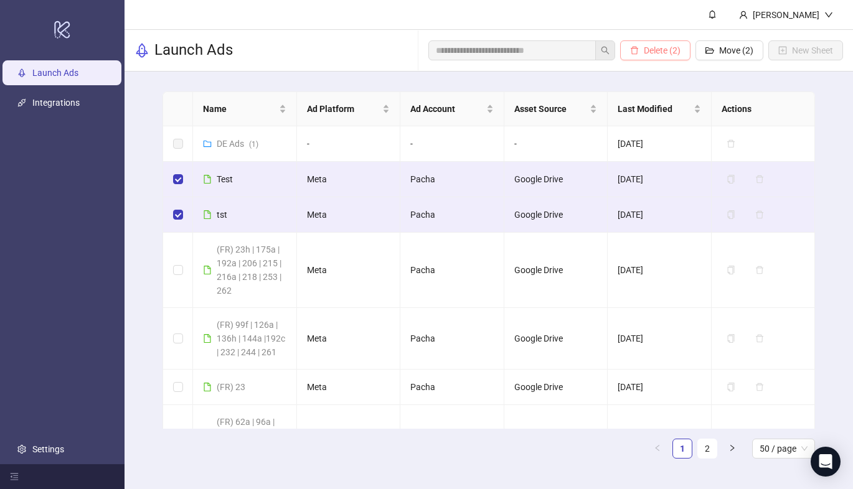
click at [662, 52] on span "Delete (2)" at bounding box center [661, 50] width 37 height 10
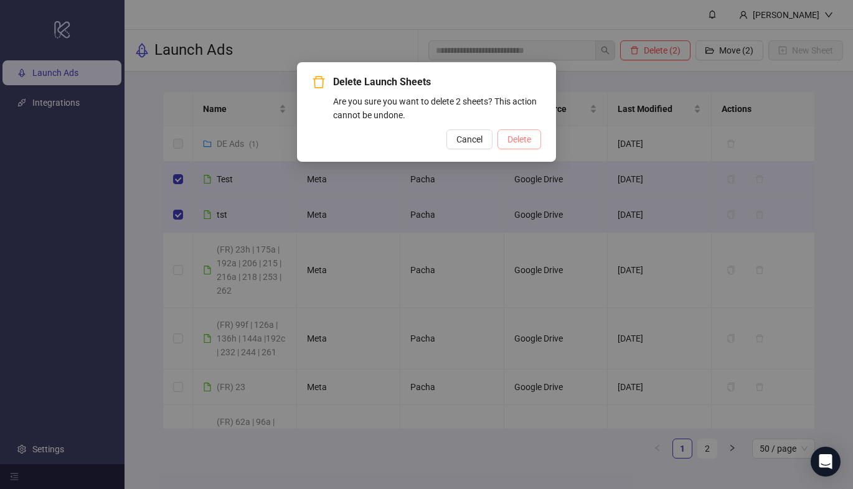
click at [519, 140] on span "Delete" at bounding box center [519, 139] width 24 height 10
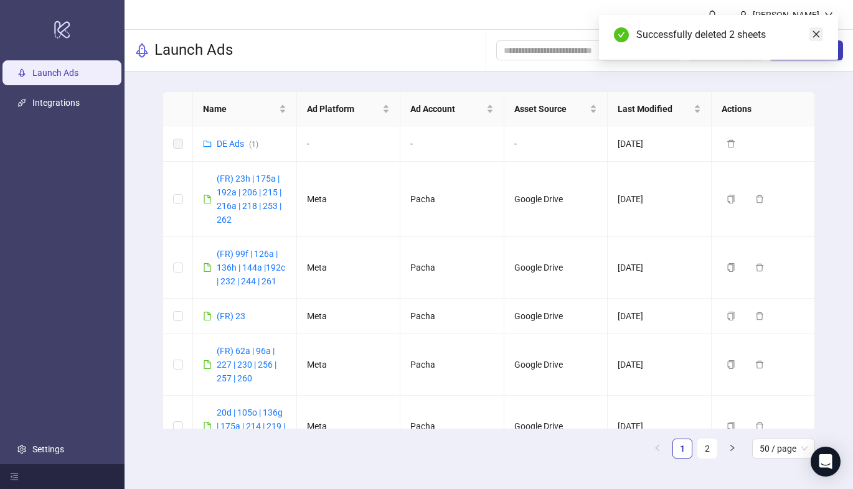
click at [817, 32] on icon "close" at bounding box center [816, 34] width 7 height 7
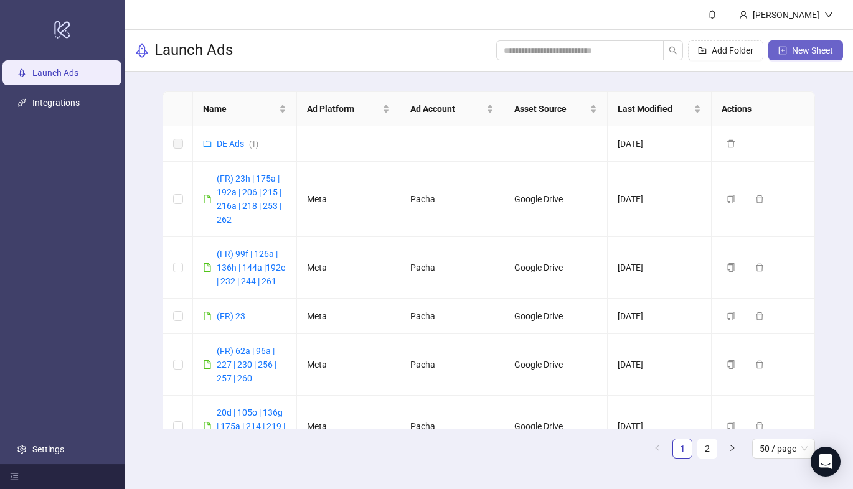
click at [808, 49] on span "New Sheet" at bounding box center [812, 50] width 41 height 10
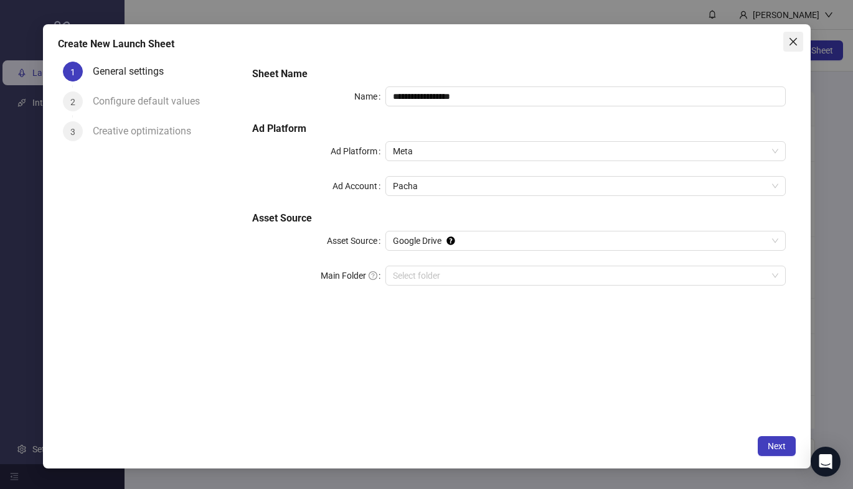
click at [793, 44] on icon "close" at bounding box center [793, 42] width 10 height 10
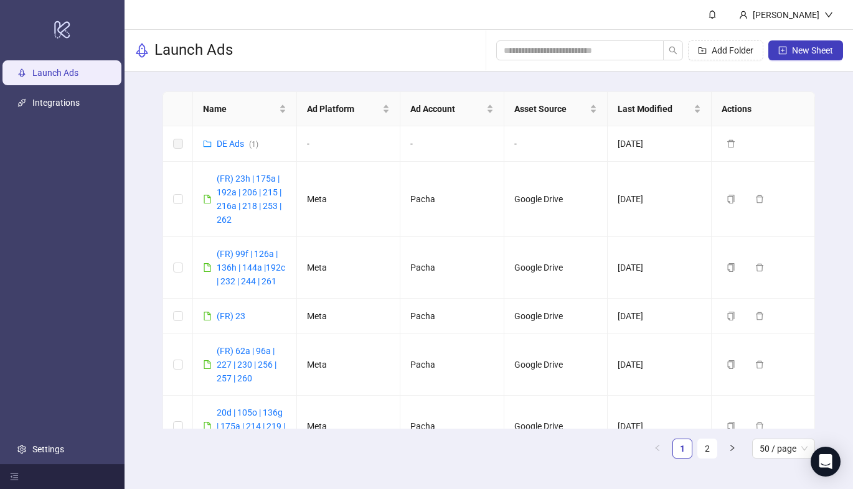
click at [793, 44] on button "New Sheet" at bounding box center [805, 50] width 75 height 20
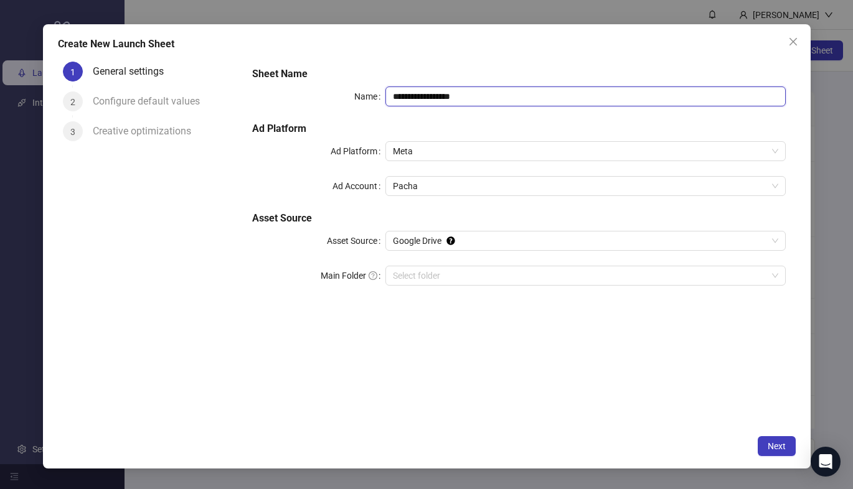
click at [482, 95] on input "**********" at bounding box center [585, 96] width 400 height 20
click at [645, 95] on input "**********" at bounding box center [585, 96] width 400 height 20
type input "**********"
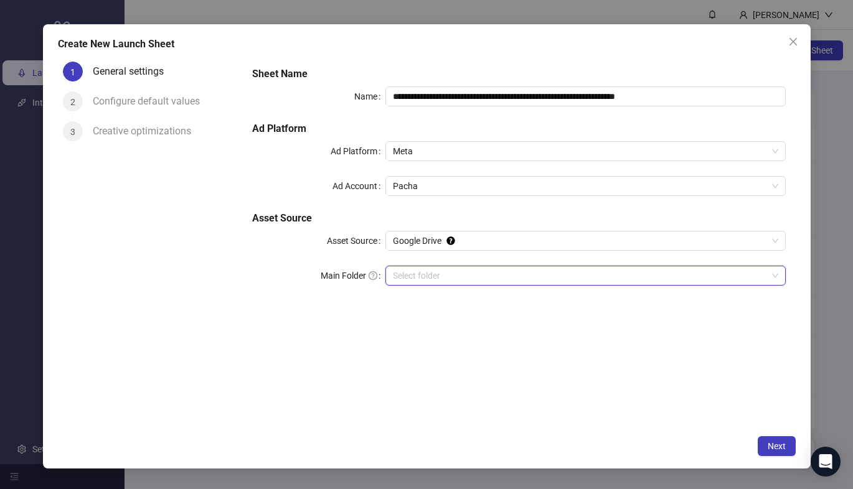
click at [569, 280] on input "Main Folder" at bounding box center [580, 275] width 374 height 19
click at [765, 437] on button "Next" at bounding box center [776, 446] width 38 height 20
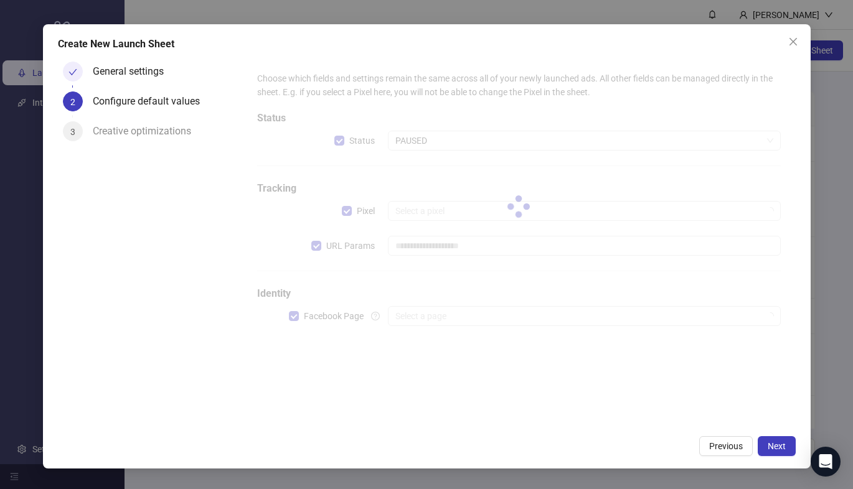
type input "**********"
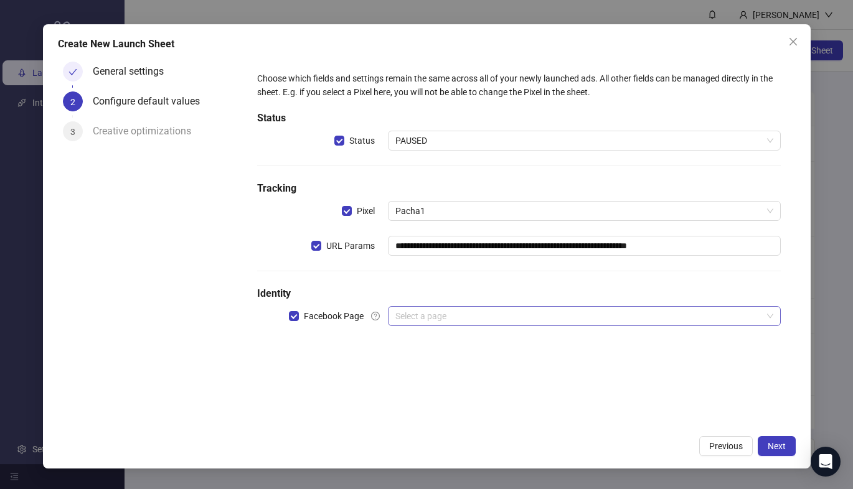
click at [497, 321] on input "search" at bounding box center [578, 316] width 367 height 19
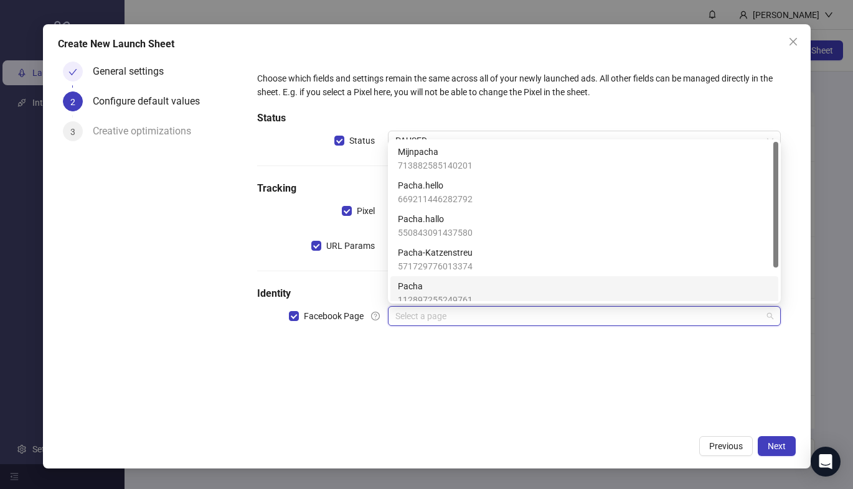
click at [490, 295] on div "Pacha 112897255249761" at bounding box center [584, 292] width 373 height 27
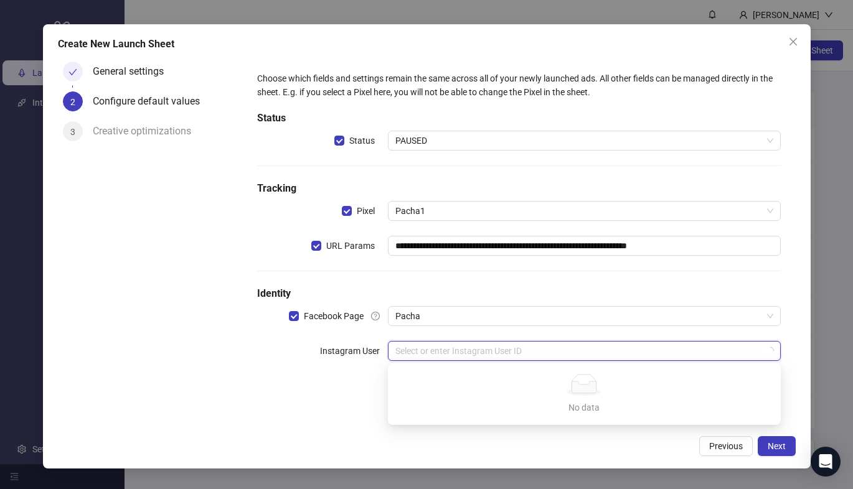
click at [493, 353] on input "search" at bounding box center [578, 351] width 367 height 19
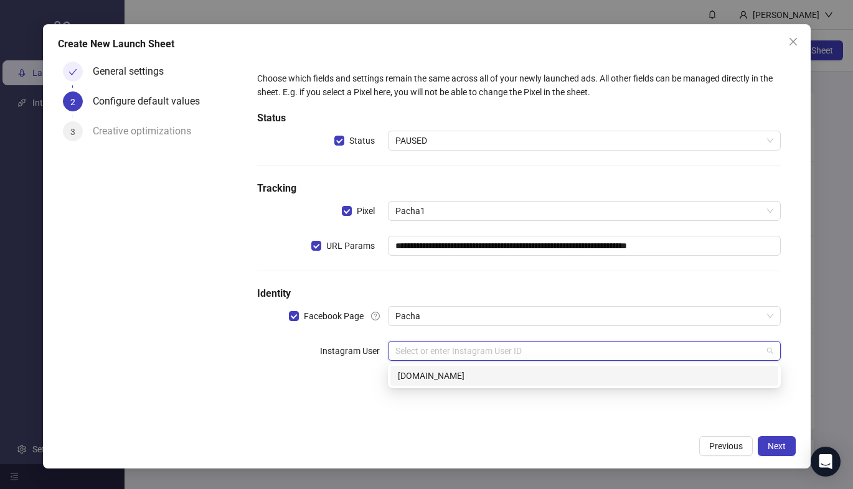
click at [485, 380] on div "[DOMAIN_NAME]" at bounding box center [584, 376] width 373 height 14
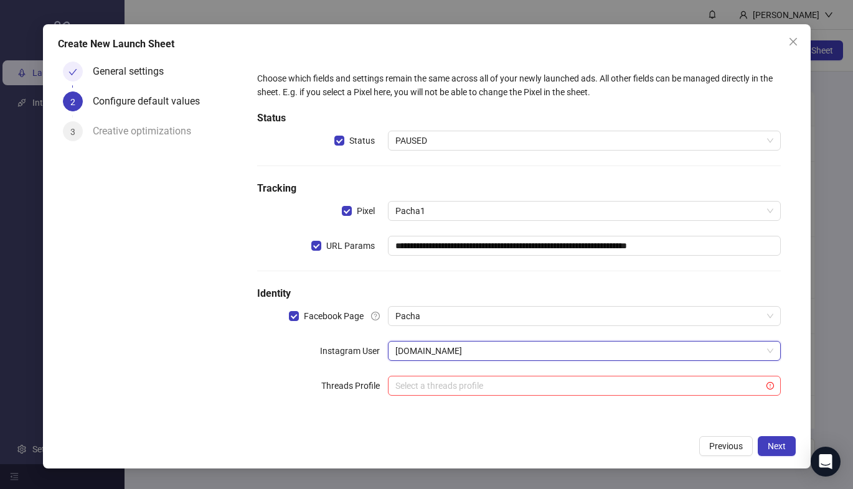
click at [172, 322] on div "General settings 2 Configure default values 3 Creative optimizations" at bounding box center [150, 243] width 184 height 372
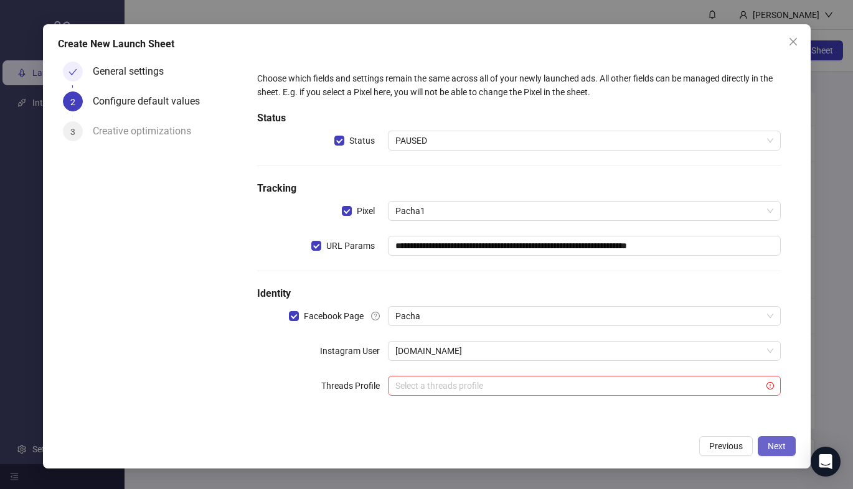
click at [767, 445] on span "Next" at bounding box center [776, 446] width 18 height 10
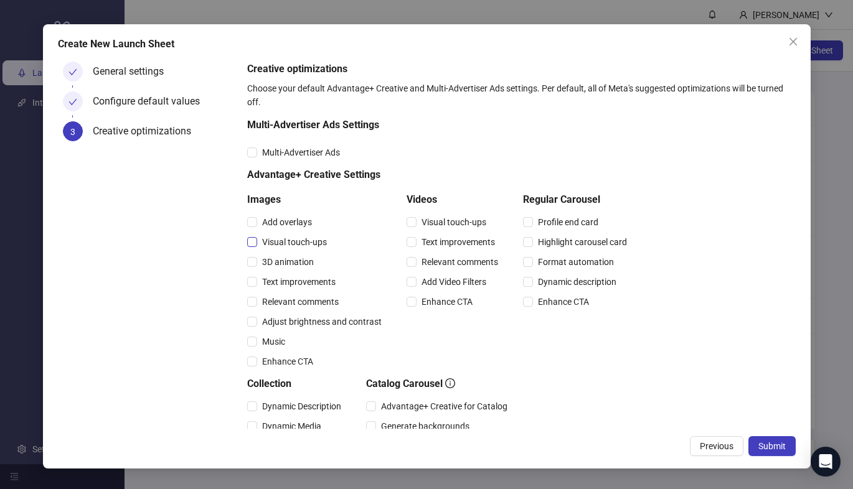
click at [314, 241] on span "Visual touch-ups" at bounding box center [294, 242] width 75 height 14
click at [309, 304] on span "Relevant comments" at bounding box center [300, 302] width 86 height 14
click at [449, 217] on span "Visual touch-ups" at bounding box center [453, 222] width 75 height 14
click at [446, 265] on span "Relevant comments" at bounding box center [459, 262] width 86 height 14
click at [780, 447] on span "Submit" at bounding box center [771, 446] width 27 height 10
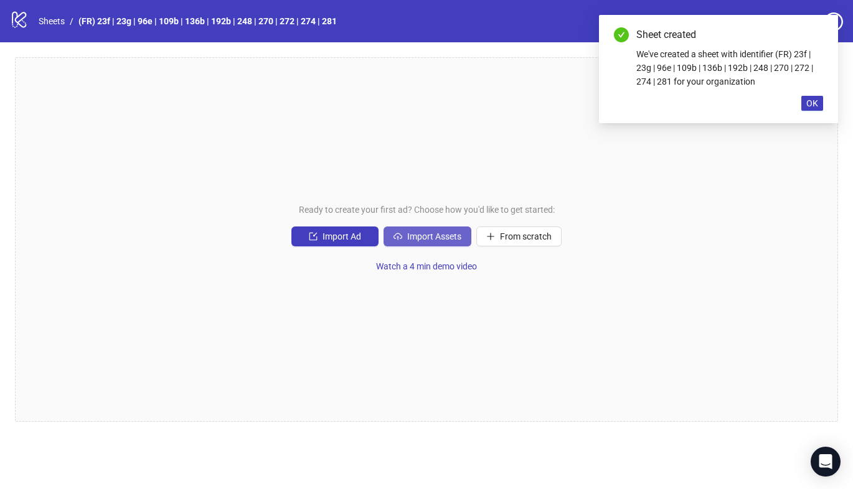
click at [403, 238] on button "Import Assets" at bounding box center [427, 237] width 88 height 20
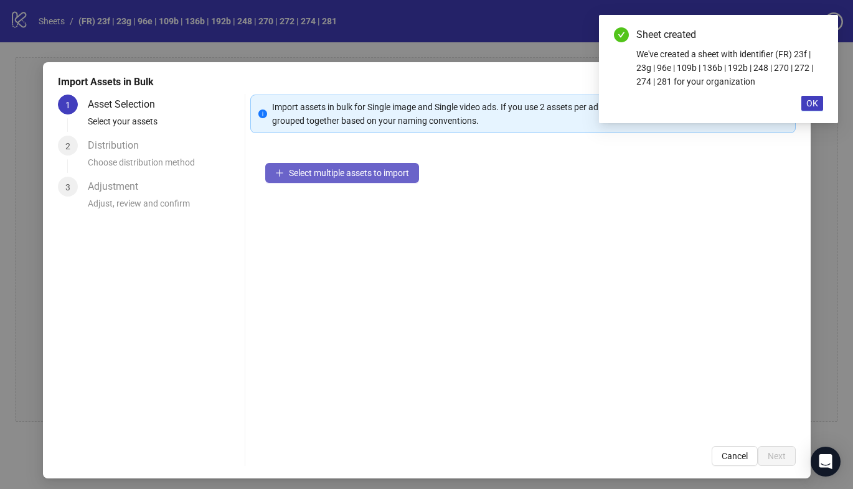
click at [347, 177] on span "Select multiple assets to import" at bounding box center [349, 173] width 120 height 10
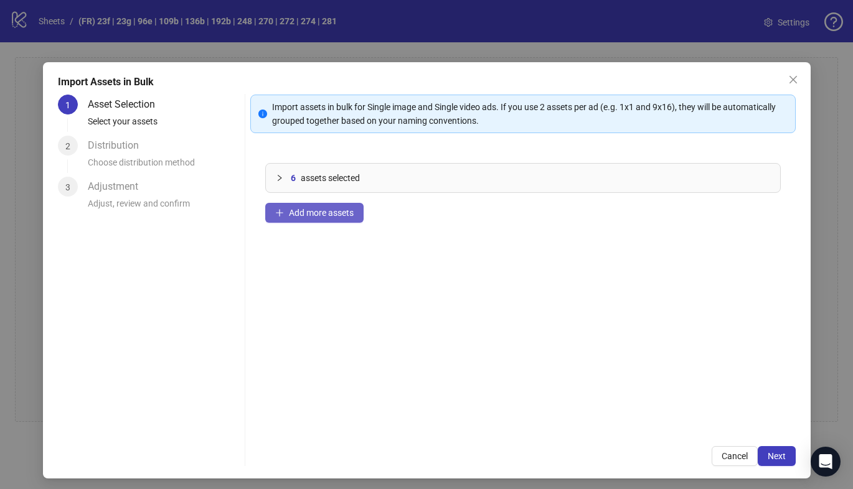
click at [337, 215] on span "Add more assets" at bounding box center [321, 213] width 65 height 10
click at [330, 212] on span "Add more assets" at bounding box center [321, 213] width 65 height 10
click at [297, 212] on span "Add more assets" at bounding box center [321, 213] width 65 height 10
click at [337, 211] on span "Add more assets" at bounding box center [321, 213] width 65 height 10
click at [308, 217] on span "Add more assets" at bounding box center [321, 213] width 65 height 10
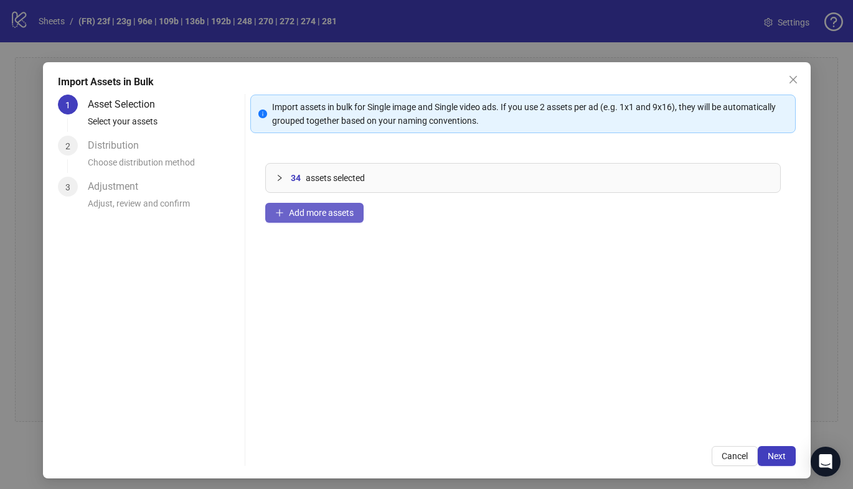
click at [324, 213] on span "Add more assets" at bounding box center [321, 213] width 65 height 10
click at [282, 178] on icon "collapsed" at bounding box center [279, 177] width 7 height 7
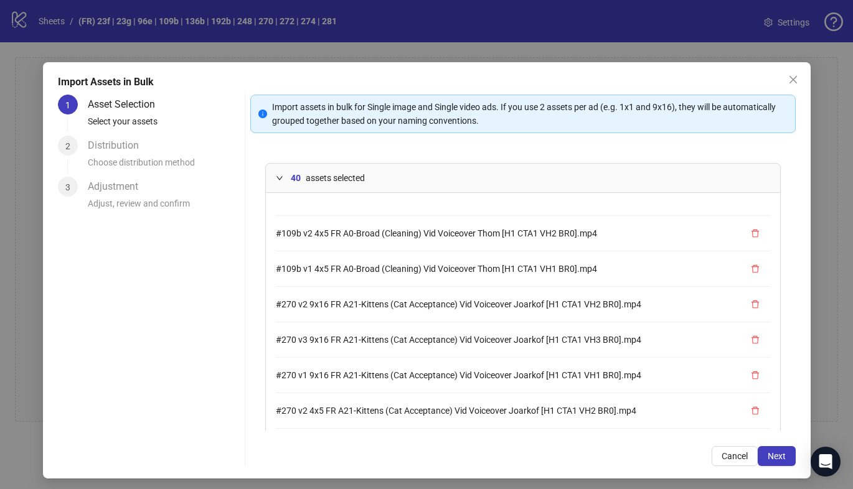
scroll to position [685, 0]
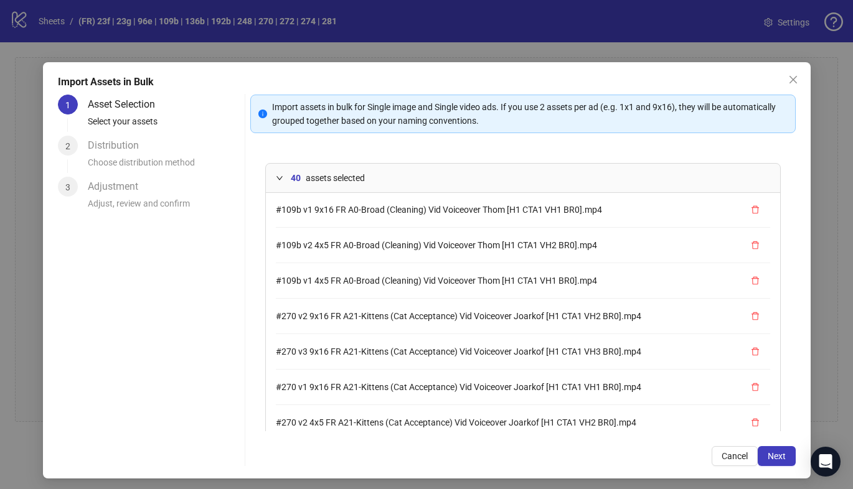
click at [277, 179] on icon "expanded" at bounding box center [279, 177] width 7 height 7
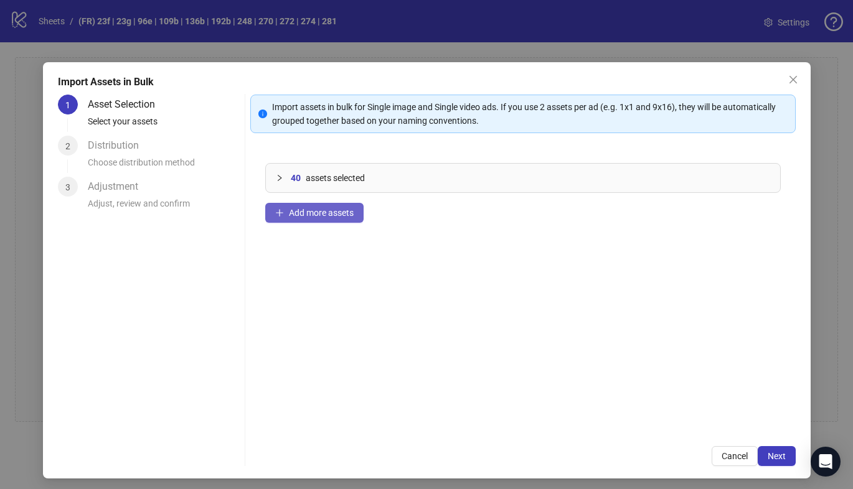
click at [327, 217] on span "Add more assets" at bounding box center [321, 213] width 65 height 10
click at [334, 215] on span "Add more assets" at bounding box center [321, 213] width 65 height 10
click at [329, 221] on button "Add more assets" at bounding box center [314, 213] width 98 height 20
click at [307, 210] on span "Add more assets" at bounding box center [321, 213] width 65 height 10
click at [772, 455] on span "Next" at bounding box center [776, 456] width 18 height 10
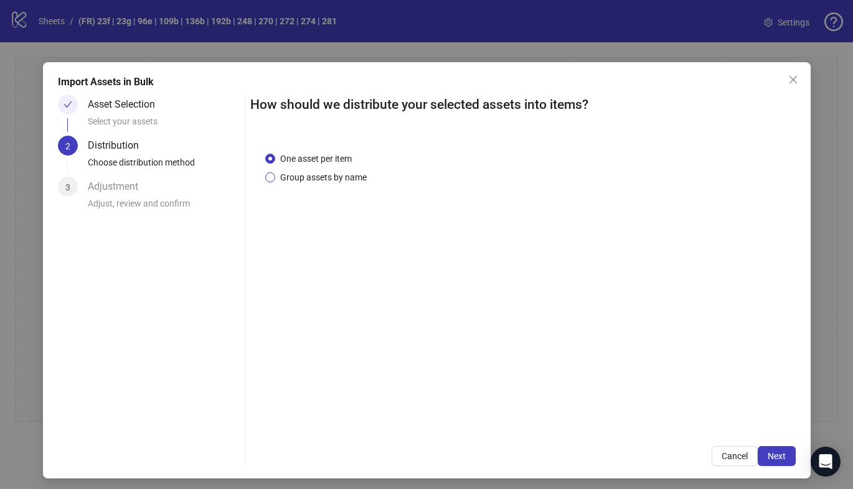
click at [331, 179] on span "Group assets by name" at bounding box center [323, 178] width 96 height 14
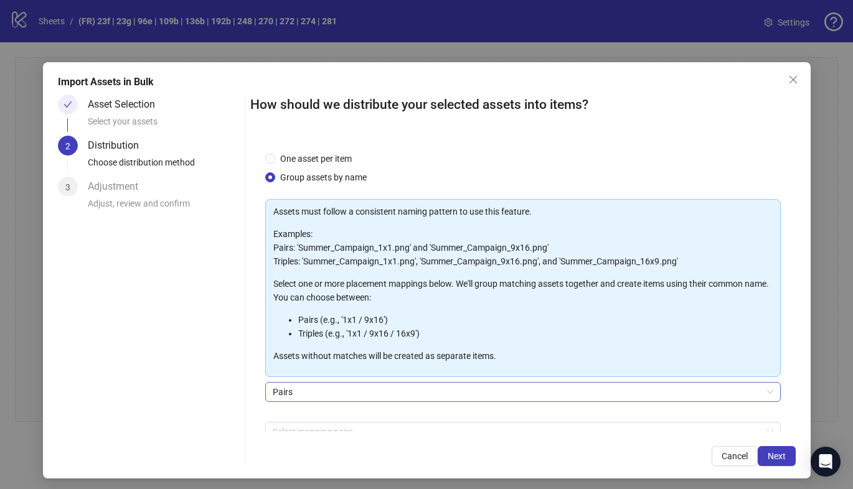
scroll to position [70, 0]
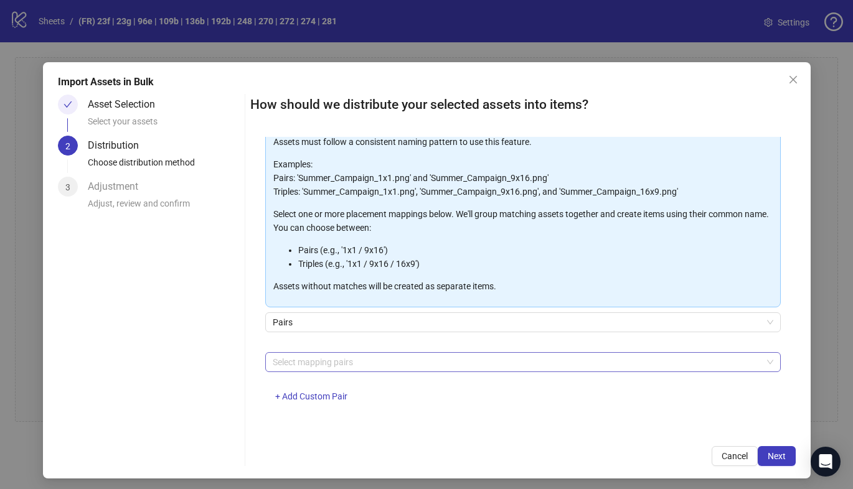
click at [374, 368] on div at bounding box center [516, 361] width 497 height 17
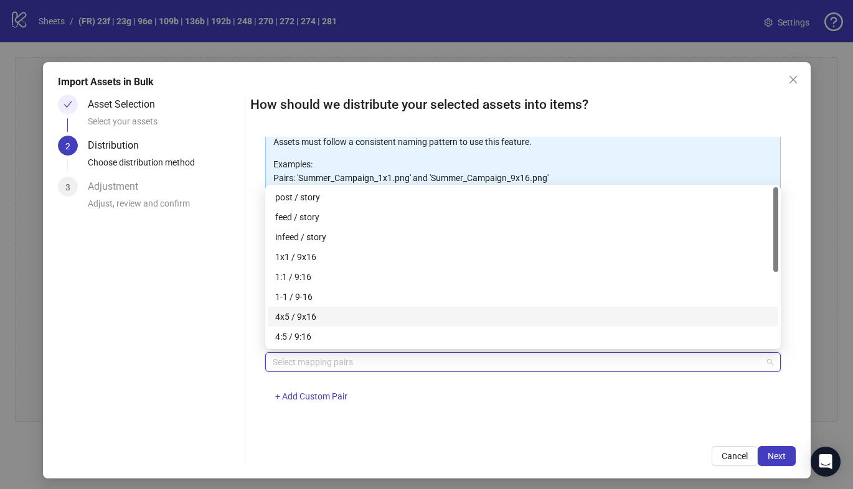
click at [370, 322] on div "4x5 / 9x16" at bounding box center [522, 317] width 495 height 14
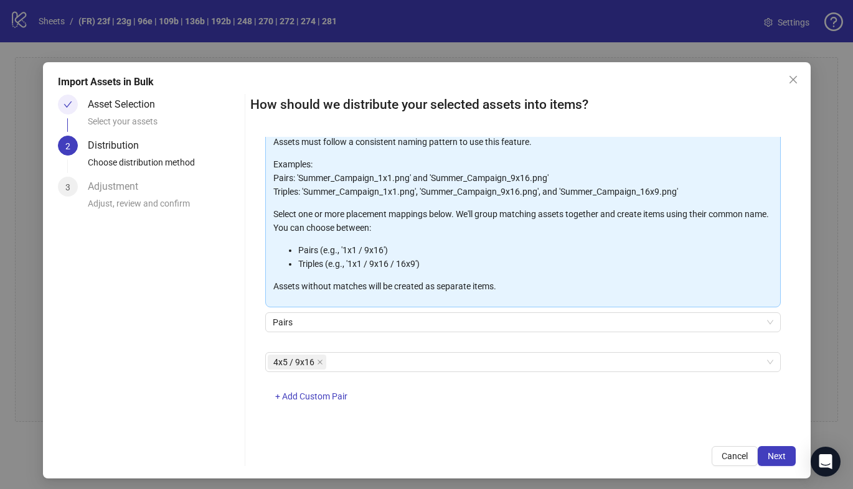
click at [566, 422] on div "One asset per item Group assets by name Assets must follow a consistent naming …" at bounding box center [522, 284] width 545 height 295
click at [771, 451] on span "Next" at bounding box center [776, 456] width 18 height 10
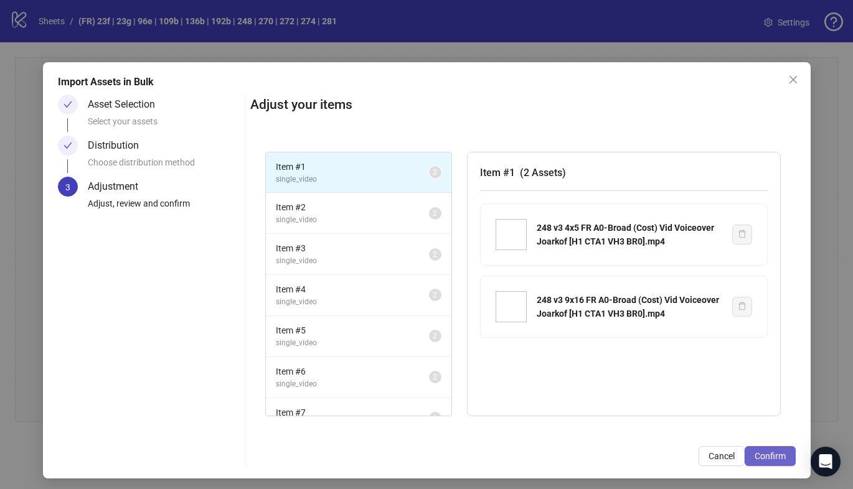
click at [762, 452] on span "Confirm" at bounding box center [769, 456] width 31 height 10
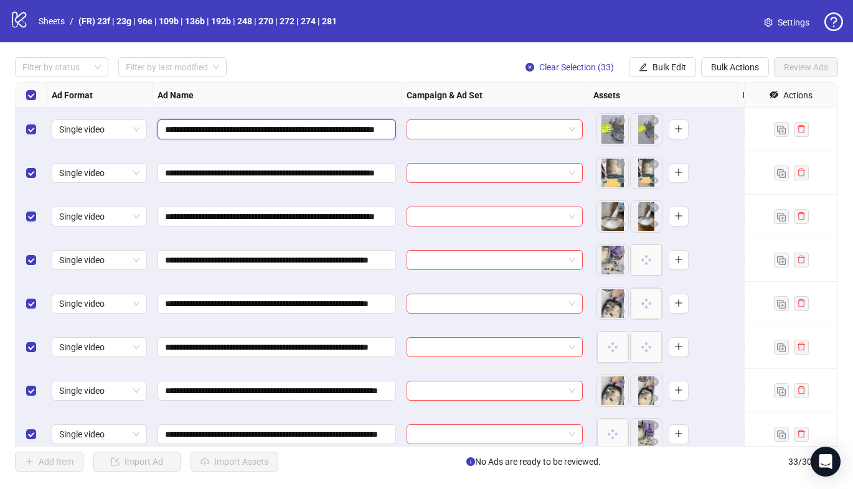
click at [165, 128] on input "**********" at bounding box center [275, 130] width 221 height 14
type input "**********"
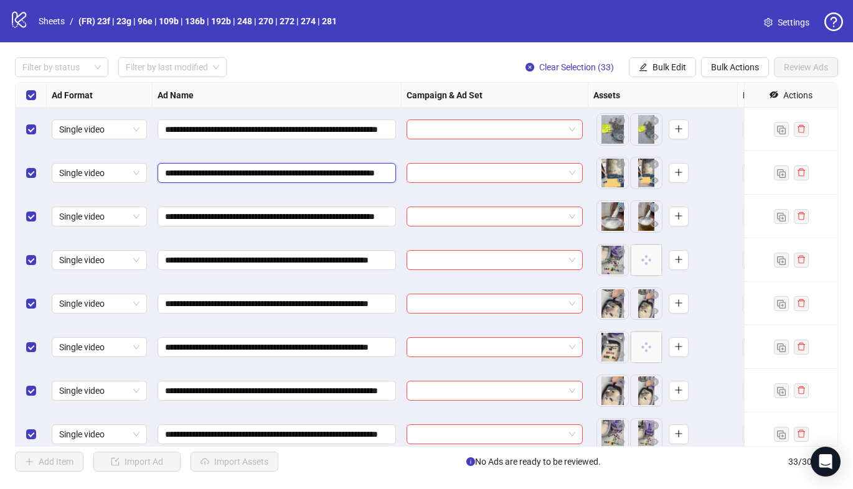
click at [167, 171] on input "**********" at bounding box center [275, 173] width 221 height 14
type input "**********"
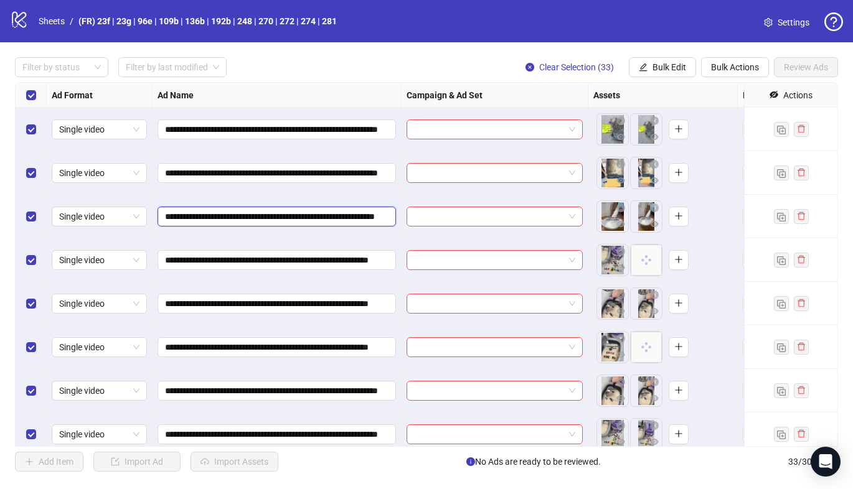
click at [166, 217] on input "**********" at bounding box center [275, 217] width 221 height 14
type input "**********"
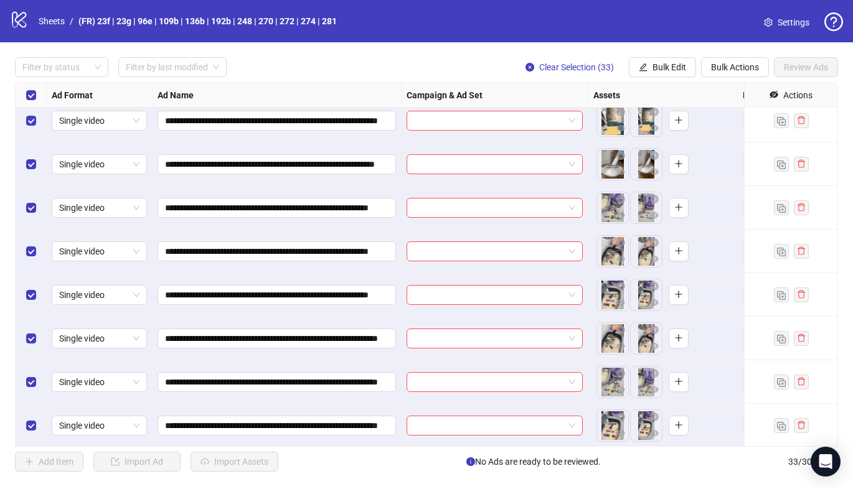
scroll to position [0, 0]
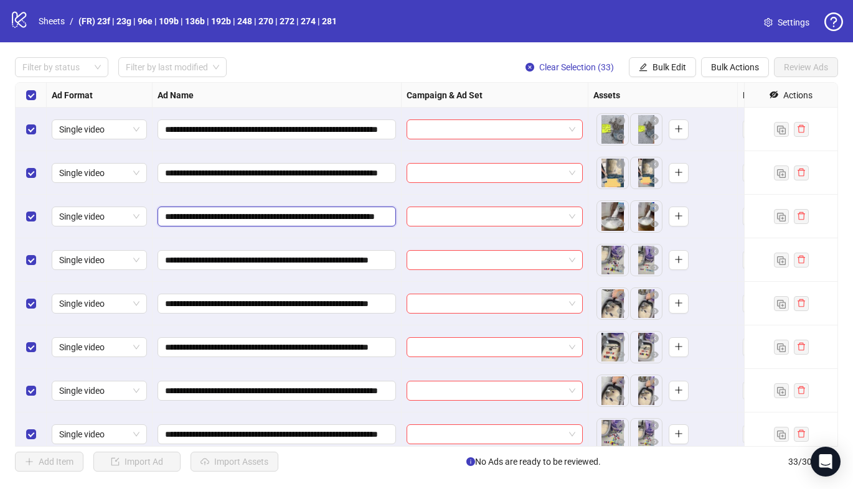
click at [166, 213] on input "**********" at bounding box center [275, 217] width 221 height 14
type input "**********"
click at [463, 129] on input "search" at bounding box center [489, 129] width 150 height 19
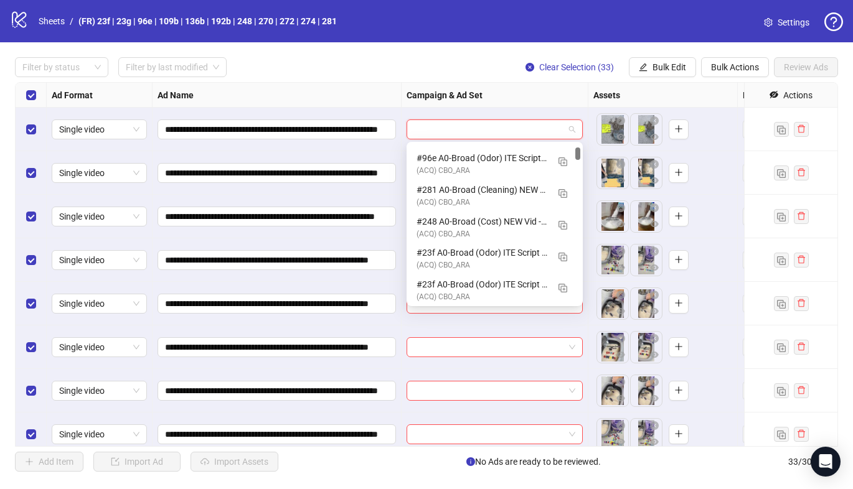
scroll to position [104, 0]
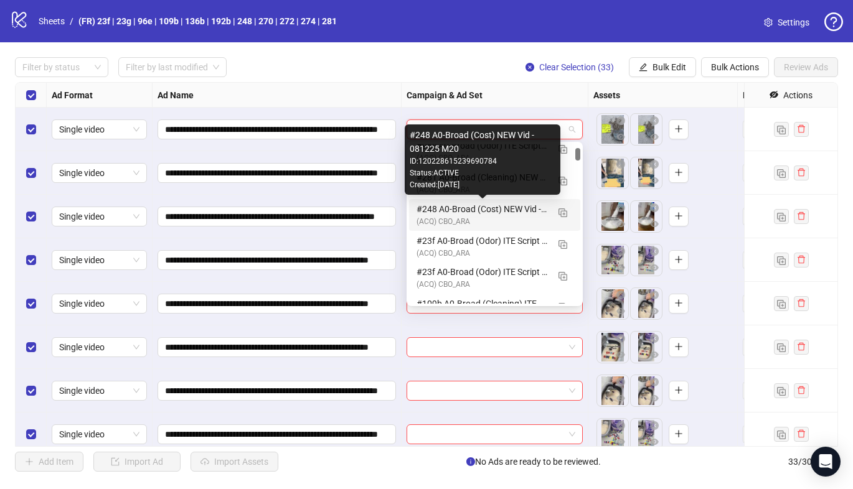
click at [470, 207] on div "#248 A0-Broad (Cost) NEW Vid - 081225 M20" at bounding box center [481, 209] width 131 height 14
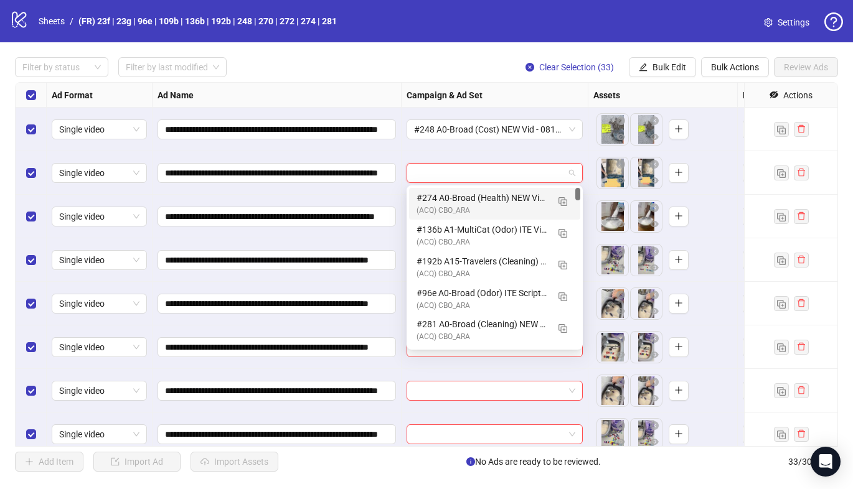
click at [472, 177] on input "search" at bounding box center [489, 173] width 150 height 19
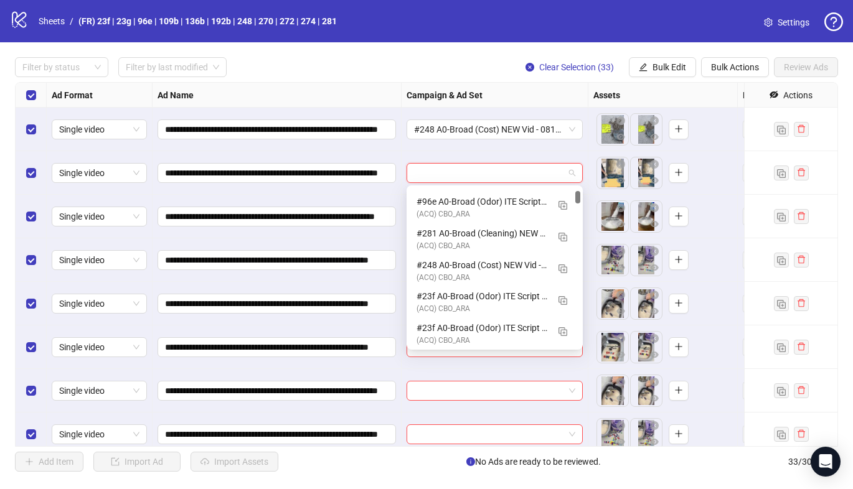
scroll to position [100, 0]
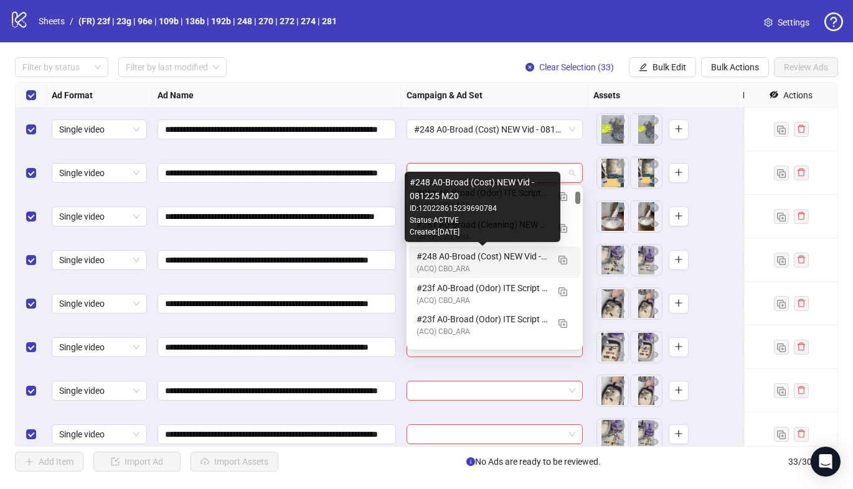
click at [467, 258] on div "#248 A0-Broad (Cost) NEW Vid - 081225 M20" at bounding box center [481, 257] width 131 height 14
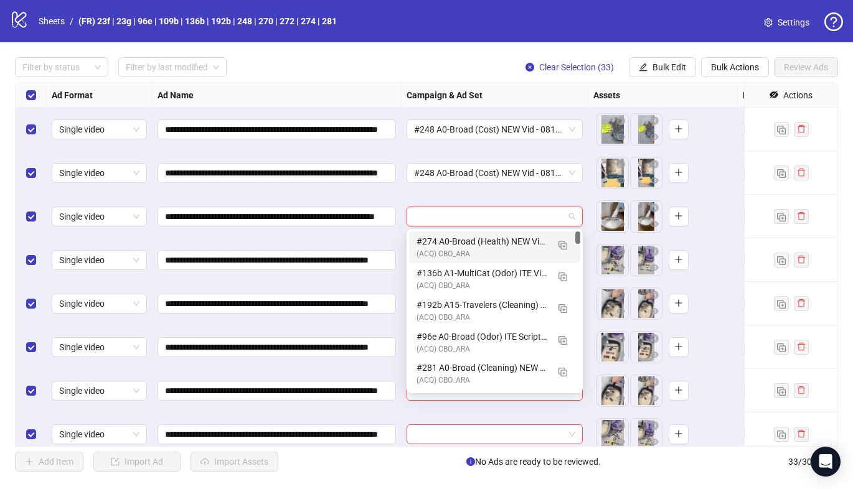
click at [480, 214] on input "search" at bounding box center [489, 216] width 150 height 19
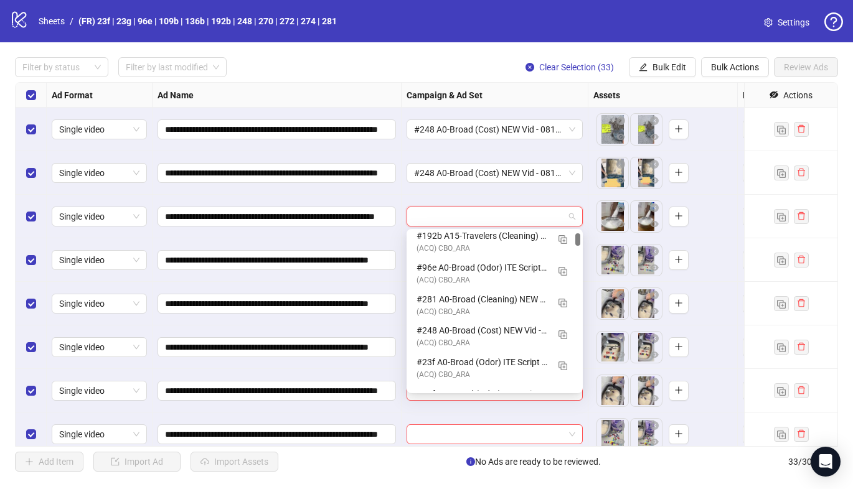
scroll to position [91, 0]
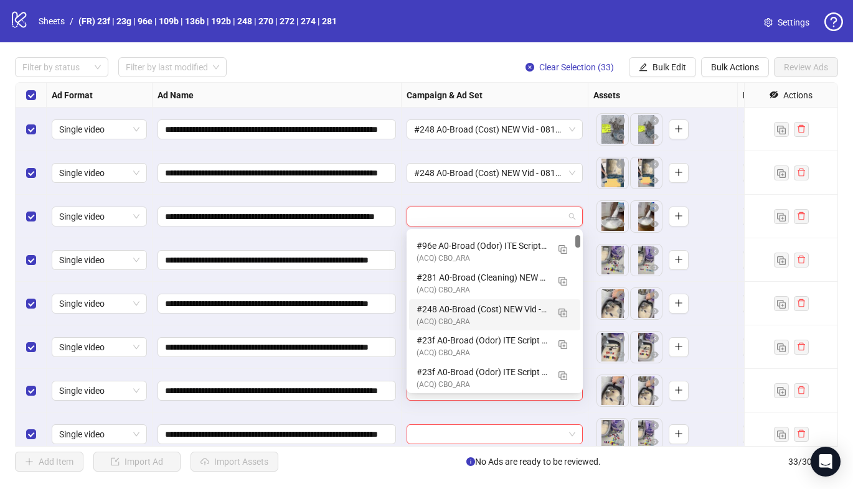
click at [459, 308] on div "#248 A0-Broad (Cost) NEW Vid - 081225 M20" at bounding box center [481, 309] width 131 height 14
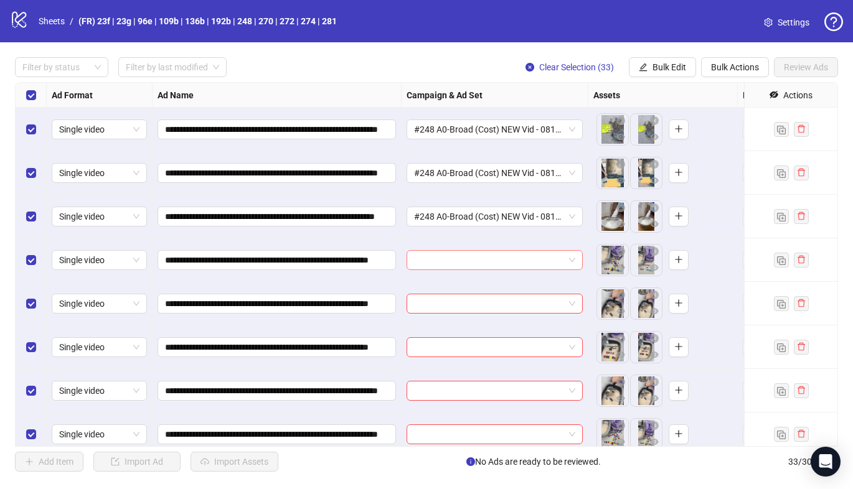
click at [483, 262] on input "search" at bounding box center [489, 260] width 150 height 19
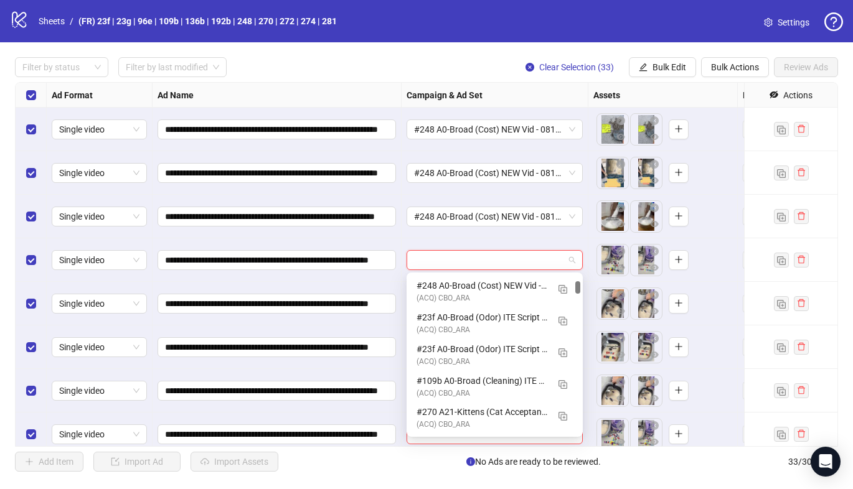
scroll to position [166, 0]
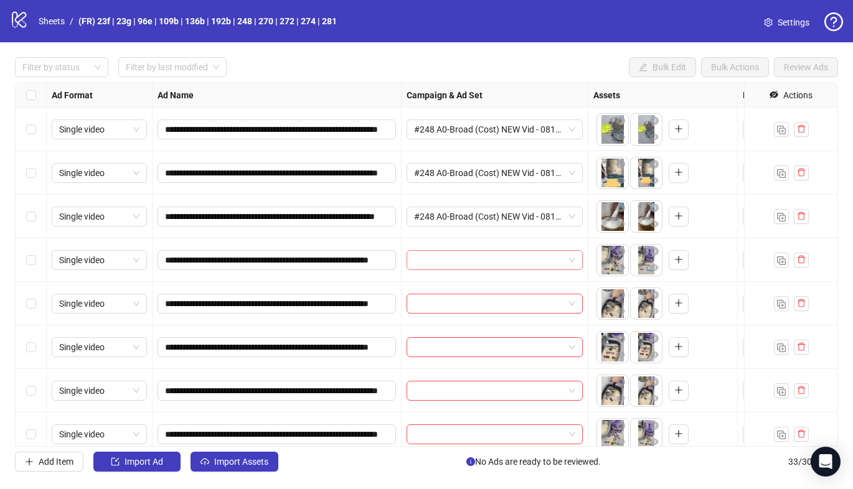
click at [505, 258] on input "search" at bounding box center [489, 260] width 150 height 19
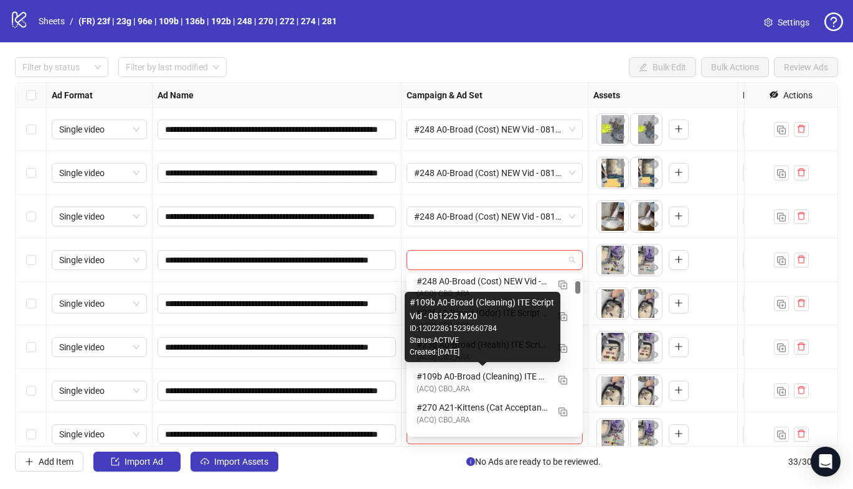
scroll to position [161, 0]
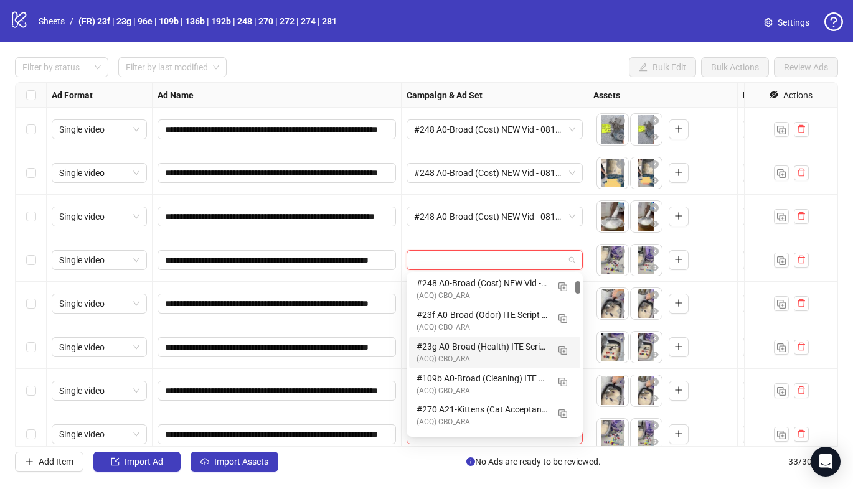
click at [456, 355] on div "(ACQ) CBO_ARA" at bounding box center [481, 359] width 131 height 12
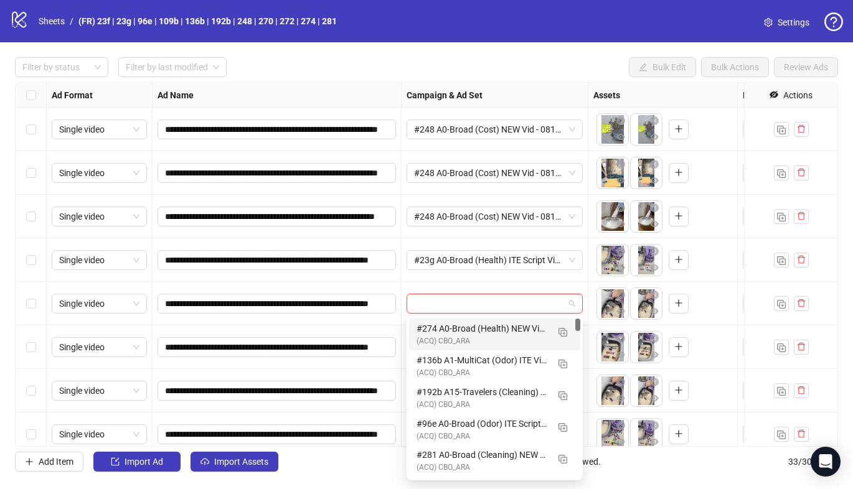
click at [467, 305] on input "search" at bounding box center [489, 303] width 150 height 19
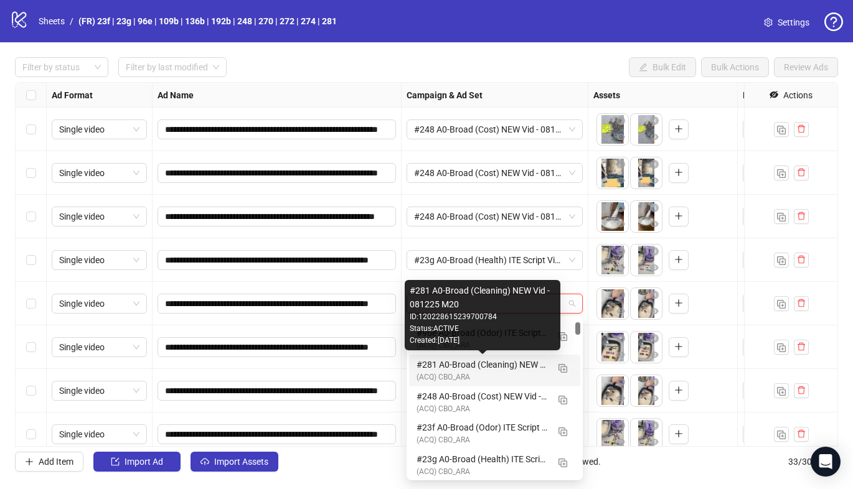
scroll to position [110, 0]
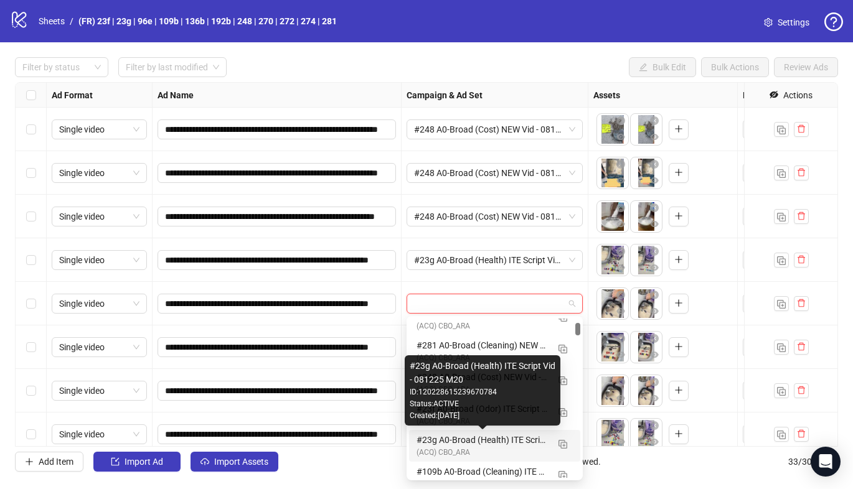
click at [440, 434] on div "#23g A0-Broad (Health) ITE Script Vid - 081225 M20" at bounding box center [481, 440] width 131 height 14
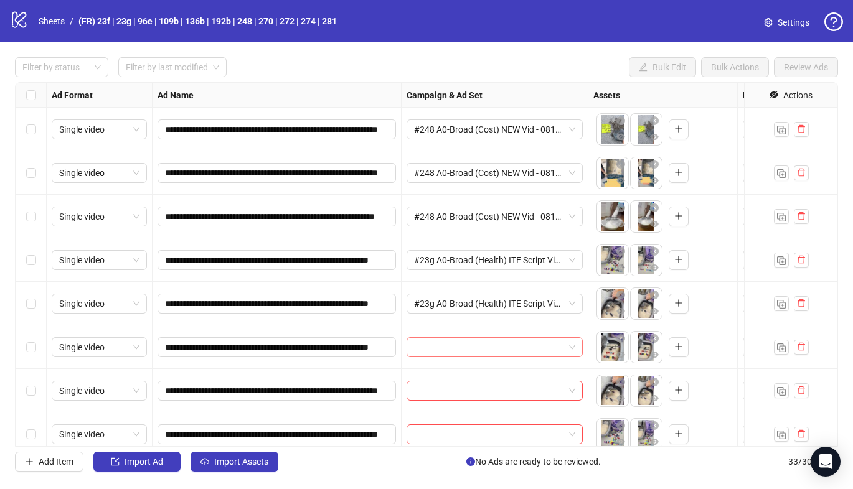
click at [460, 349] on input "search" at bounding box center [489, 347] width 150 height 19
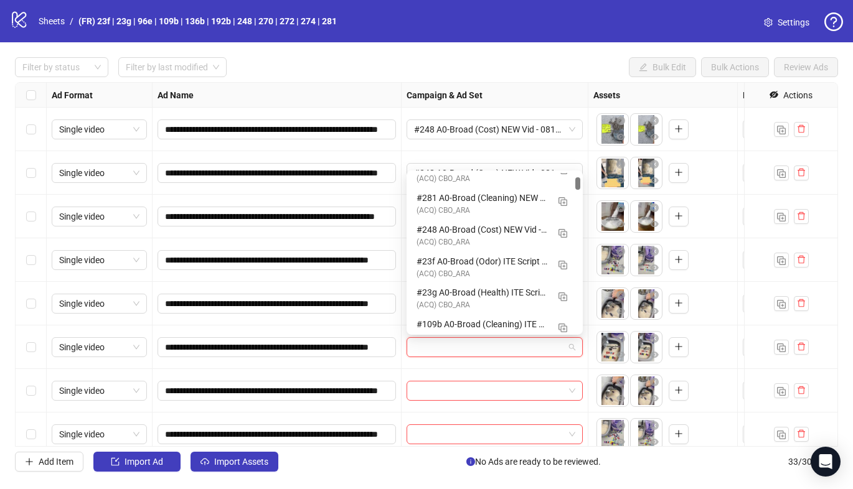
scroll to position [118, 0]
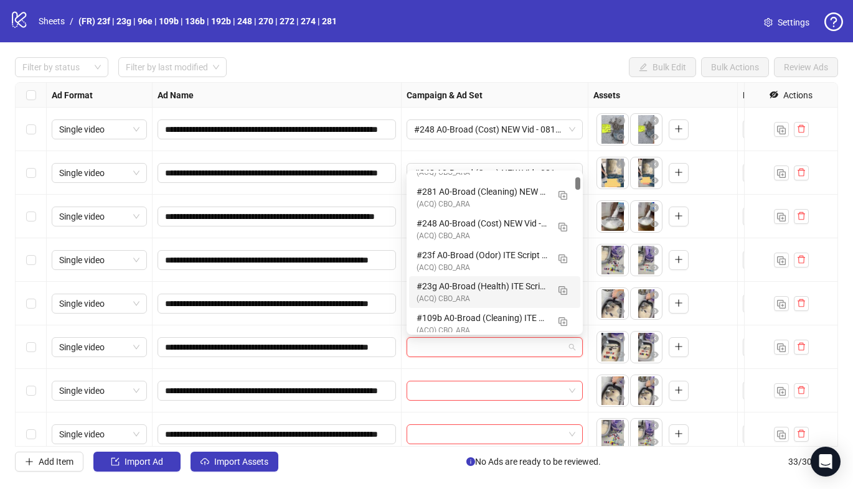
click at [475, 291] on div "#23g A0-Broad (Health) ITE Script Vid - 081225 M20" at bounding box center [481, 286] width 131 height 14
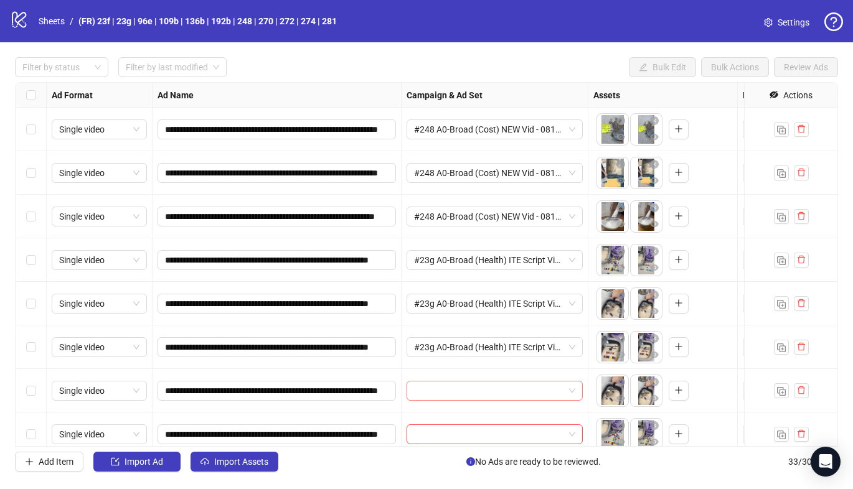
click at [451, 391] on input "search" at bounding box center [489, 390] width 150 height 19
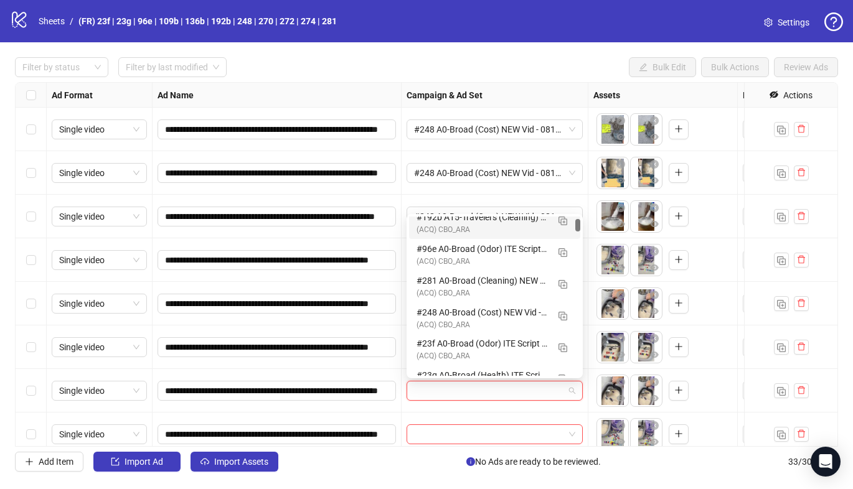
scroll to position [83, 0]
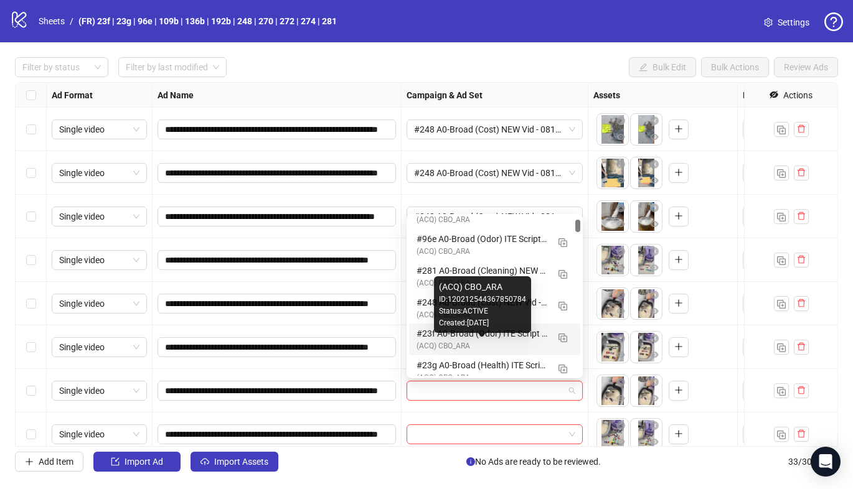
click at [453, 340] on div "(ACQ) CBO_ARA" at bounding box center [481, 346] width 131 height 12
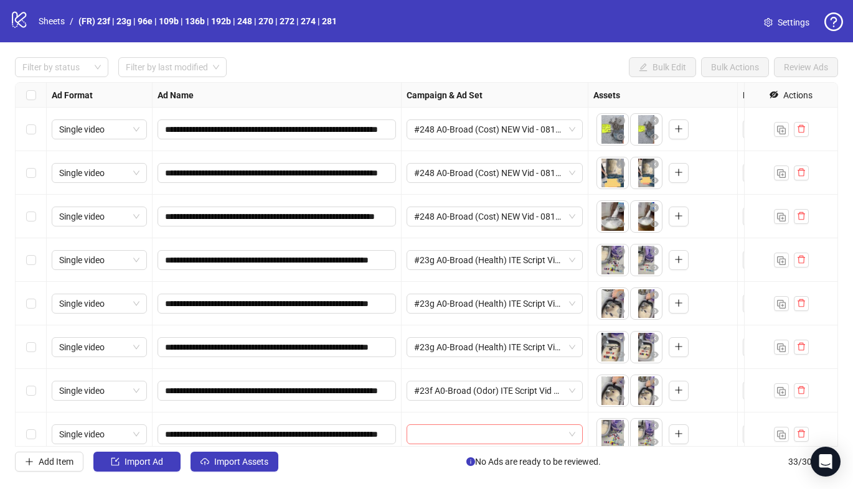
click at [440, 435] on input "search" at bounding box center [489, 434] width 150 height 19
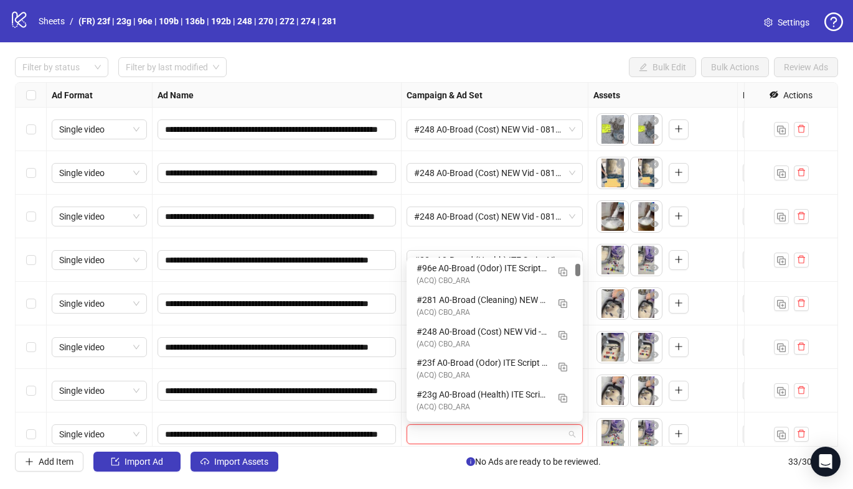
scroll to position [107, 0]
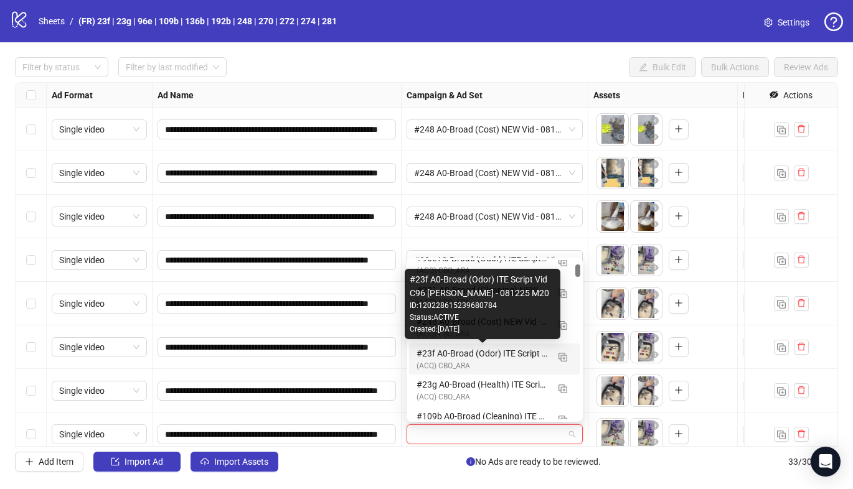
click at [497, 352] on div "#23f A0-Broad (Odor) ITE Script Vid C96 [PERSON_NAME] - 081225 M20" at bounding box center [481, 354] width 131 height 14
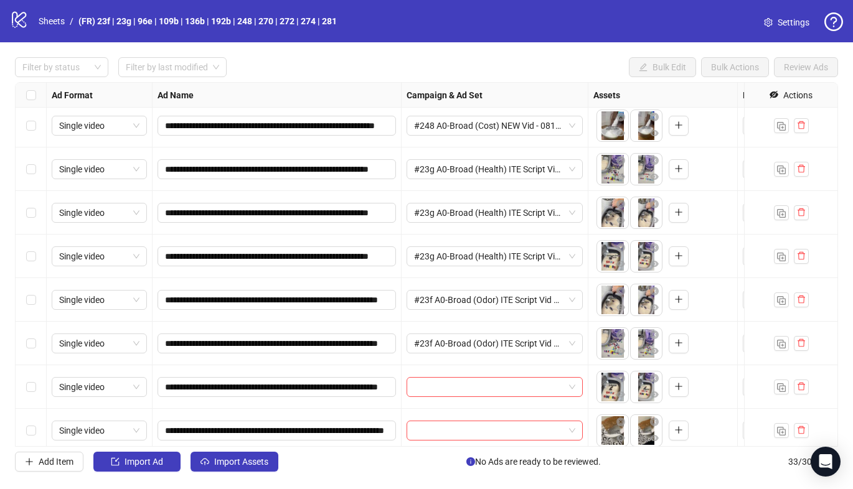
scroll to position [122, 0]
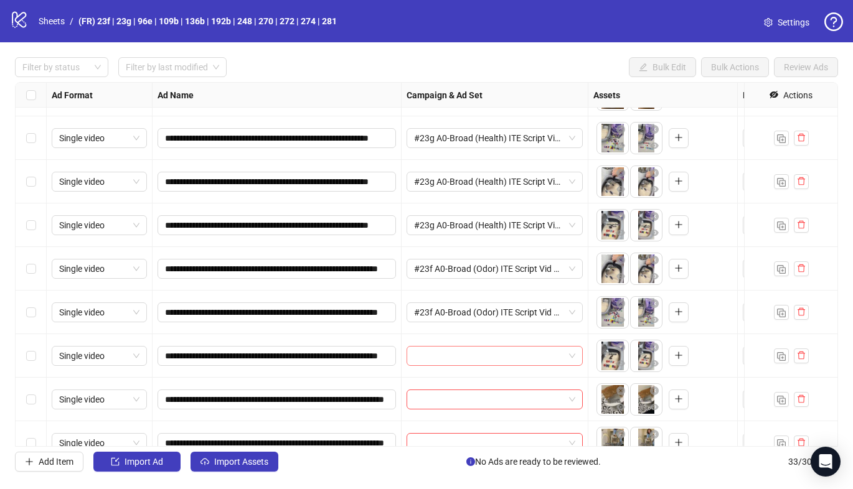
click at [495, 352] on input "search" at bounding box center [489, 356] width 150 height 19
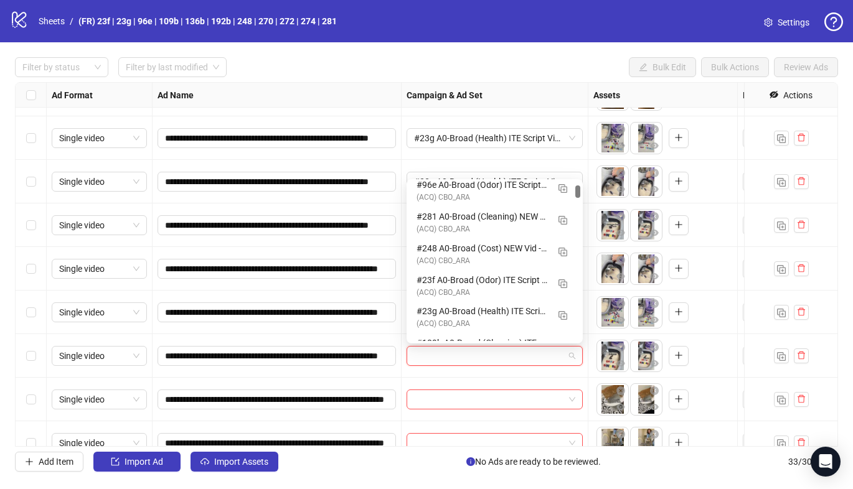
scroll to position [96, 0]
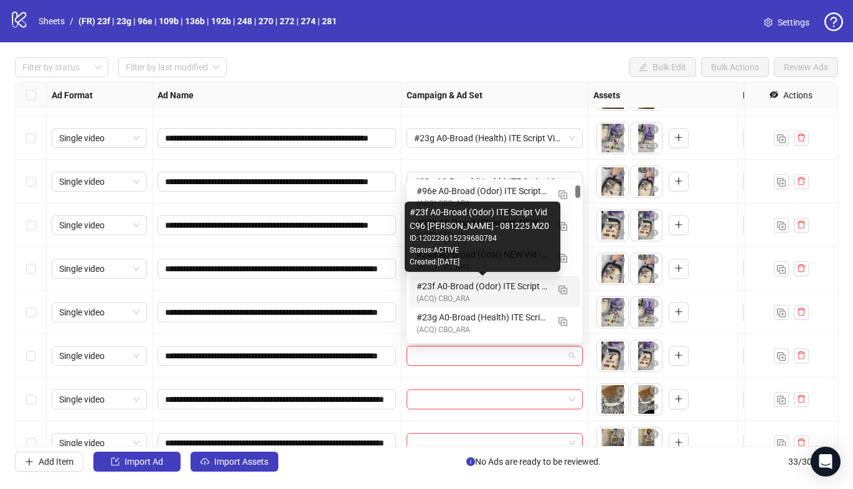
click at [475, 285] on div "#23f A0-Broad (Odor) ITE Script Vid C96 [PERSON_NAME] - 081225 M20" at bounding box center [481, 286] width 131 height 14
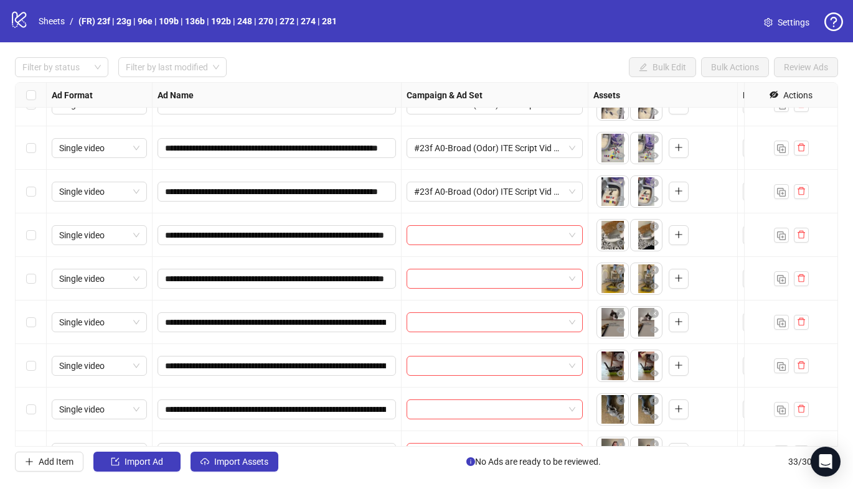
scroll to position [287, 0]
click at [446, 239] on input "search" at bounding box center [489, 234] width 150 height 19
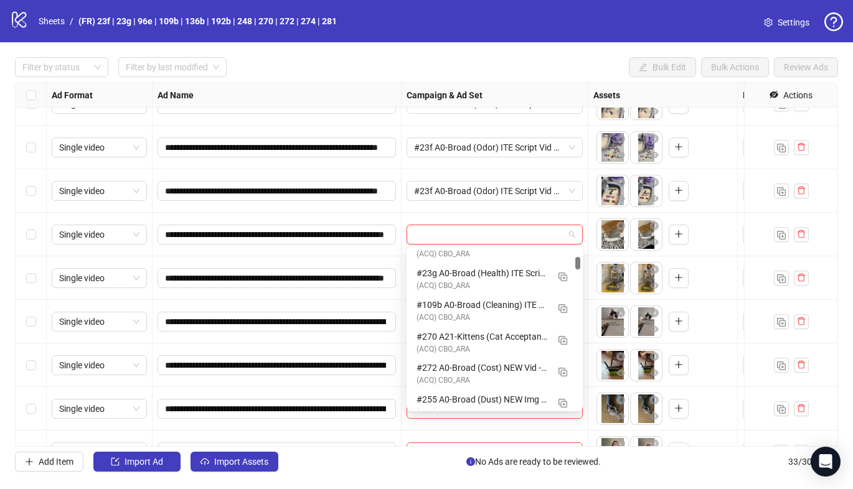
scroll to position [222, 0]
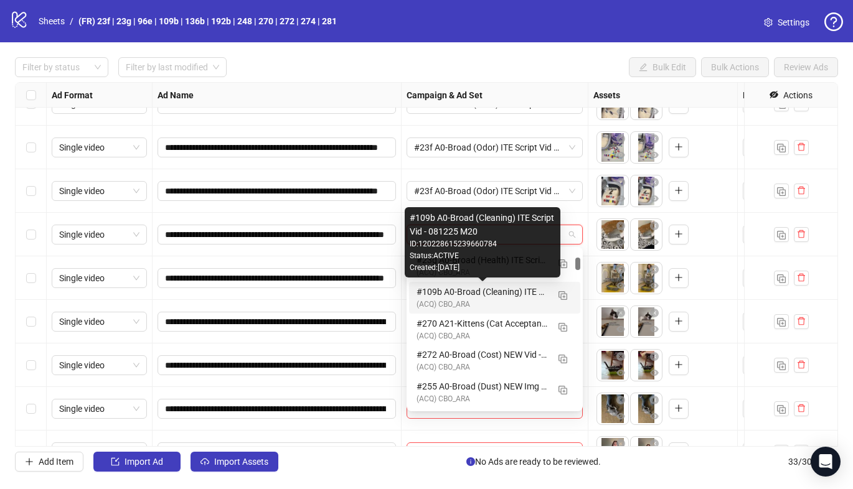
click at [473, 295] on div "#109b A0-Broad (Cleaning) ITE Script Vid - 081225 M20" at bounding box center [481, 292] width 131 height 14
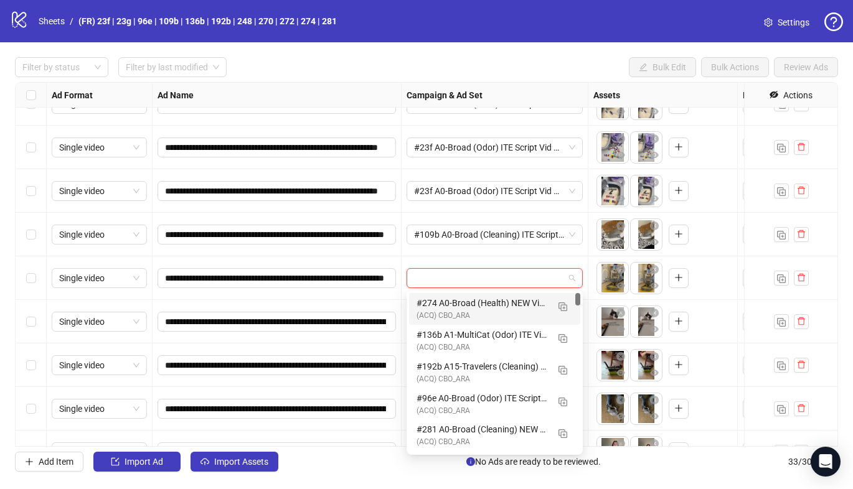
click at [456, 281] on input "search" at bounding box center [489, 278] width 150 height 19
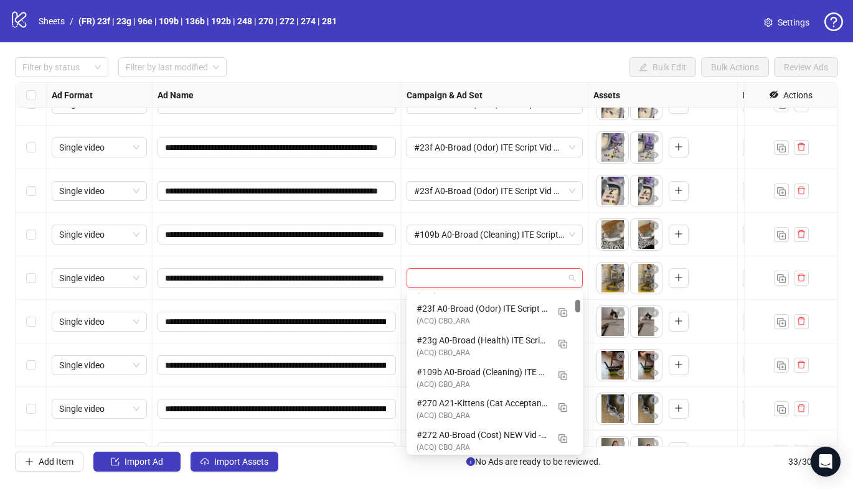
scroll to position [189, 0]
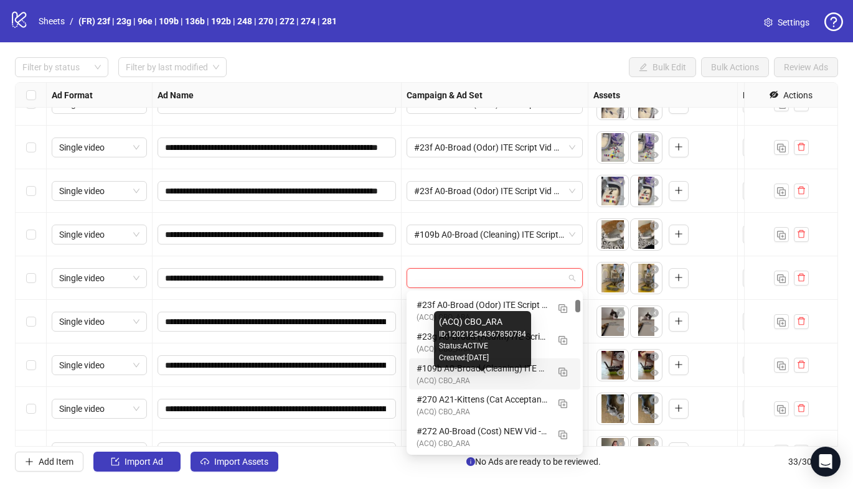
click at [475, 378] on div "(ACQ) CBO_ARA" at bounding box center [481, 381] width 131 height 12
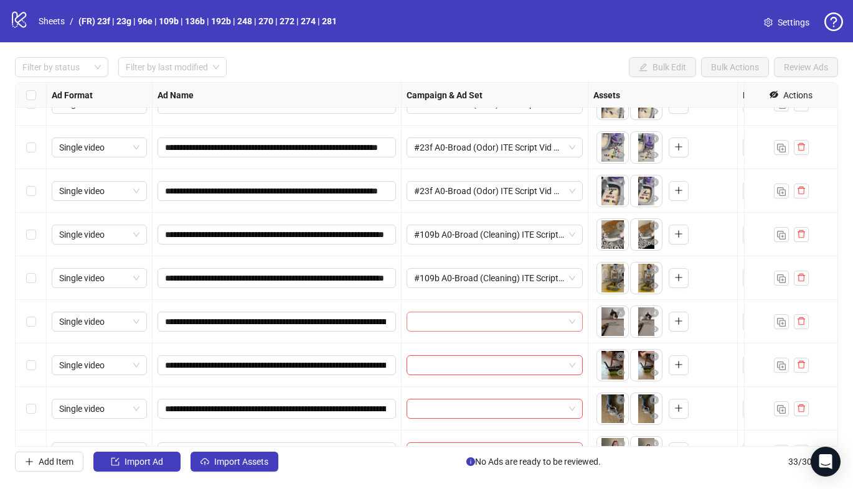
click at [458, 319] on input "search" at bounding box center [489, 321] width 150 height 19
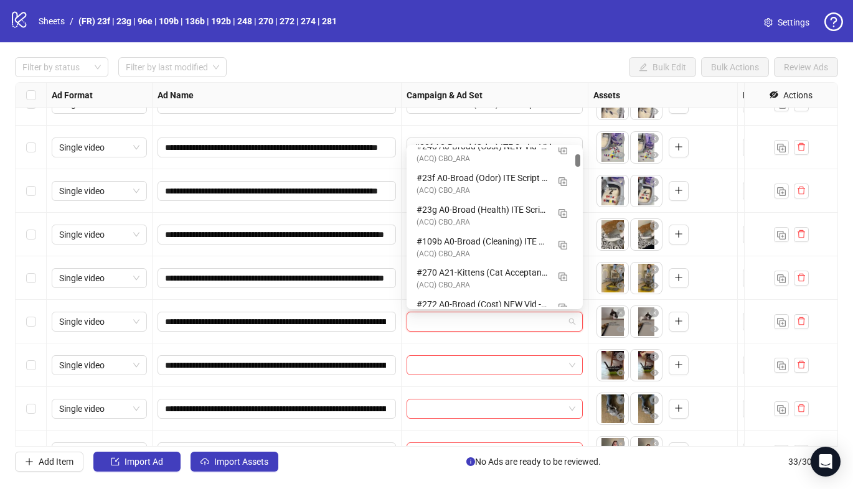
scroll to position [176, 0]
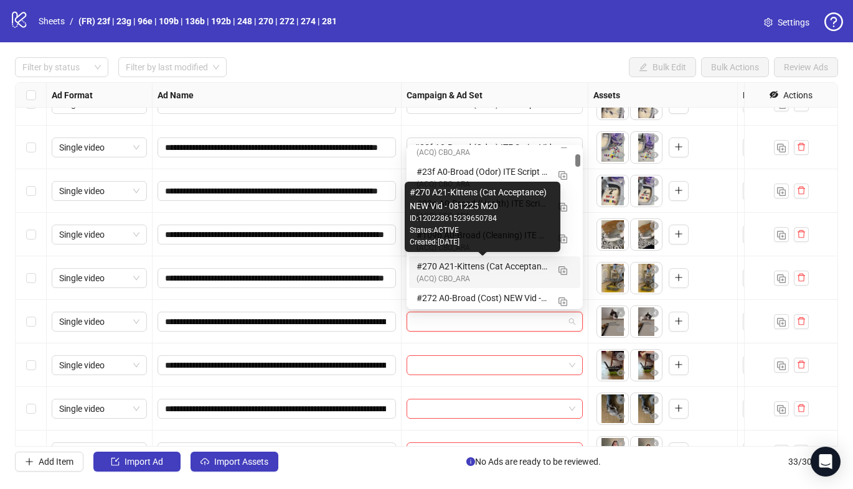
click at [477, 271] on div "#270 A21-Kittens (Cat Acceptance) NEW Vid - 081225 M20" at bounding box center [481, 266] width 131 height 14
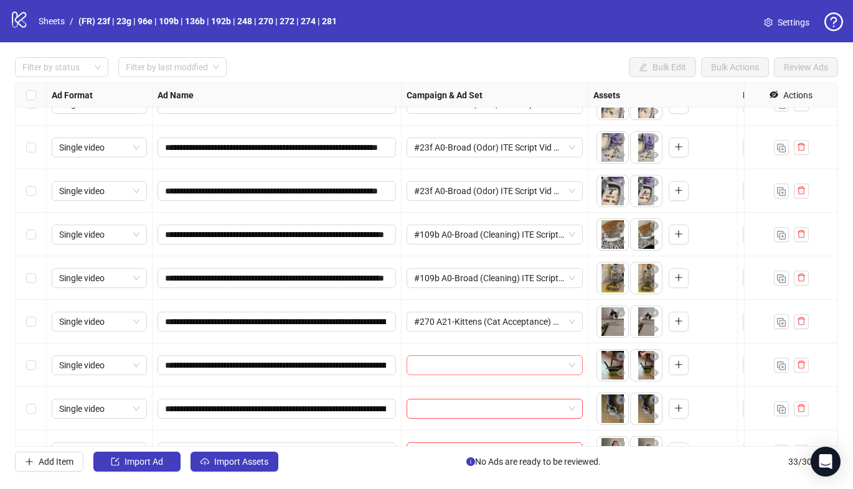
click at [456, 363] on input "search" at bounding box center [489, 365] width 150 height 19
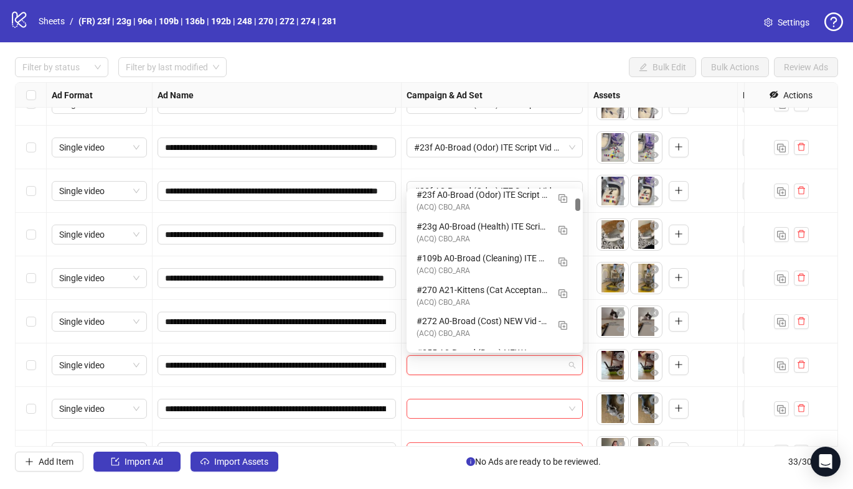
scroll to position [203, 0]
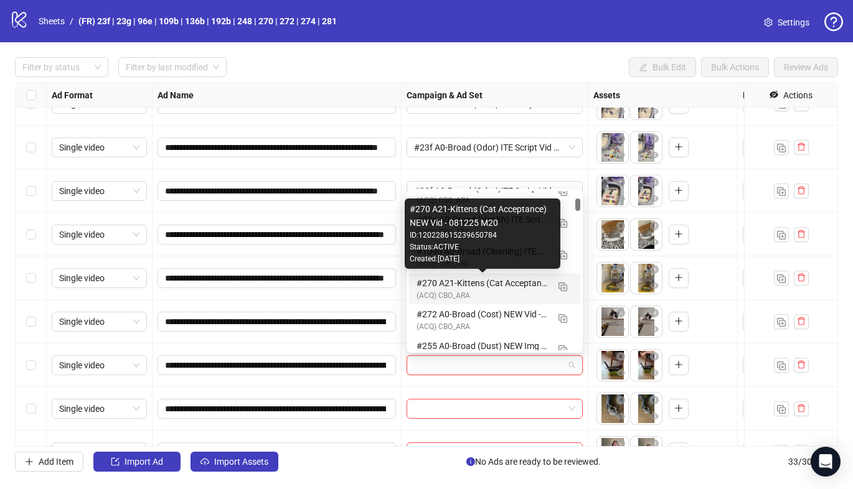
click at [470, 290] on div "(ACQ) CBO_ARA" at bounding box center [481, 296] width 131 height 12
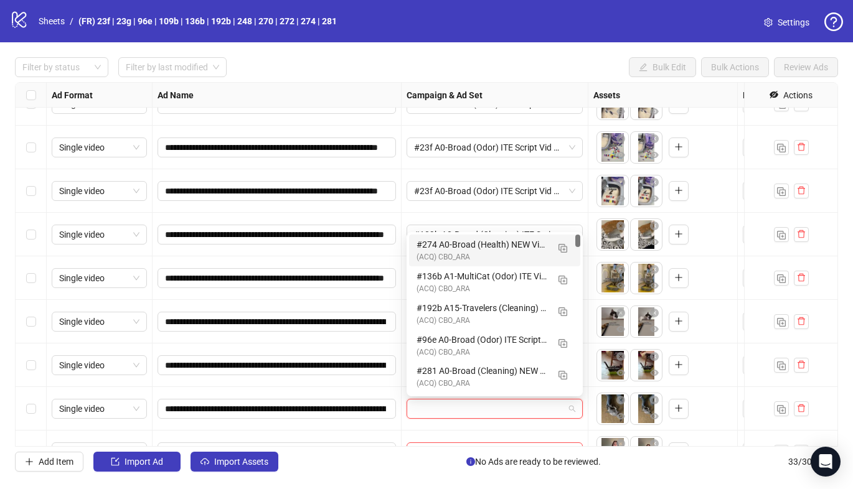
click at [448, 403] on input "search" at bounding box center [489, 409] width 150 height 19
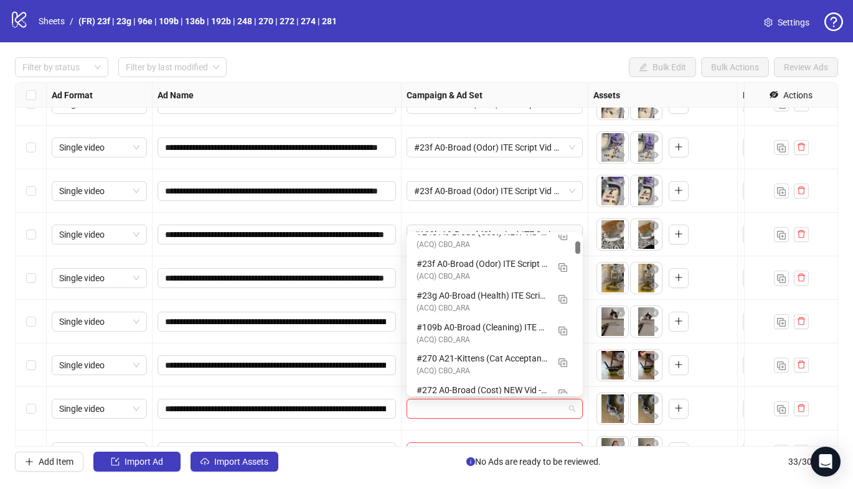
scroll to position [180, 0]
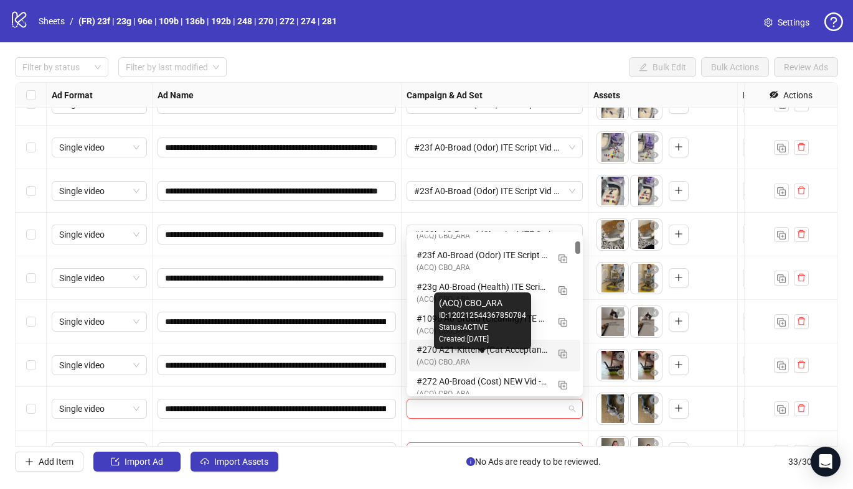
click at [462, 358] on div "(ACQ) CBO_ARA" at bounding box center [481, 363] width 131 height 12
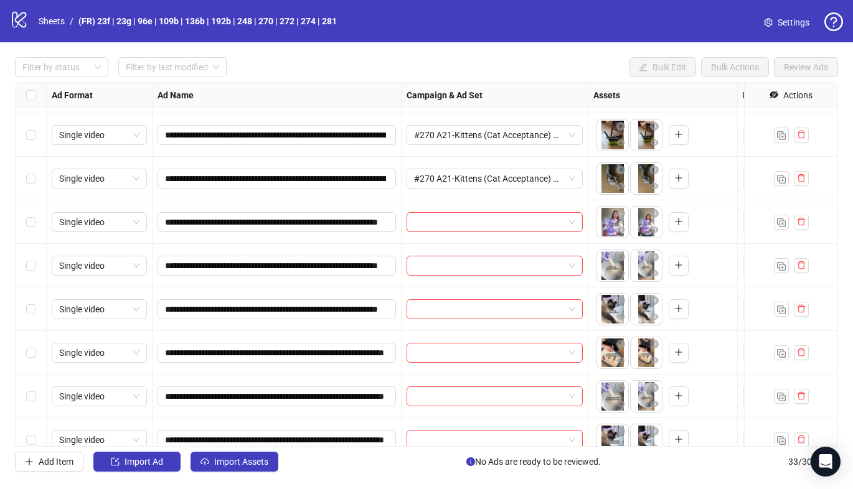
scroll to position [533, 0]
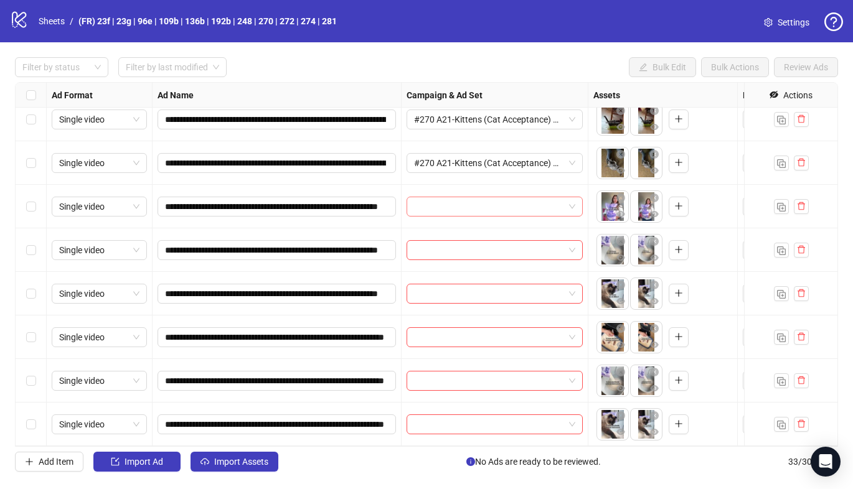
click at [476, 210] on input "search" at bounding box center [489, 206] width 150 height 19
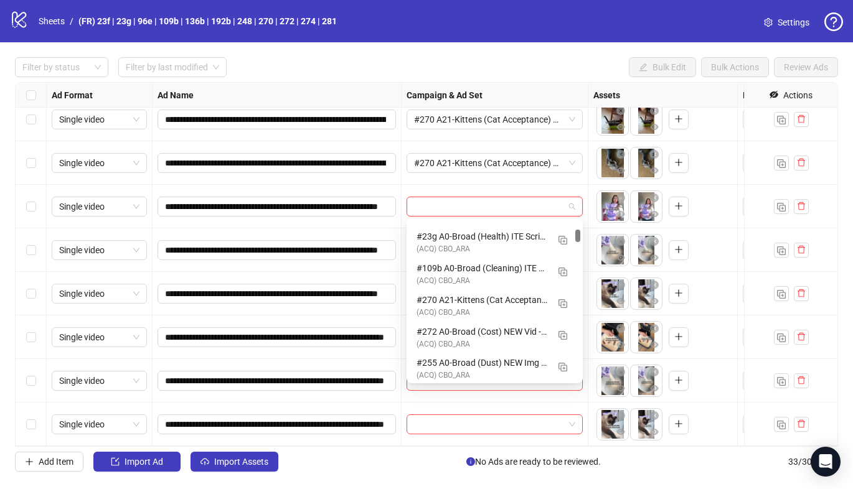
scroll to position [225, 0]
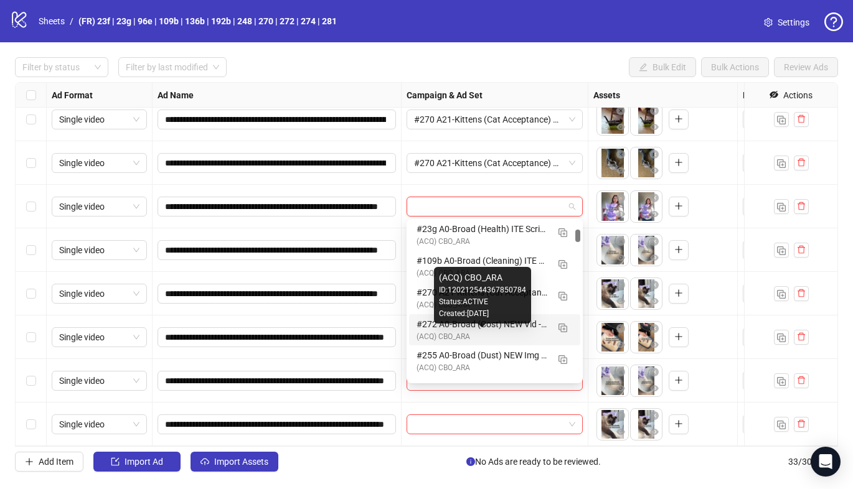
click at [466, 337] on div "(ACQ) CBO_ARA" at bounding box center [481, 337] width 131 height 12
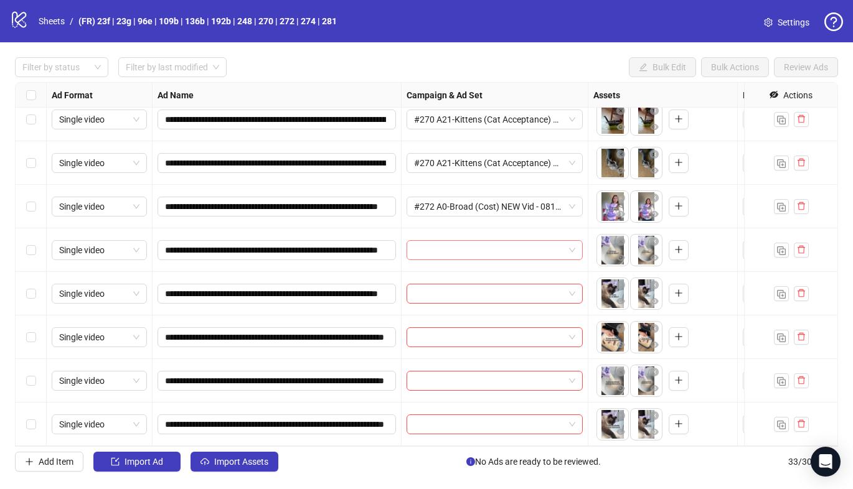
click at [497, 249] on input "search" at bounding box center [489, 250] width 150 height 19
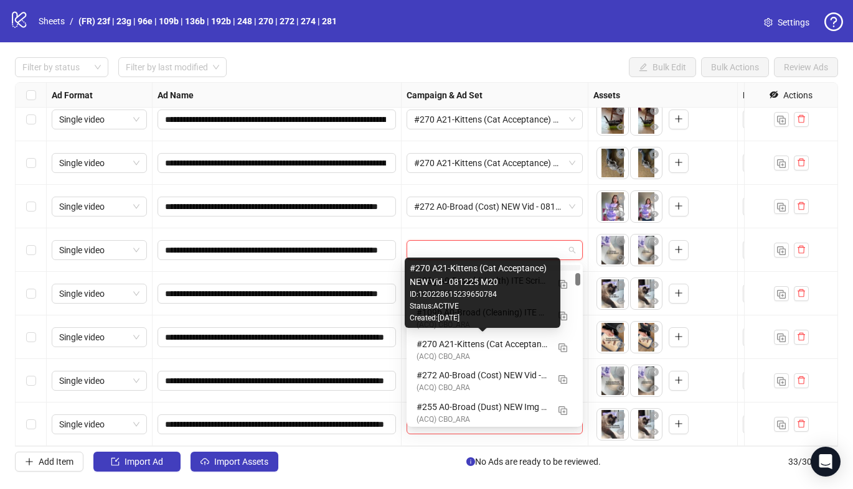
scroll to position [218, 0]
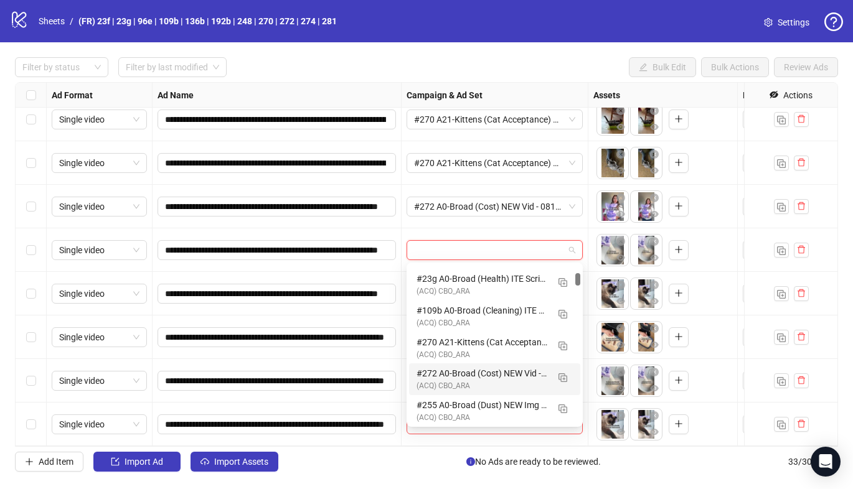
click at [460, 371] on div "#272 A0-Broad (Cost) NEW Vid - 081225 M20" at bounding box center [481, 374] width 131 height 14
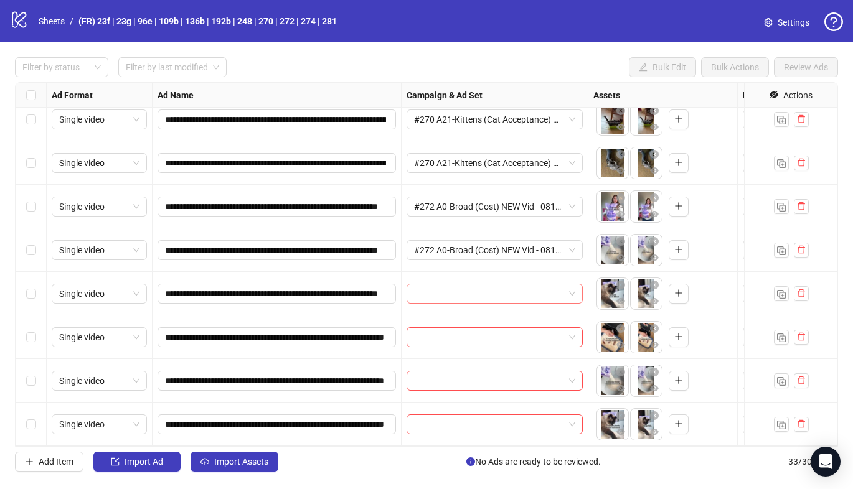
click at [465, 298] on input "search" at bounding box center [489, 293] width 150 height 19
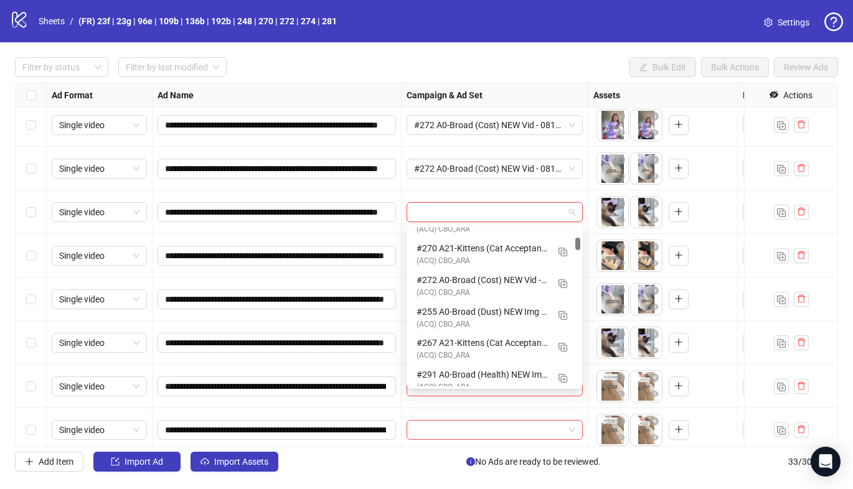
scroll to position [281, 0]
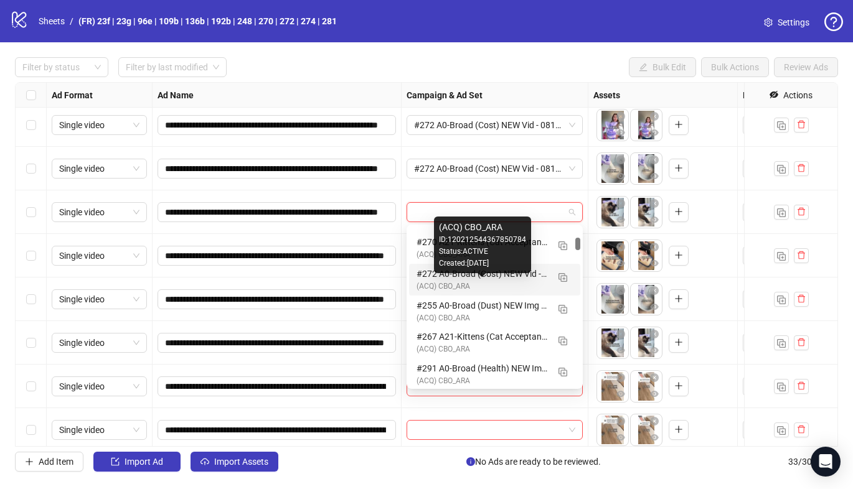
click at [482, 281] on div "(ACQ) CBO_ARA" at bounding box center [481, 287] width 131 height 12
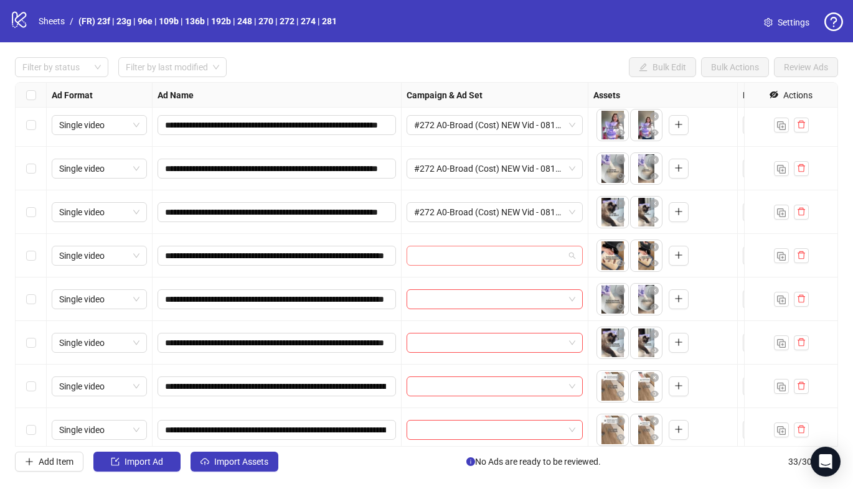
click at [469, 259] on input "search" at bounding box center [489, 255] width 150 height 19
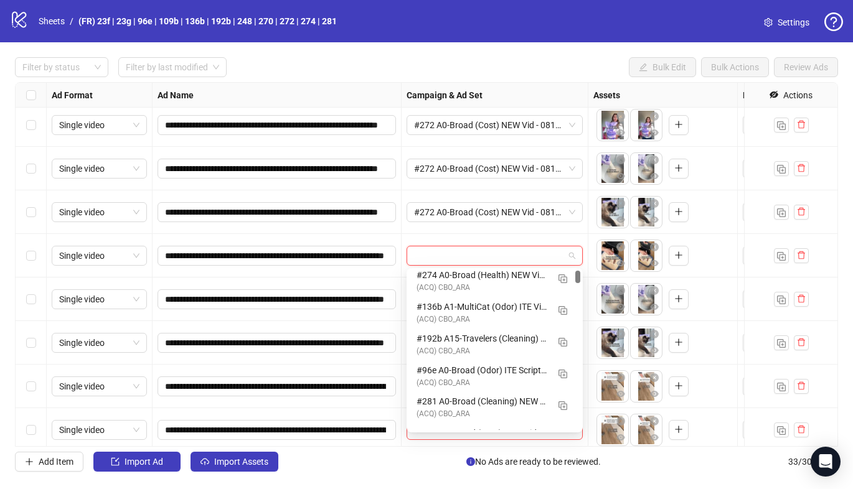
scroll to position [0, 0]
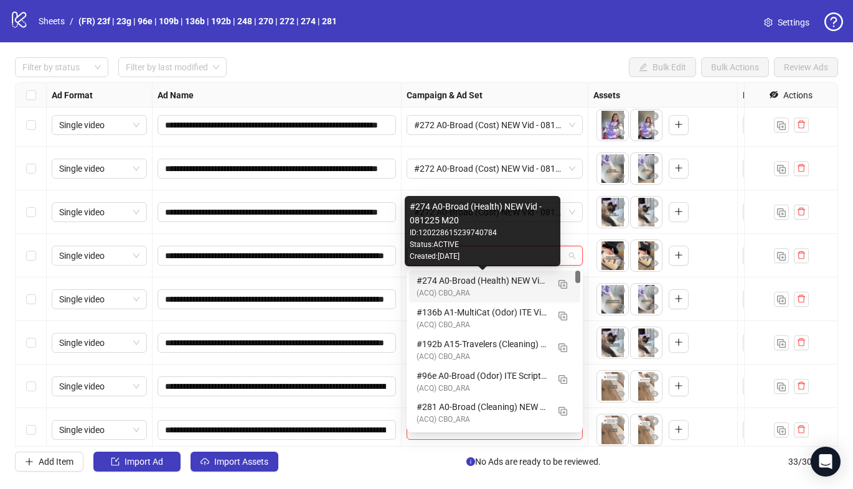
click at [476, 291] on div "(ACQ) CBO_ARA" at bounding box center [481, 294] width 131 height 12
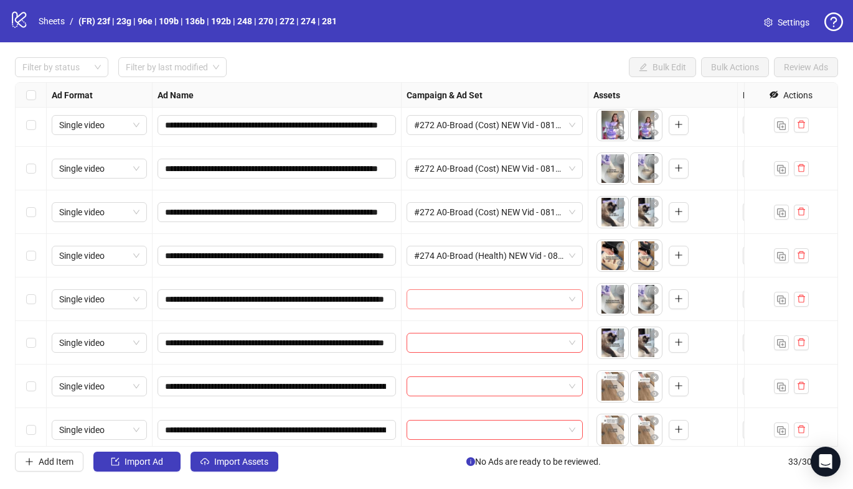
click at [476, 302] on input "search" at bounding box center [489, 299] width 150 height 19
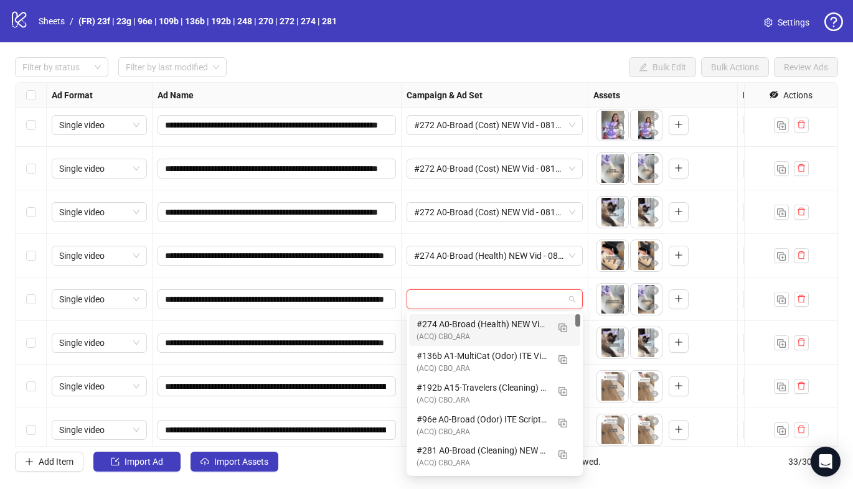
click at [470, 328] on div "#274 A0-Broad (Health) NEW Vid - 081225 M20" at bounding box center [481, 324] width 131 height 14
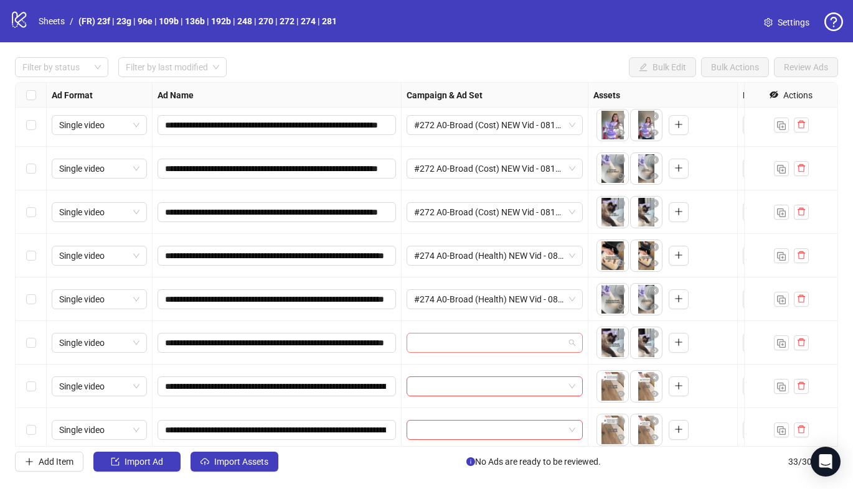
click at [472, 343] on input "search" at bounding box center [489, 343] width 150 height 19
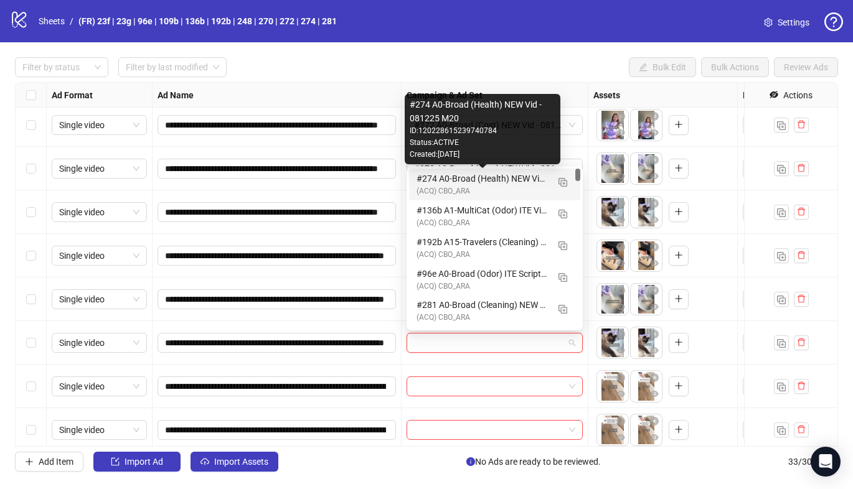
click at [487, 184] on div "#274 A0-Broad (Health) NEW Vid - 081225 M20" at bounding box center [481, 179] width 131 height 14
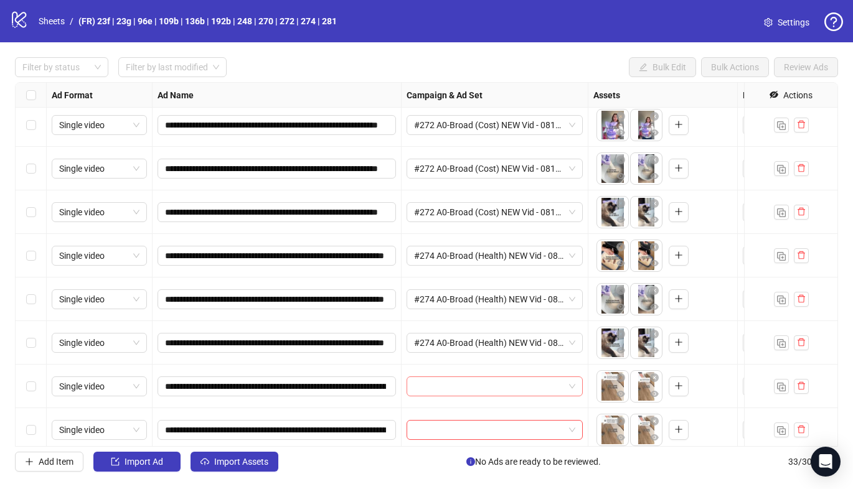
click at [464, 382] on input "search" at bounding box center [489, 386] width 150 height 19
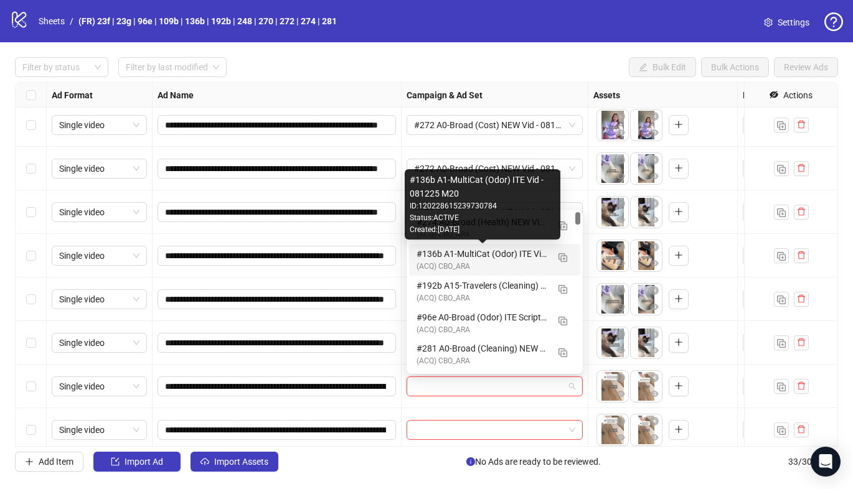
click at [474, 258] on div "#136b A1-MultiCat (Odor) ITE Vid - 081225 M20" at bounding box center [481, 254] width 131 height 14
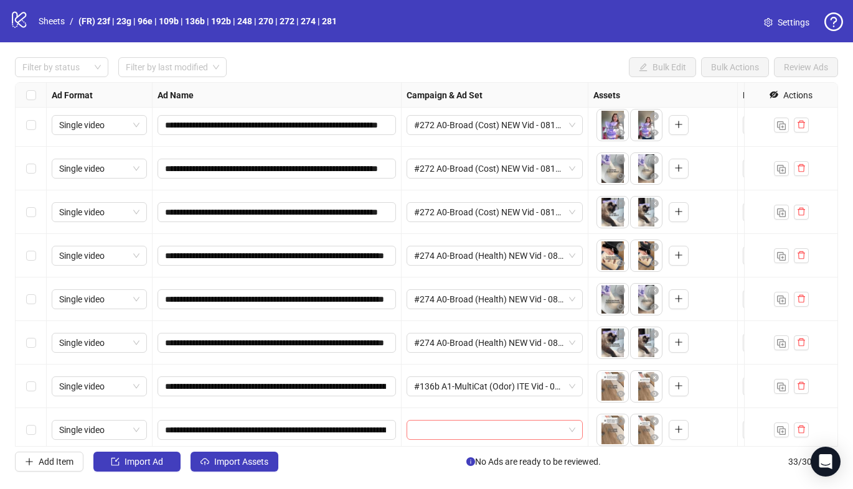
click at [436, 430] on input "search" at bounding box center [489, 430] width 150 height 19
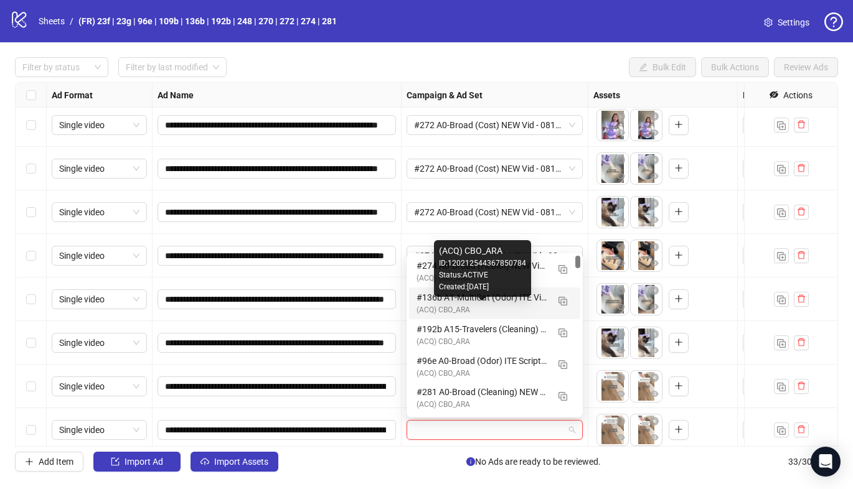
click at [461, 304] on div "#136b A1-MultiCat (Odor) ITE Vid - 081225 M20" at bounding box center [481, 298] width 131 height 14
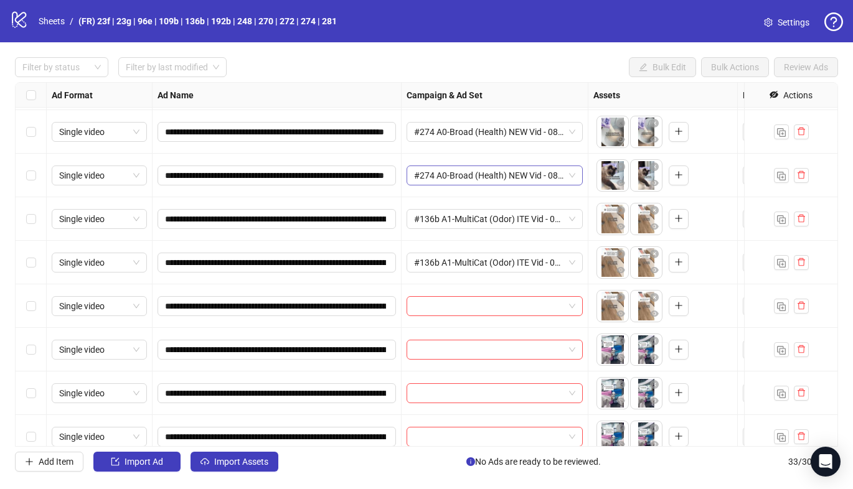
scroll to position [785, 0]
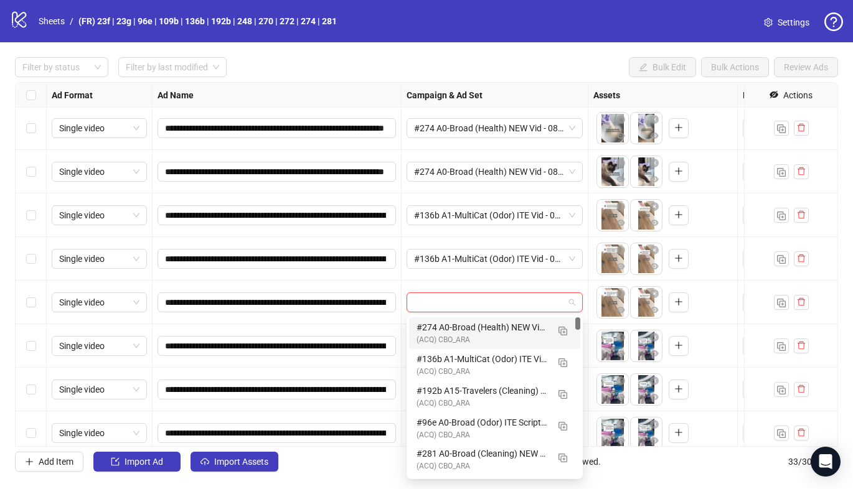
click at [462, 296] on input "search" at bounding box center [489, 302] width 150 height 19
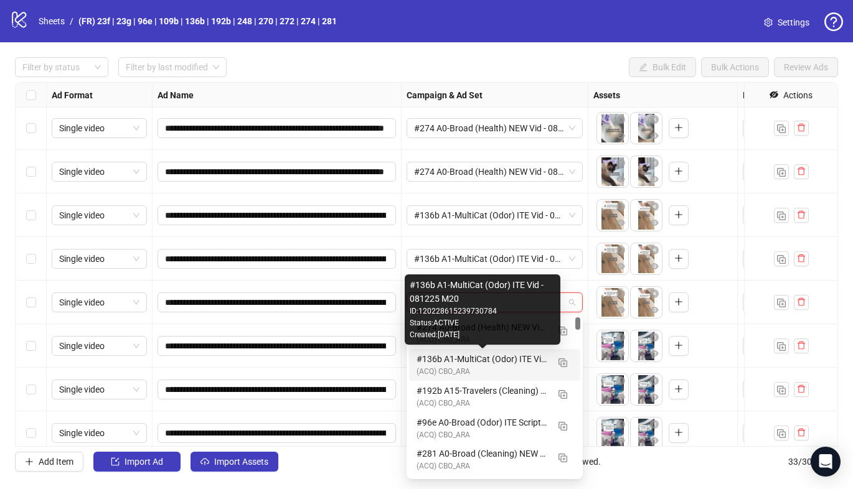
click at [460, 364] on div "#136b A1-MultiCat (Odor) ITE Vid - 081225 M20" at bounding box center [481, 359] width 131 height 14
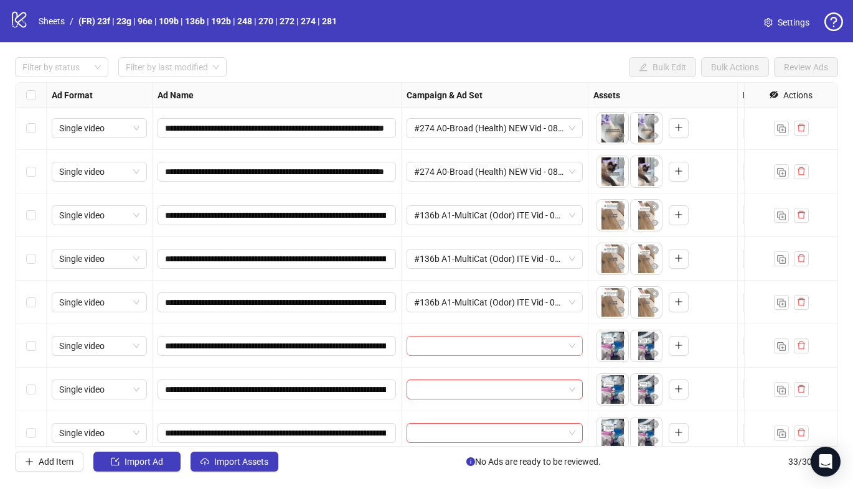
click at [464, 350] on input "search" at bounding box center [489, 346] width 150 height 19
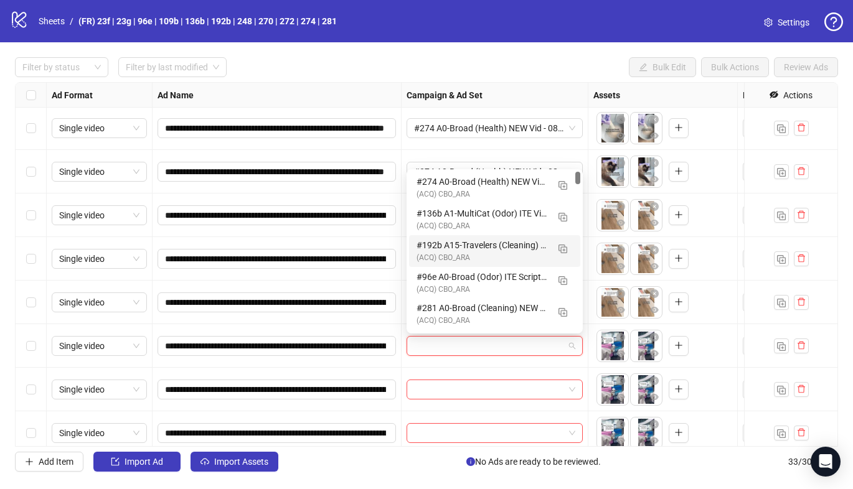
click at [480, 242] on div "#192b A15-Travelers (Cleaning) ITE Vid - 081225 M20" at bounding box center [481, 245] width 131 height 14
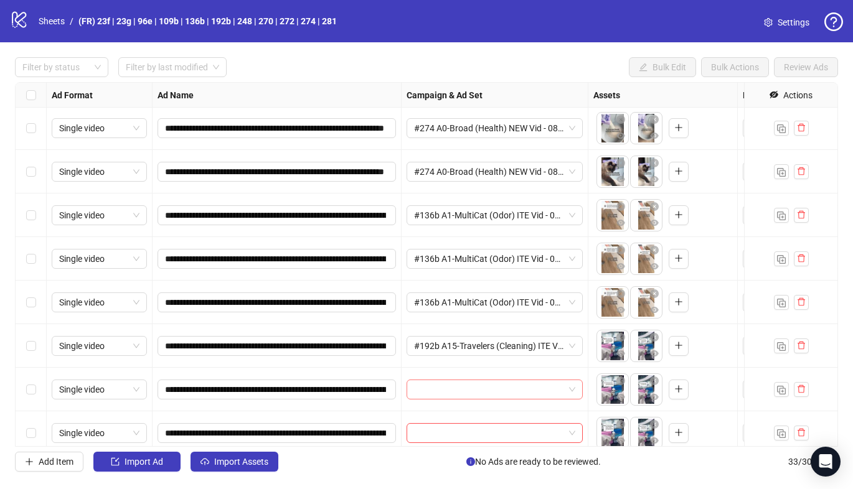
click at [446, 385] on input "search" at bounding box center [489, 389] width 150 height 19
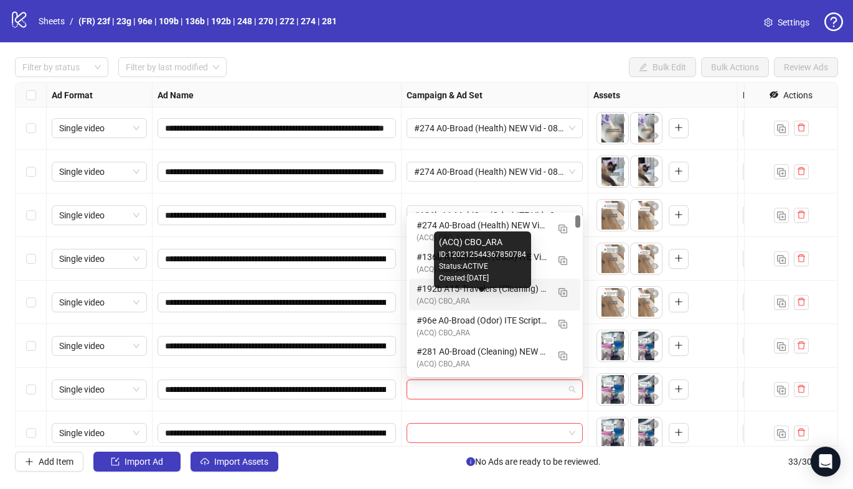
click at [464, 296] on div "(ACQ) CBO_ARA" at bounding box center [481, 302] width 131 height 12
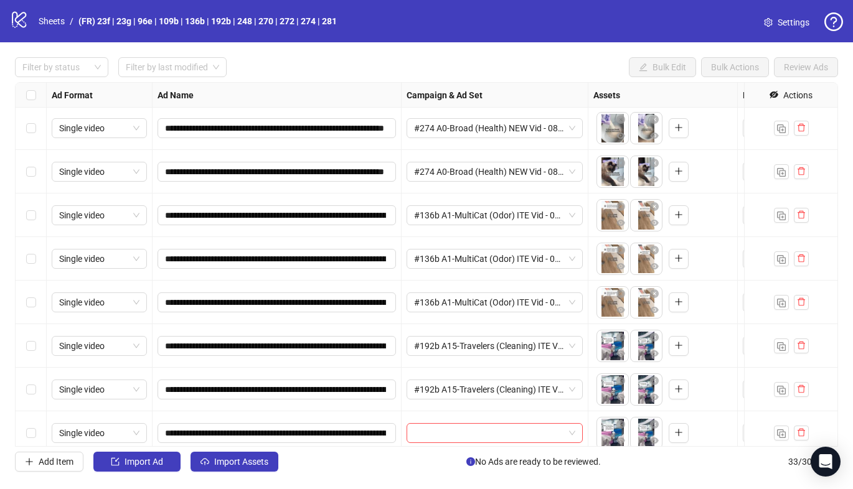
click at [442, 421] on div at bounding box center [494, 433] width 187 height 44
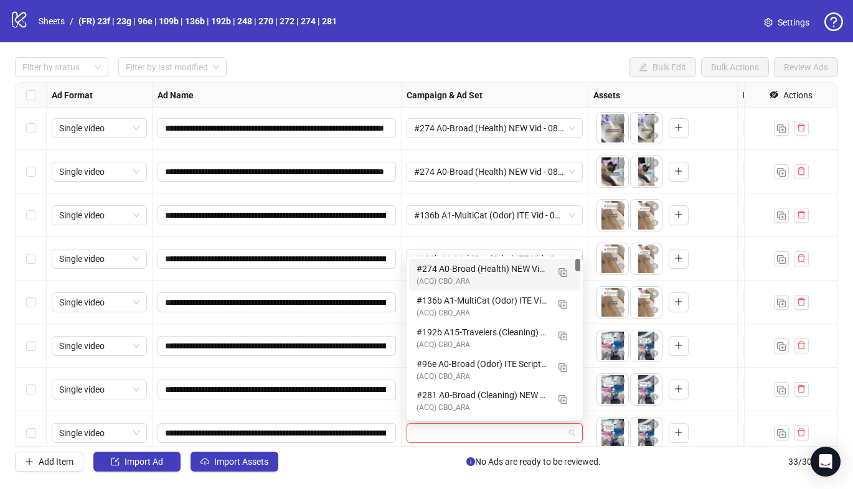
click at [441, 431] on input "search" at bounding box center [489, 433] width 150 height 19
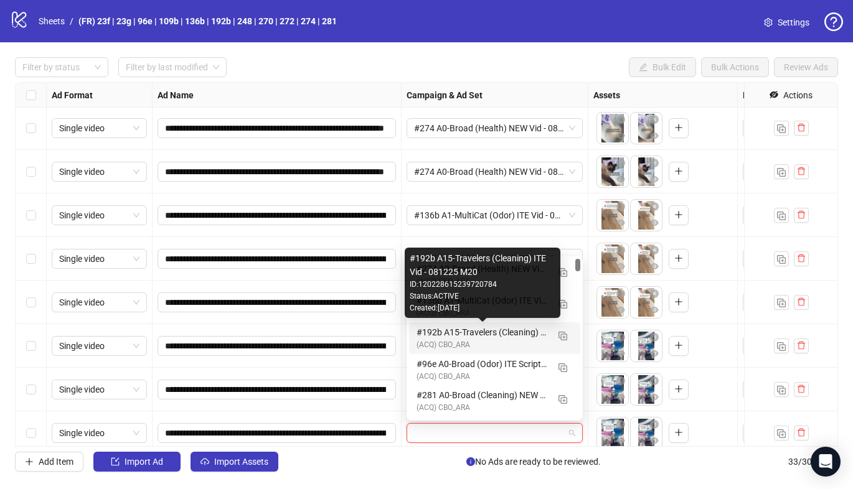
click at [457, 328] on div "#192b A15-Travelers (Cleaning) ITE Vid - 081225 M20" at bounding box center [481, 332] width 131 height 14
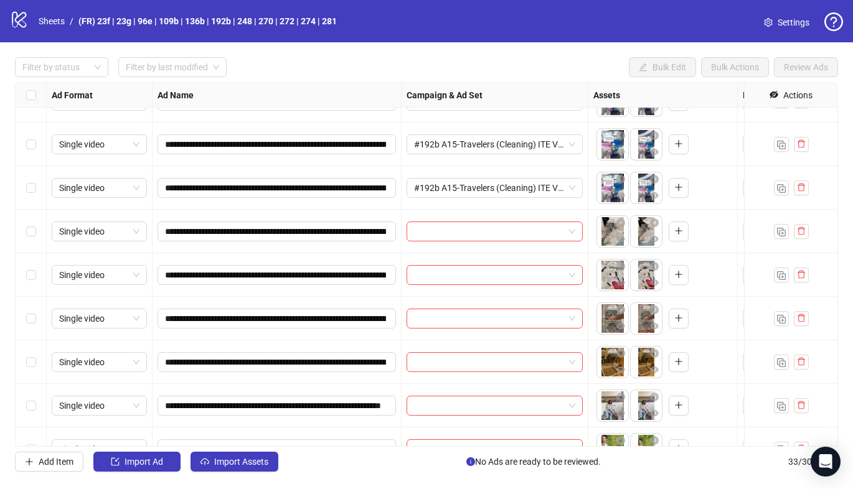
scroll to position [1051, 0]
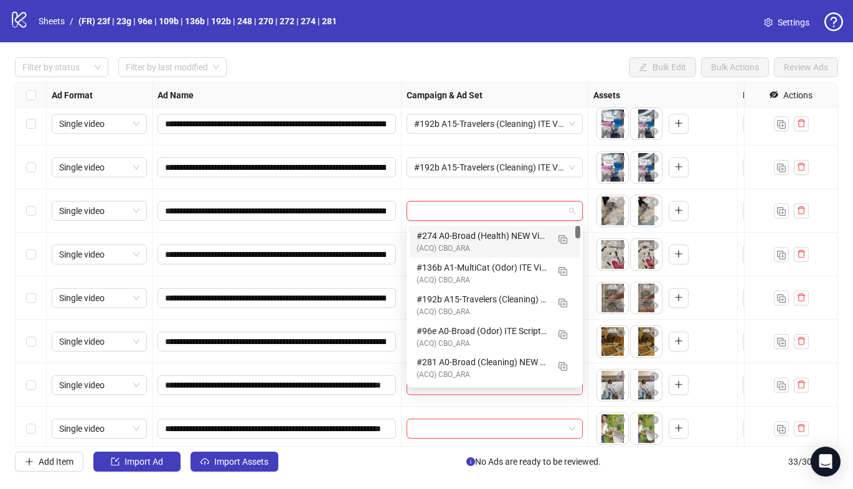
click at [474, 210] on input "search" at bounding box center [489, 211] width 150 height 19
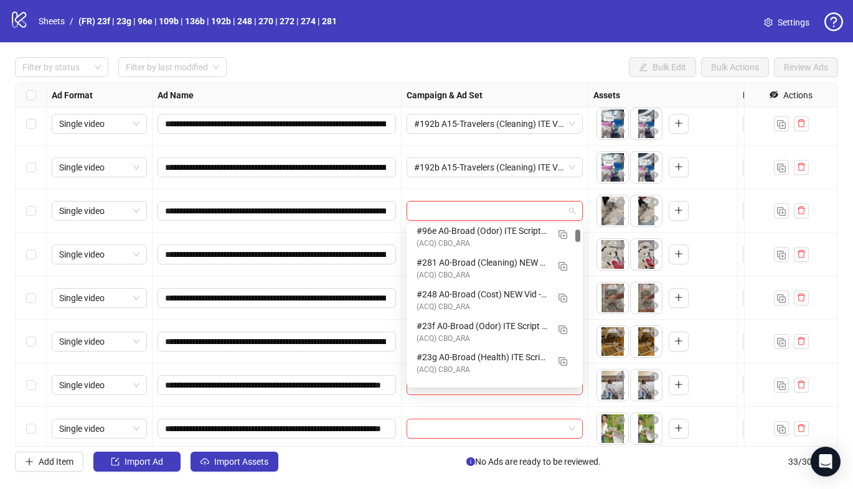
click at [579, 235] on div at bounding box center [577, 236] width 5 height 12
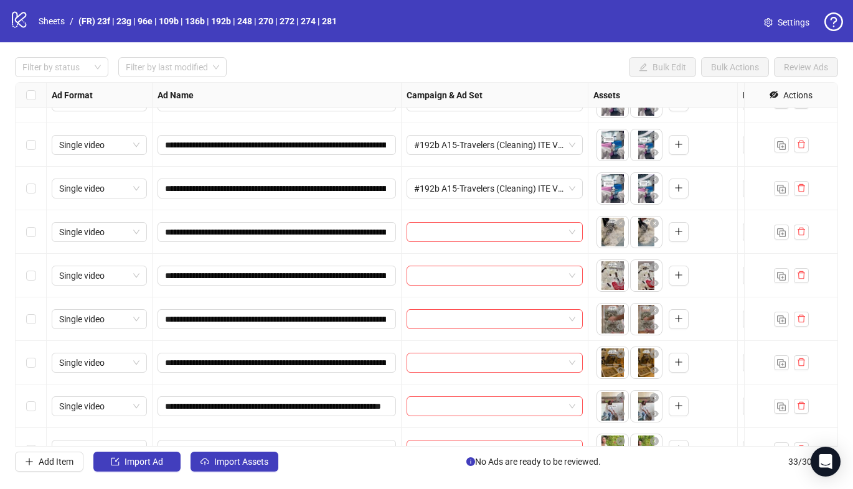
scroll to position [1022, 0]
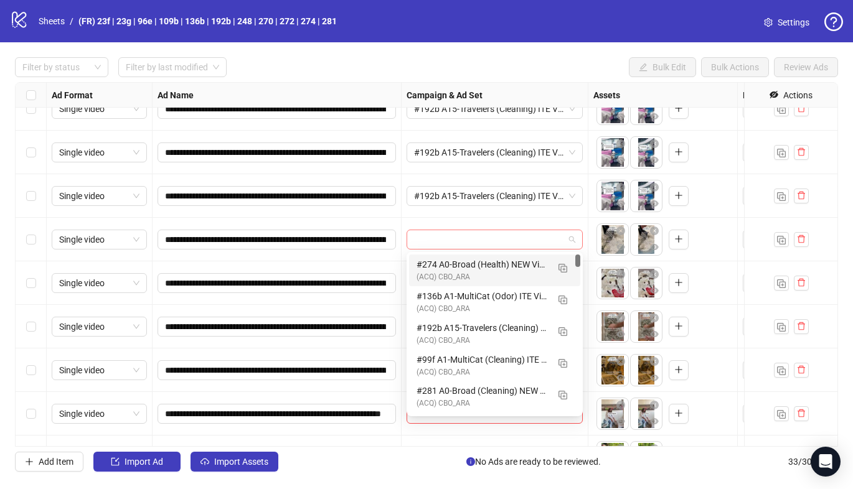
click at [574, 248] on span at bounding box center [494, 239] width 161 height 19
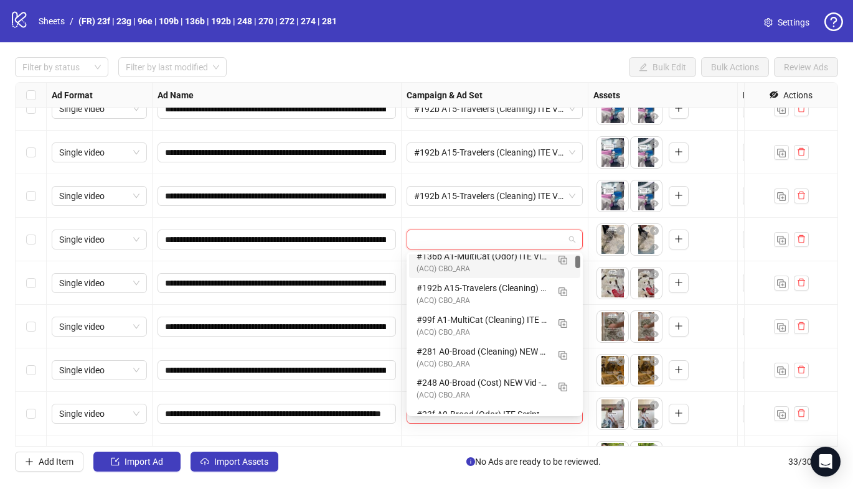
scroll to position [47, 0]
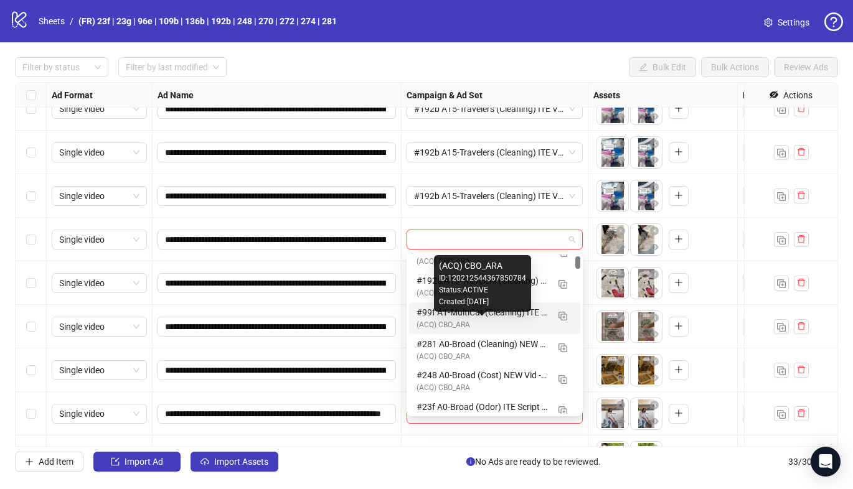
click at [505, 319] on div "(ACQ) CBO_ARA" at bounding box center [481, 325] width 131 height 12
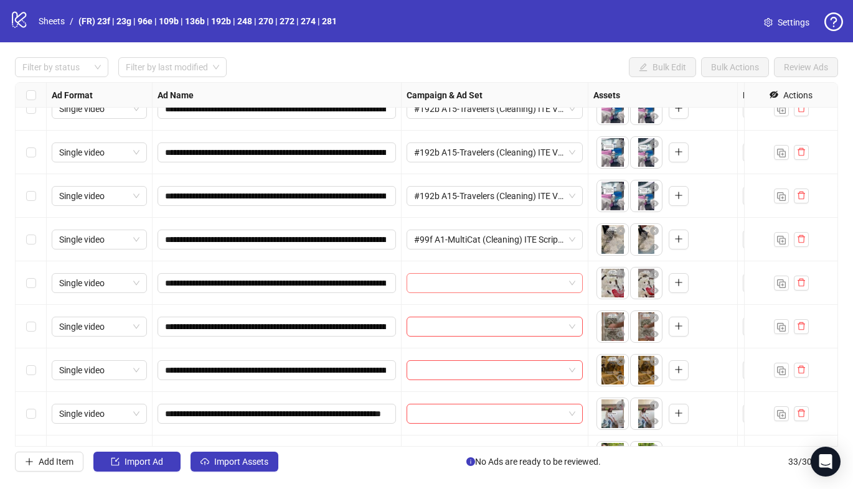
click at [502, 285] on input "search" at bounding box center [489, 283] width 150 height 19
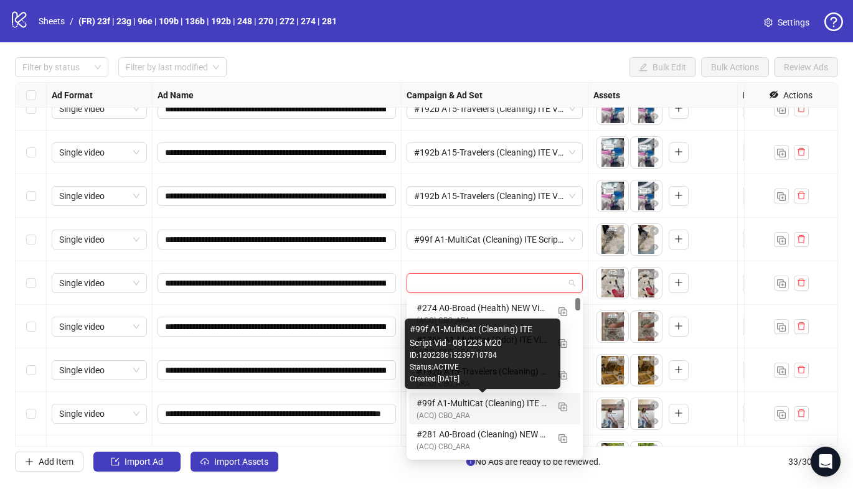
click at [465, 403] on div "#99f A1-MultiCat (Cleaning) ITE Script Vid - 081225 M20" at bounding box center [481, 403] width 131 height 14
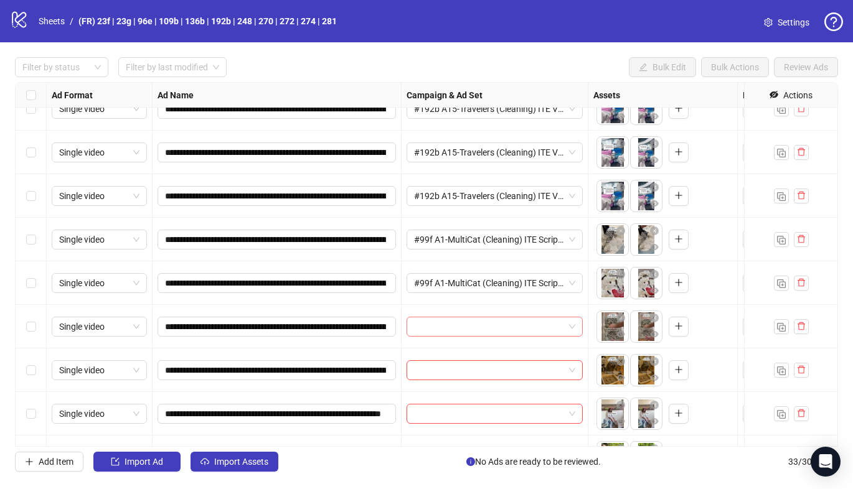
click at [477, 330] on input "search" at bounding box center [489, 326] width 150 height 19
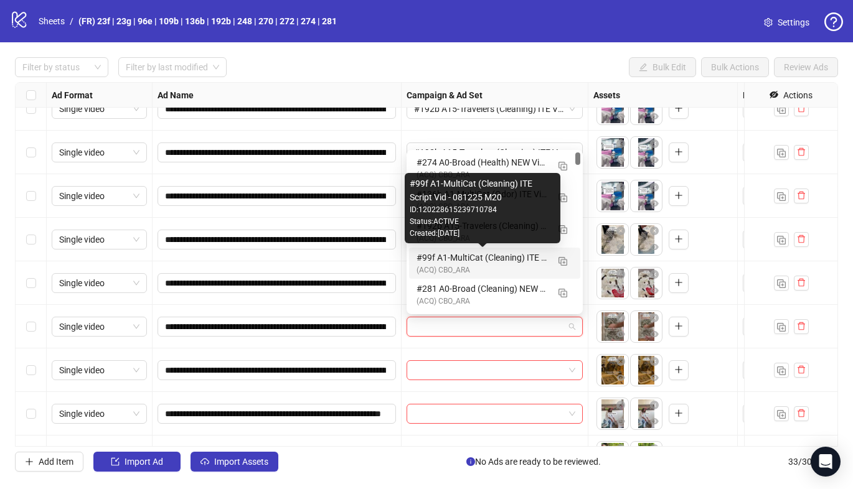
click at [482, 260] on div "#99f A1-MultiCat (Cleaning) ITE Script Vid - 081225 M20" at bounding box center [481, 258] width 131 height 14
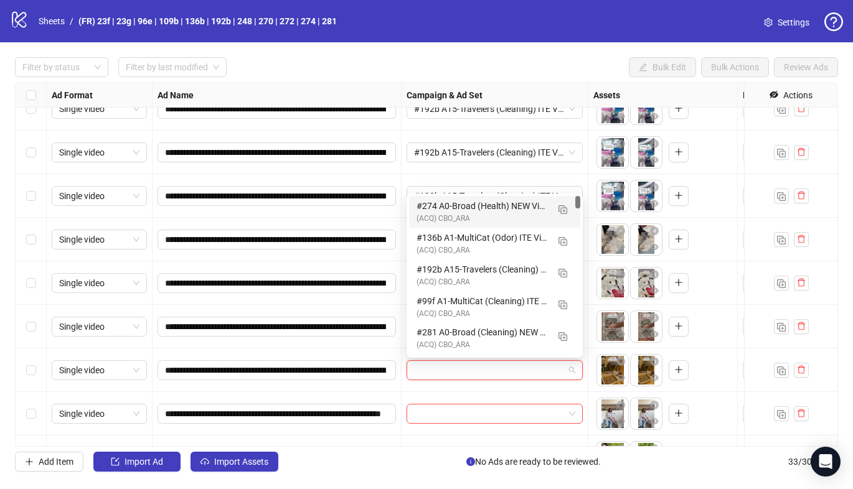
click at [457, 374] on input "search" at bounding box center [489, 370] width 150 height 19
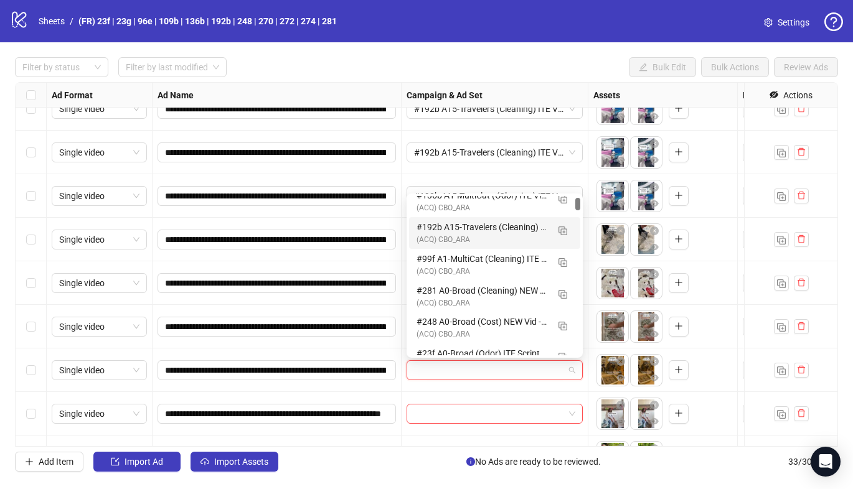
scroll to position [46, 0]
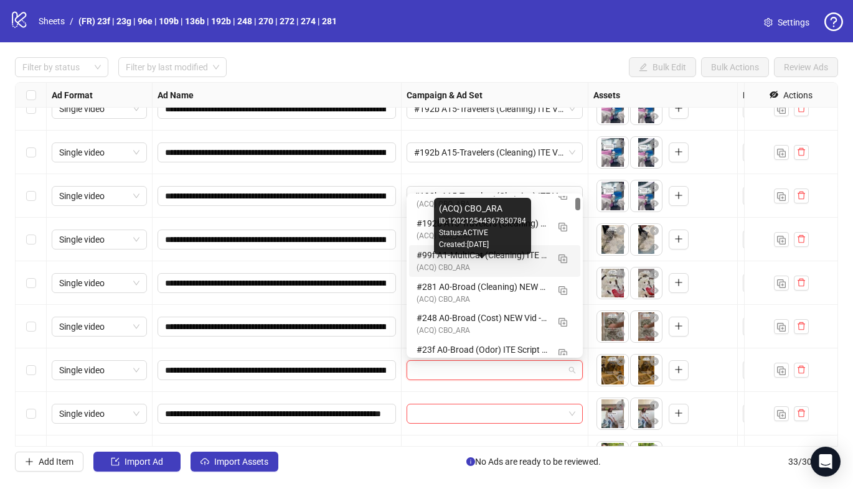
click at [481, 263] on div "(ACQ) CBO_ARA" at bounding box center [481, 268] width 131 height 12
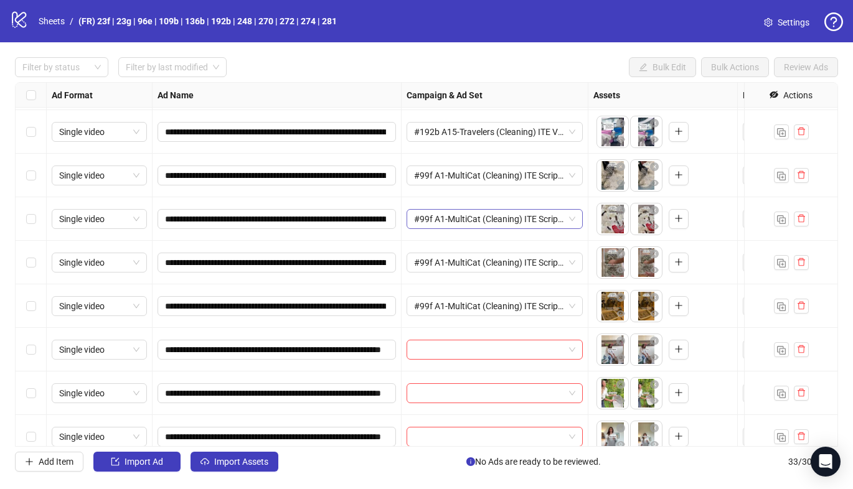
scroll to position [1099, 0]
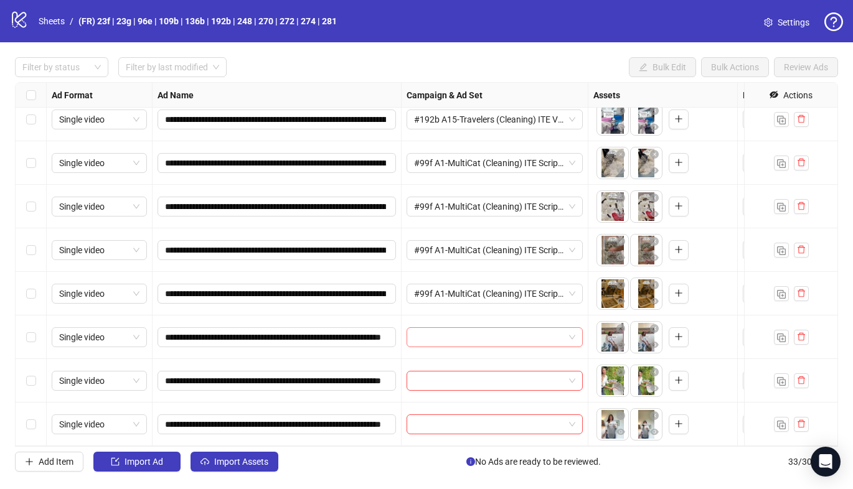
click at [515, 337] on input "search" at bounding box center [489, 337] width 150 height 19
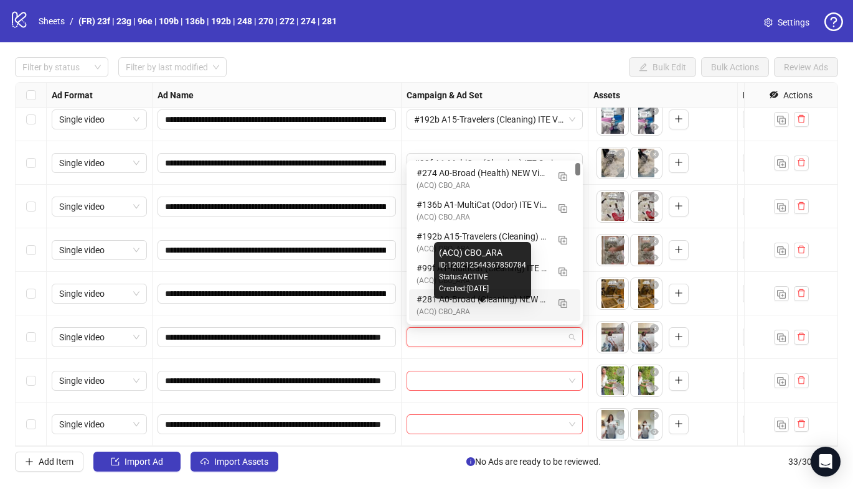
click at [506, 315] on div "(ACQ) CBO_ARA" at bounding box center [481, 312] width 131 height 12
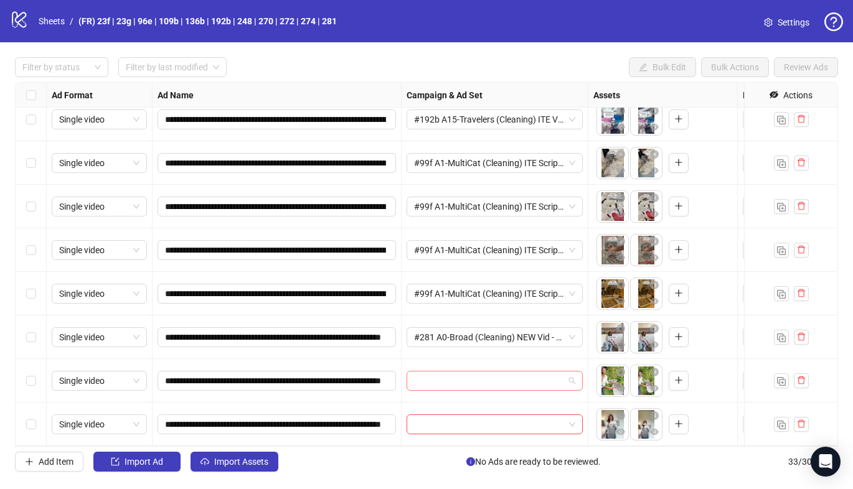
click at [497, 376] on input "search" at bounding box center [489, 381] width 150 height 19
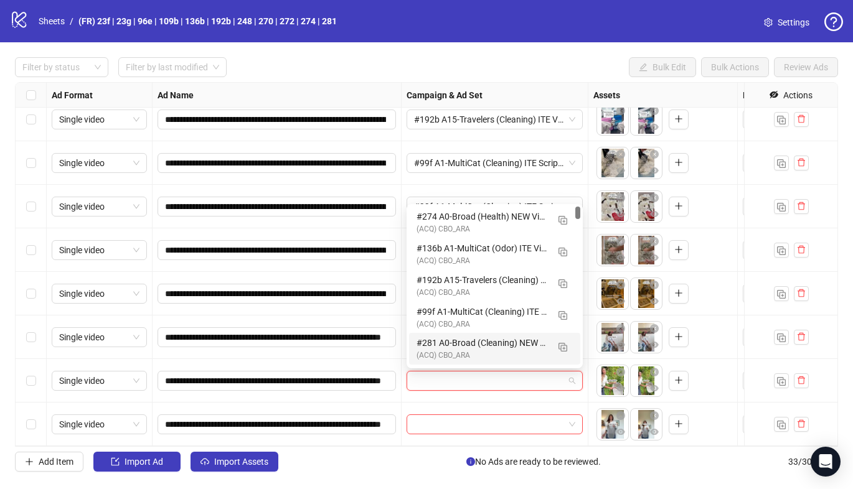
click at [493, 357] on div "(ACQ) CBO_ARA" at bounding box center [481, 356] width 131 height 12
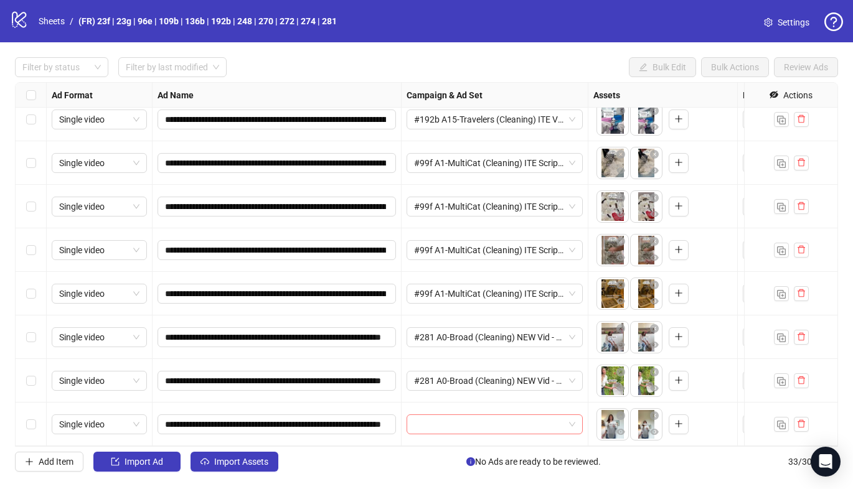
click at [484, 417] on input "search" at bounding box center [489, 424] width 150 height 19
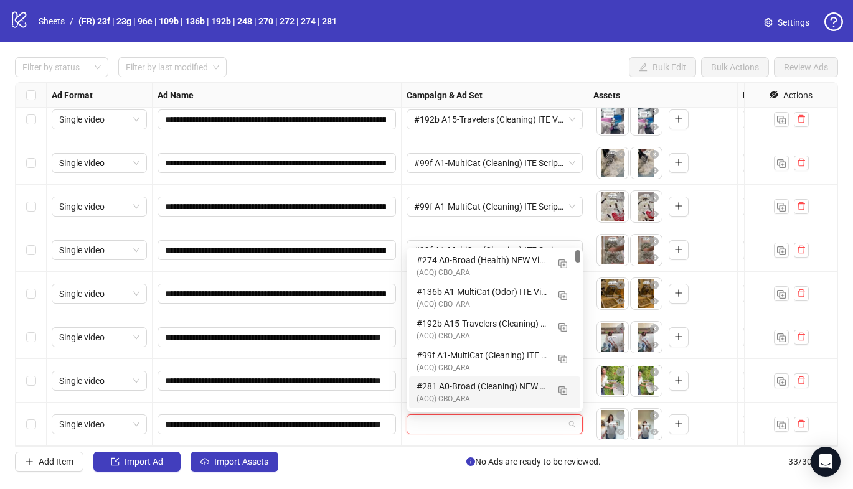
click at [484, 394] on div "(ACQ) CBO_ARA" at bounding box center [481, 399] width 131 height 12
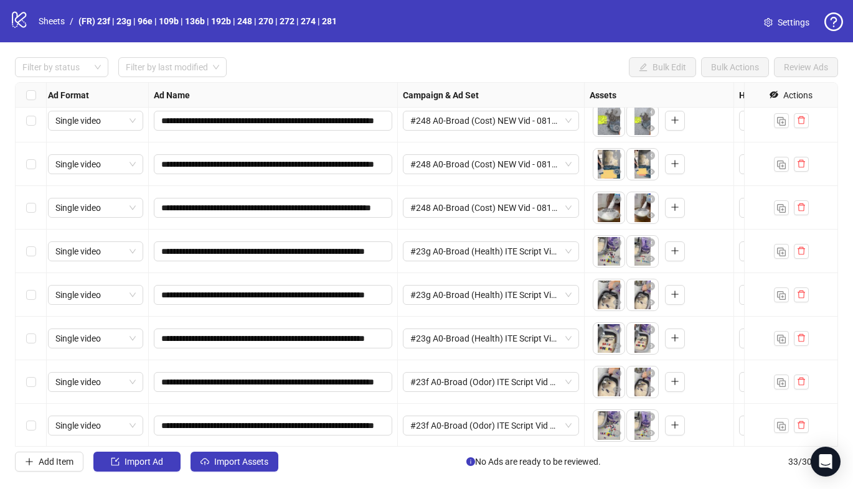
scroll to position [0, 4]
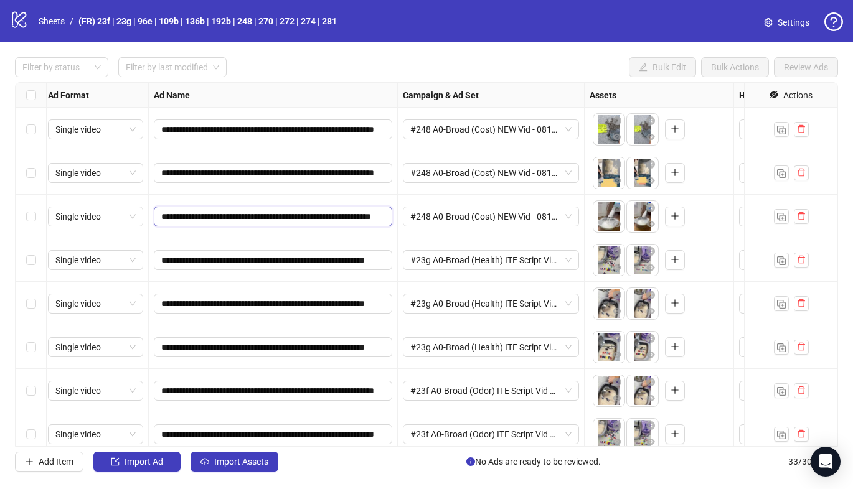
click at [163, 213] on input "**********" at bounding box center [271, 217] width 221 height 14
type input "**********"
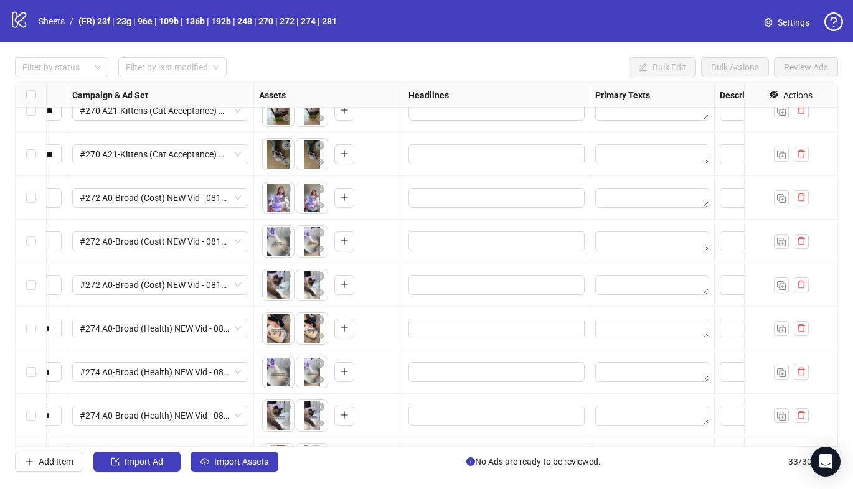
scroll to position [539, 334]
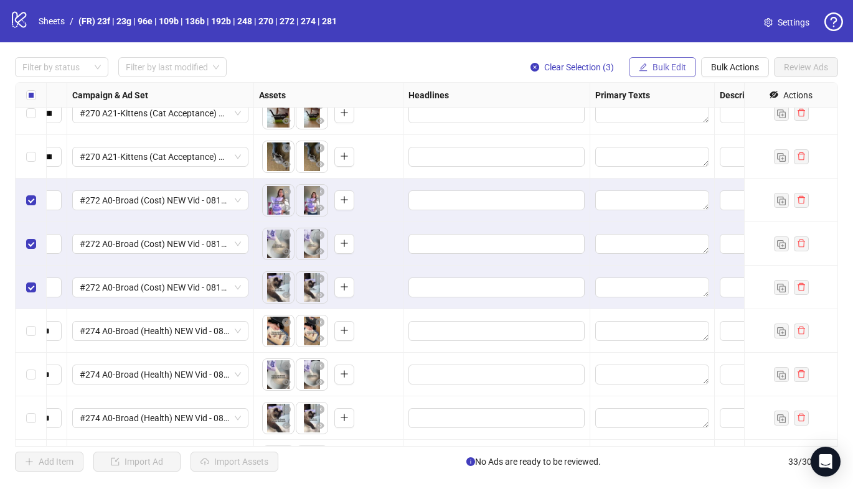
click at [671, 63] on span "Bulk Edit" at bounding box center [669, 67] width 34 height 10
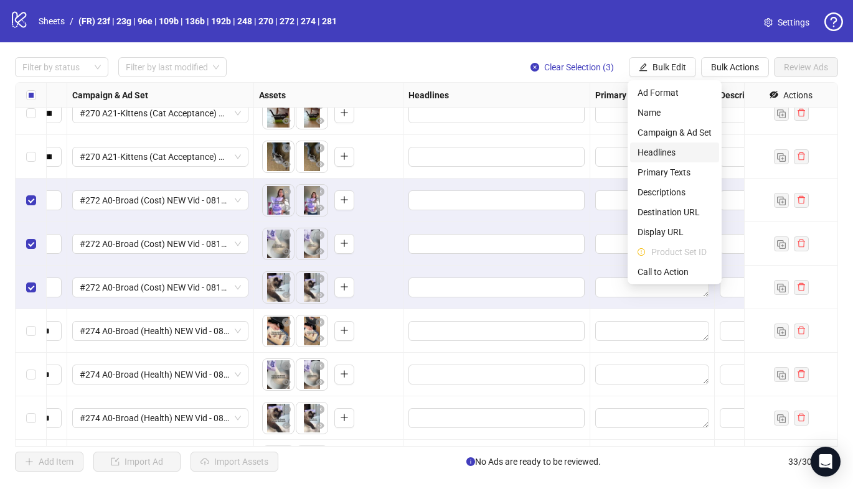
click at [663, 155] on span "Headlines" at bounding box center [674, 153] width 74 height 14
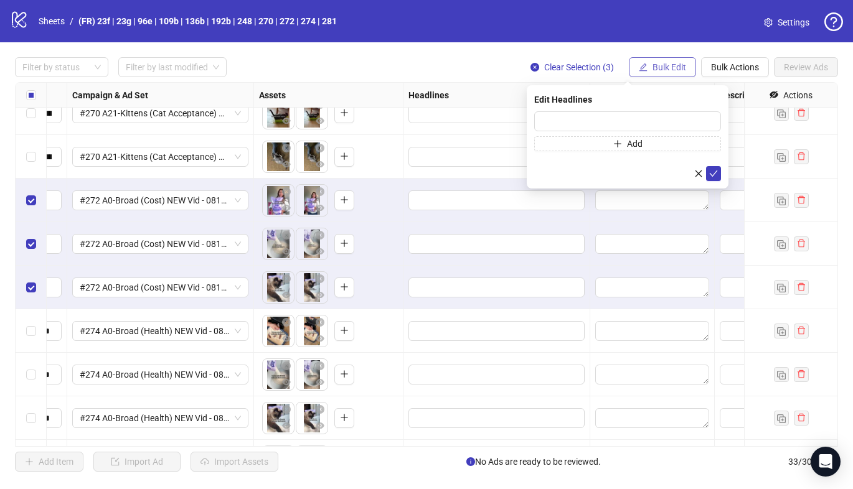
click at [670, 73] on button "Bulk Edit" at bounding box center [662, 67] width 67 height 20
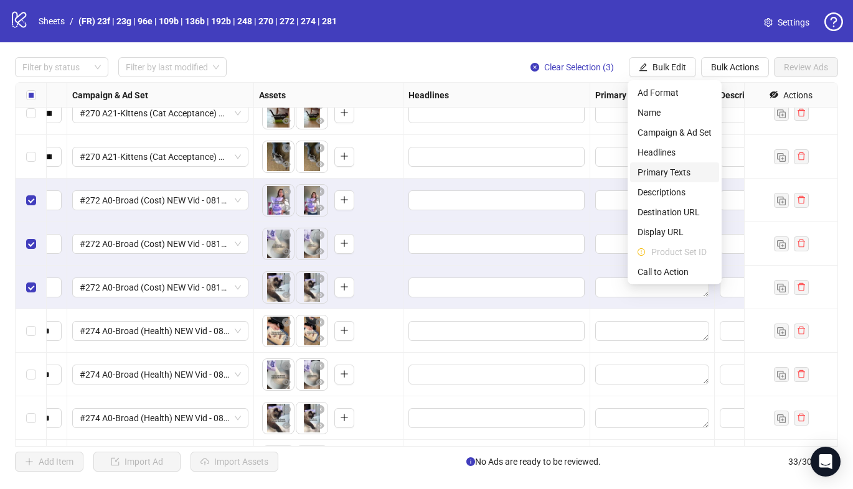
click at [660, 167] on span "Primary Texts" at bounding box center [674, 173] width 74 height 14
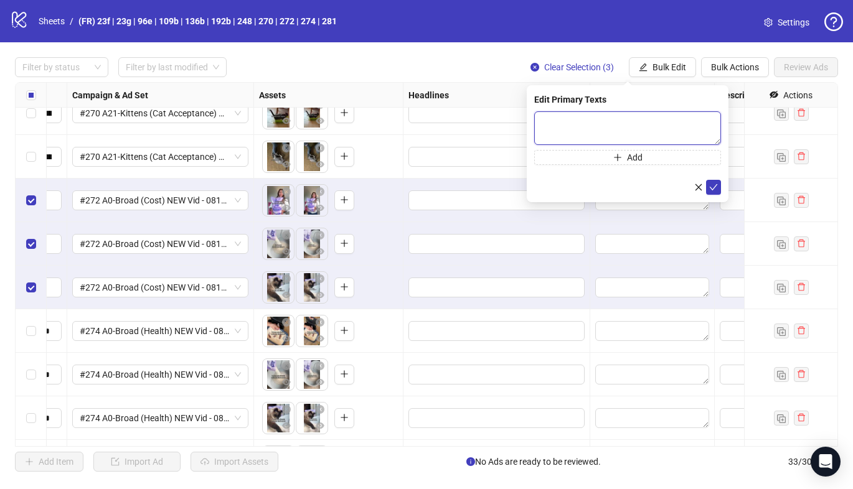
click at [589, 113] on textarea at bounding box center [627, 128] width 187 height 34
paste textarea "**********"
type textarea "**********"
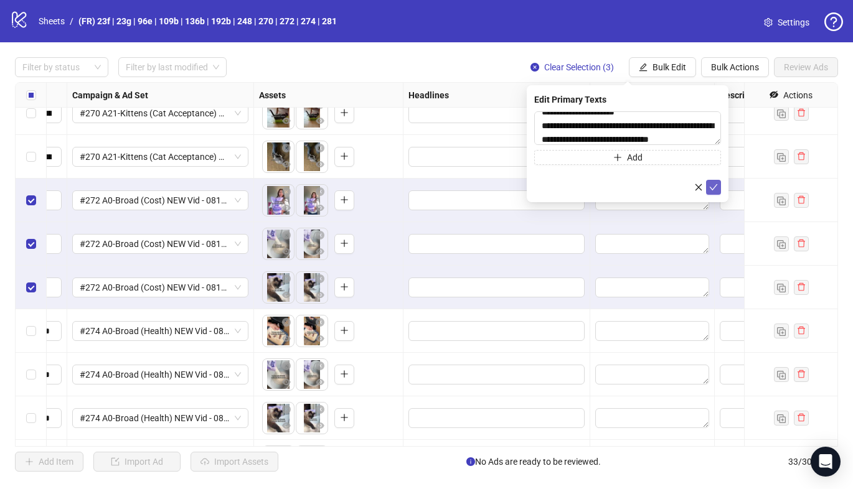
click at [711, 183] on icon "check" at bounding box center [713, 187] width 9 height 9
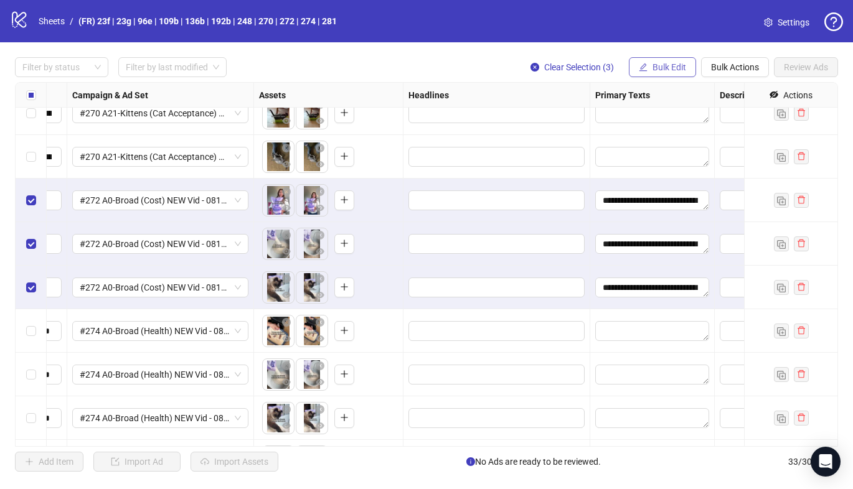
click at [678, 72] on span "Bulk Edit" at bounding box center [669, 67] width 34 height 10
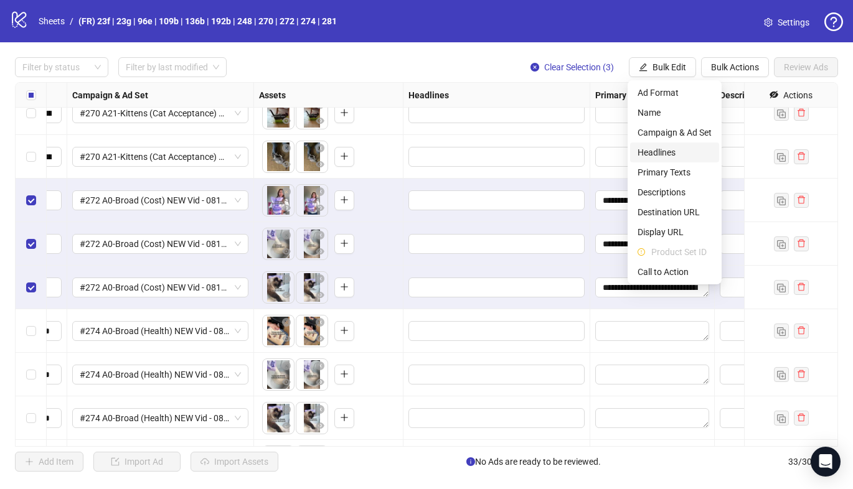
click at [652, 146] on span "Headlines" at bounding box center [674, 153] width 74 height 14
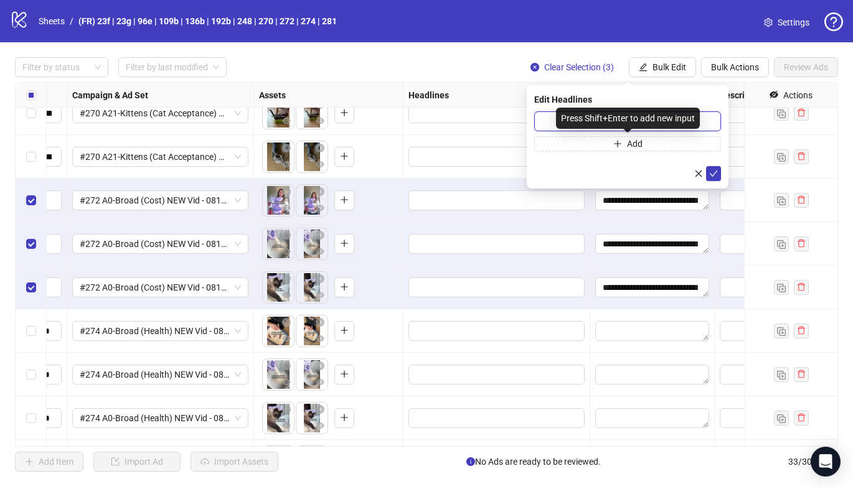
click at [549, 118] on input "text" at bounding box center [627, 121] width 187 height 20
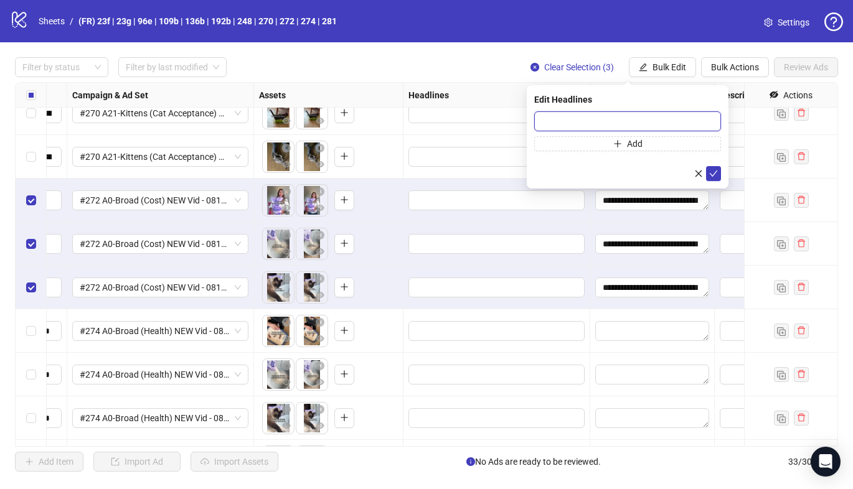
paste input "**********"
type input "**********"
click at [718, 171] on button "submit" at bounding box center [713, 173] width 15 height 15
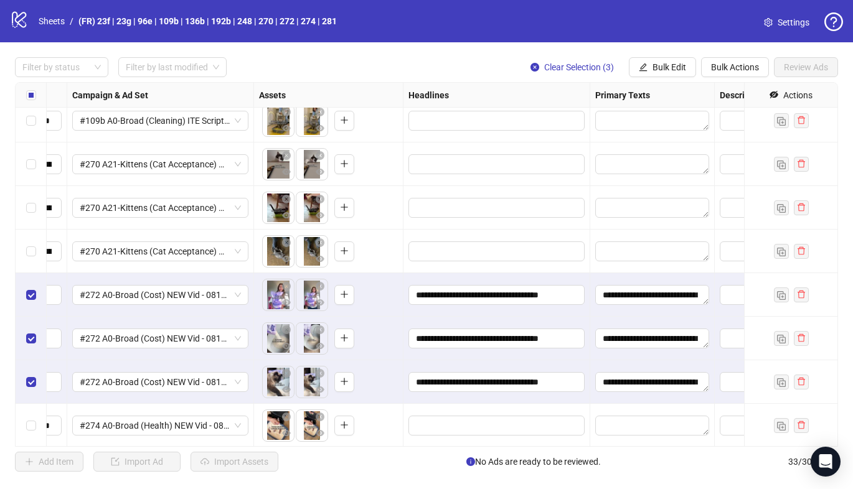
scroll to position [441, 334]
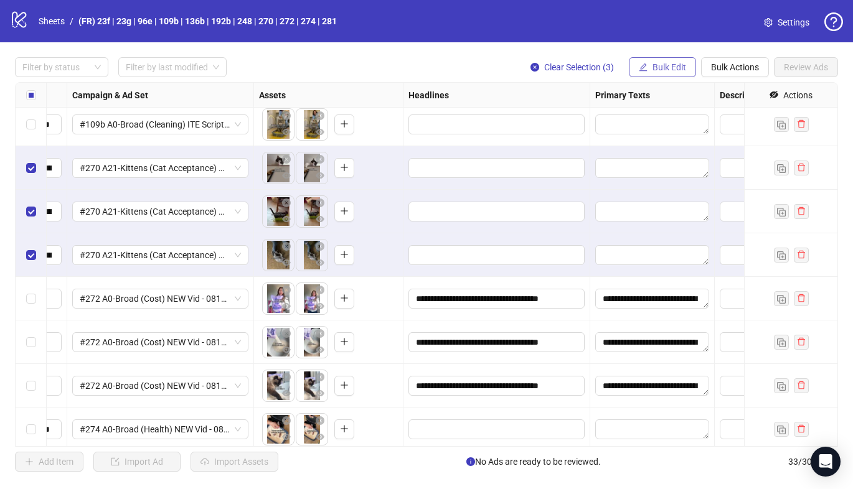
click at [657, 72] on span "Bulk Edit" at bounding box center [669, 67] width 34 height 10
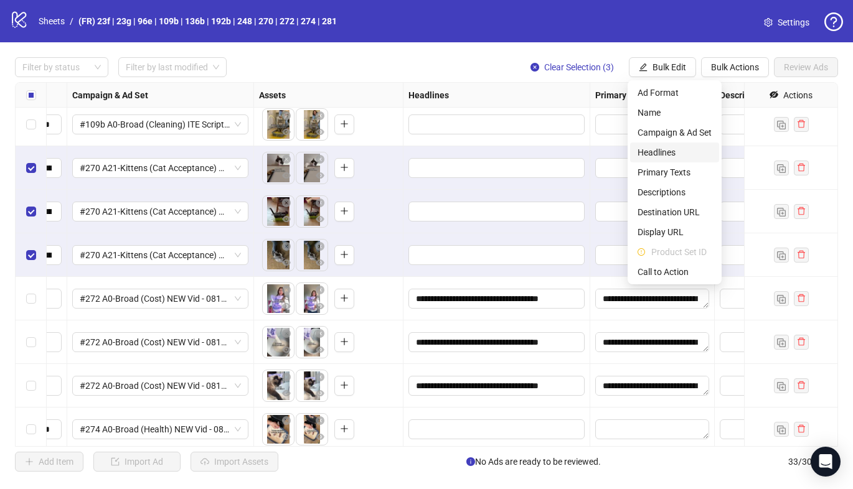
click at [653, 149] on span "Headlines" at bounding box center [674, 153] width 74 height 14
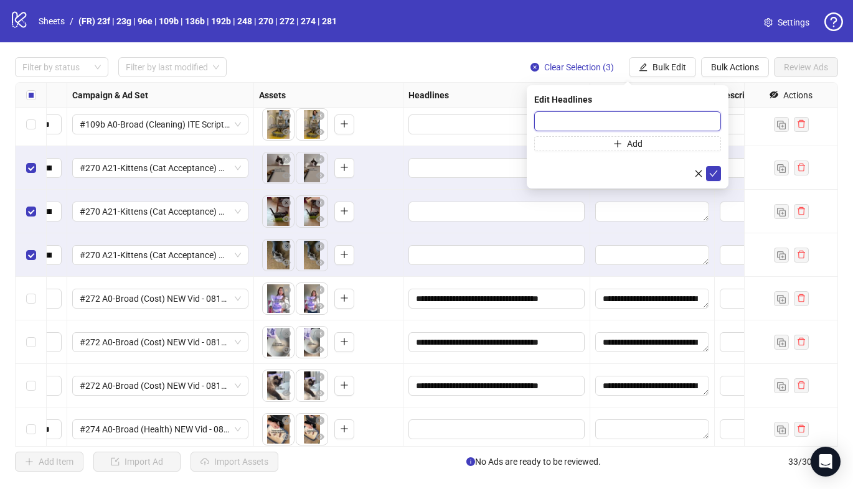
click at [546, 122] on input "text" at bounding box center [627, 121] width 187 height 20
paste input "**********"
type input "**********"
click at [718, 175] on button "submit" at bounding box center [713, 173] width 15 height 15
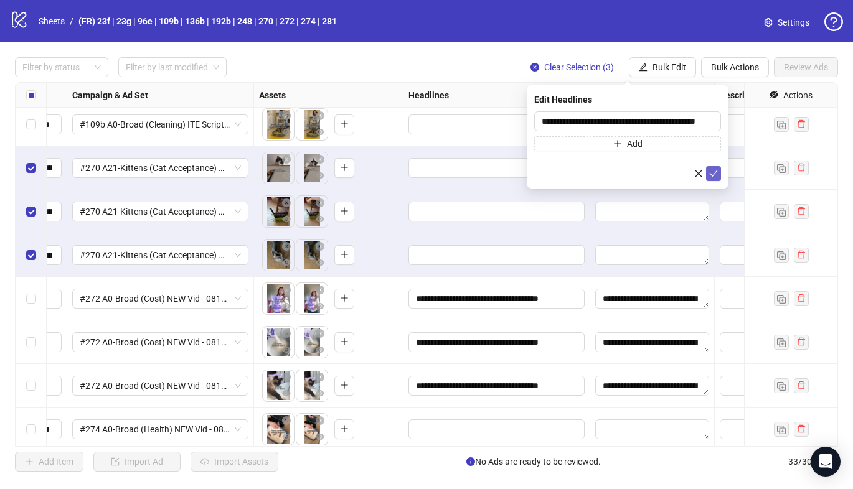
scroll to position [0, 0]
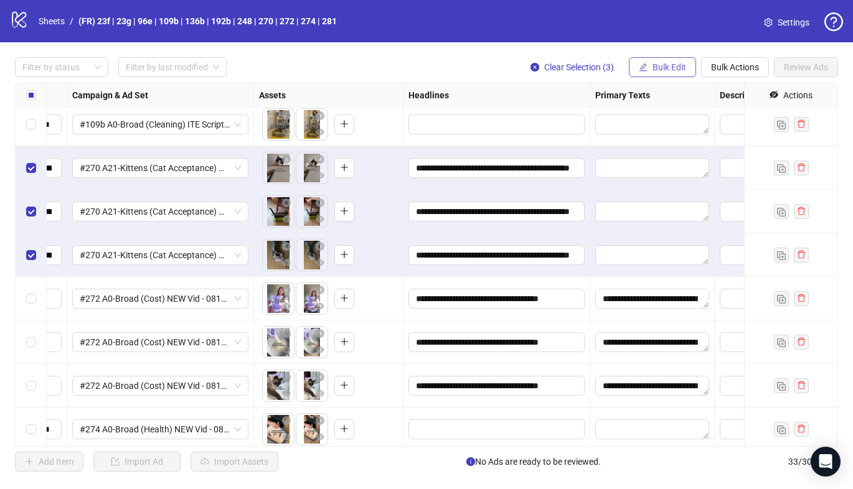
click at [654, 71] on span "Bulk Edit" at bounding box center [669, 67] width 34 height 10
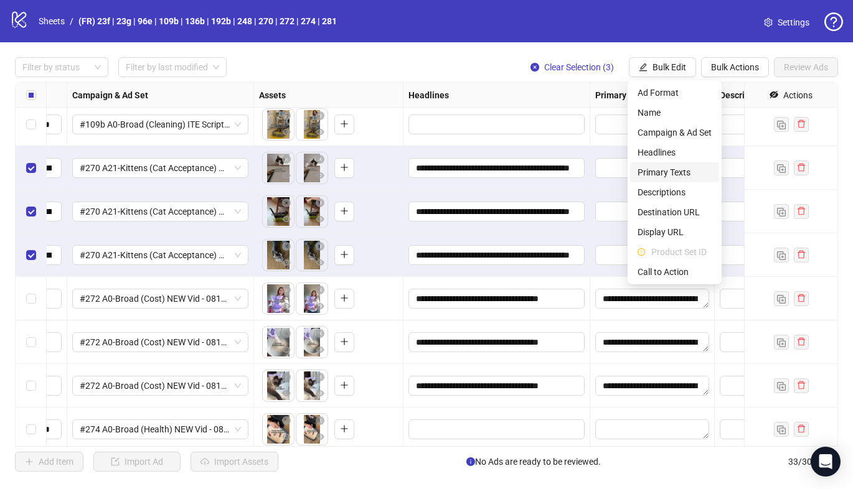
click at [657, 171] on span "Primary Texts" at bounding box center [674, 173] width 74 height 14
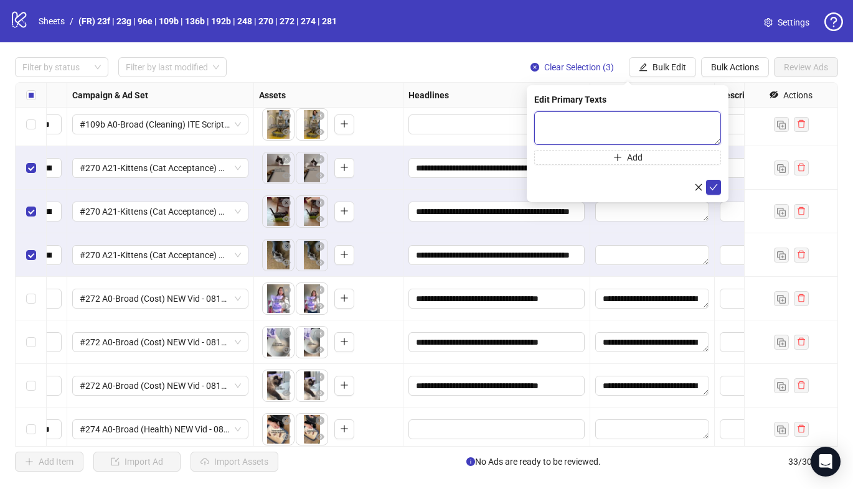
click at [575, 129] on textarea at bounding box center [627, 128] width 187 height 34
paste textarea "**********"
type textarea "**********"
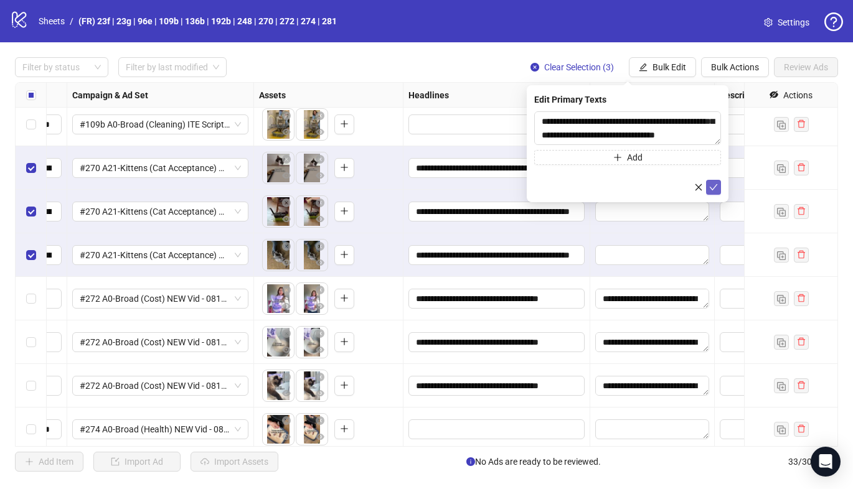
click at [715, 187] on icon "check" at bounding box center [713, 187] width 9 height 9
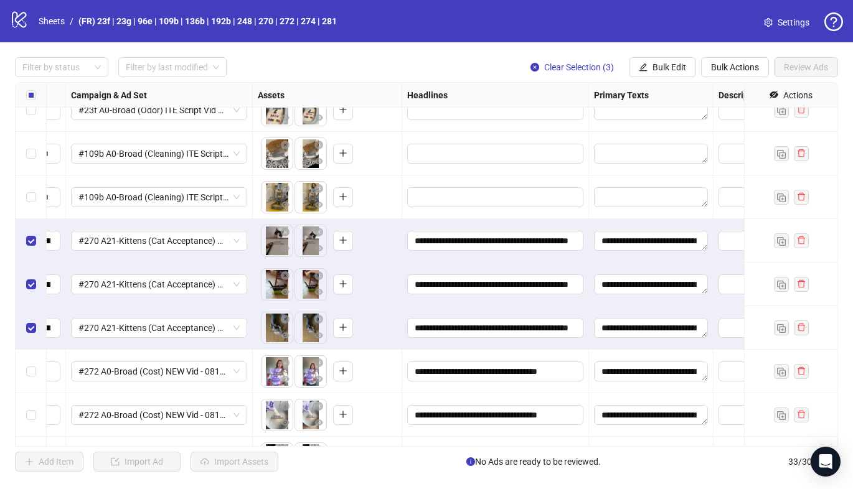
scroll to position [334, 335]
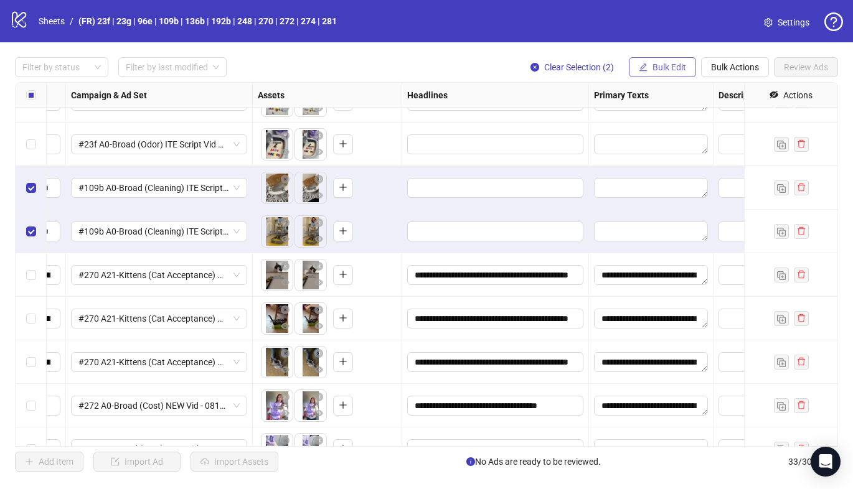
click at [643, 73] on button "Bulk Edit" at bounding box center [662, 67] width 67 height 20
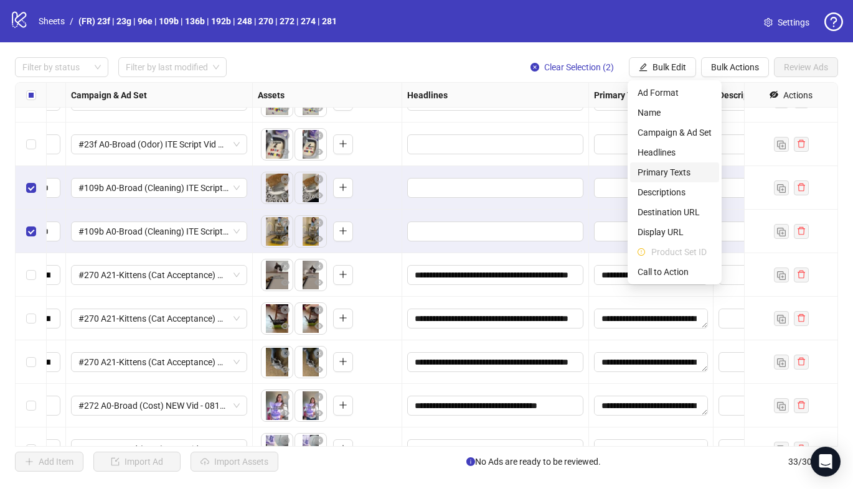
click at [640, 171] on span "Primary Texts" at bounding box center [674, 173] width 74 height 14
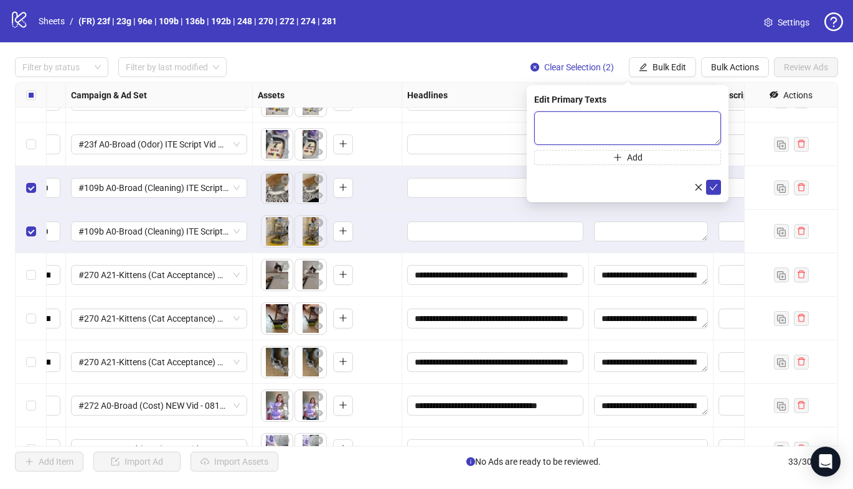
click at [577, 129] on textarea at bounding box center [627, 128] width 187 height 34
paste textarea "**********"
type textarea "**********"
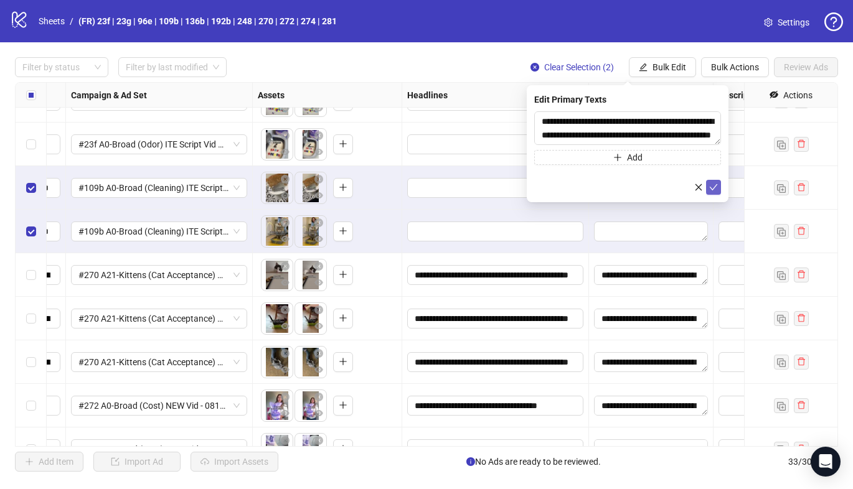
click at [709, 188] on icon "check" at bounding box center [713, 187] width 9 height 9
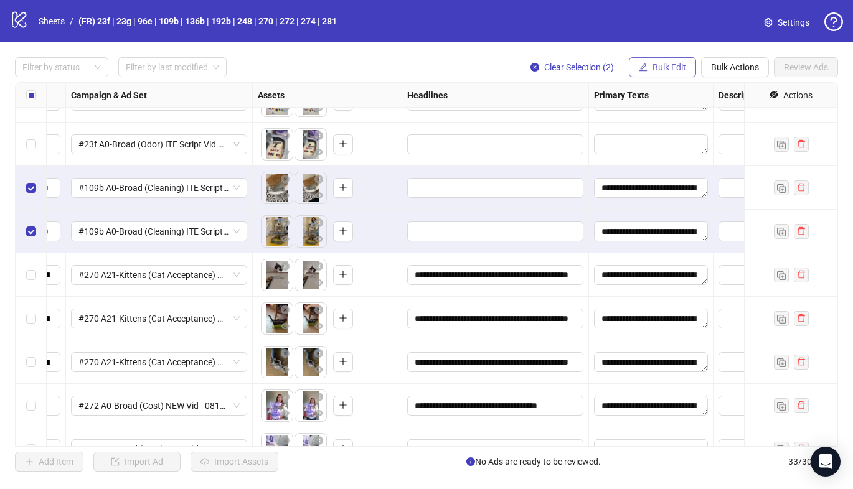
click at [658, 67] on span "Bulk Edit" at bounding box center [669, 67] width 34 height 10
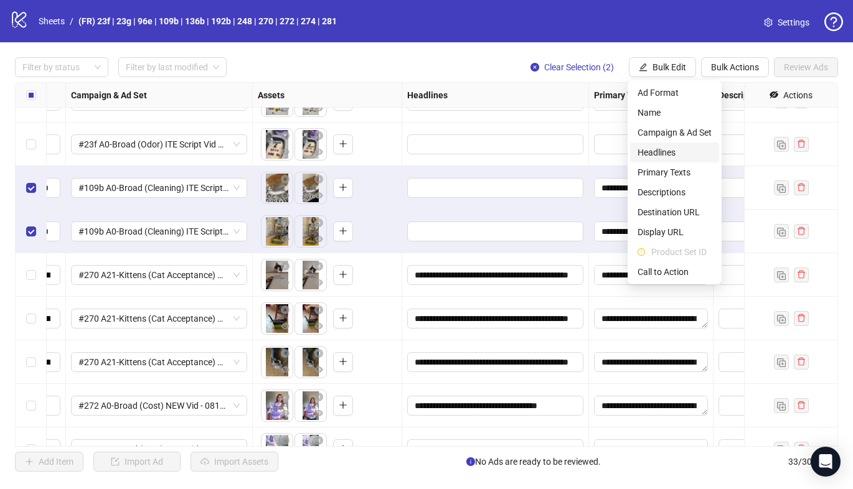
click at [662, 149] on span "Headlines" at bounding box center [674, 153] width 74 height 14
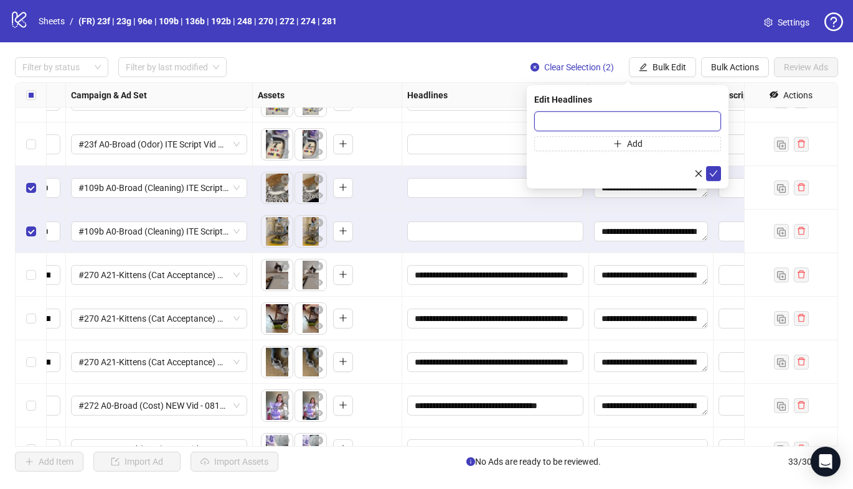
click at [541, 120] on input "text" at bounding box center [627, 121] width 187 height 20
paste input "**********"
type input "**********"
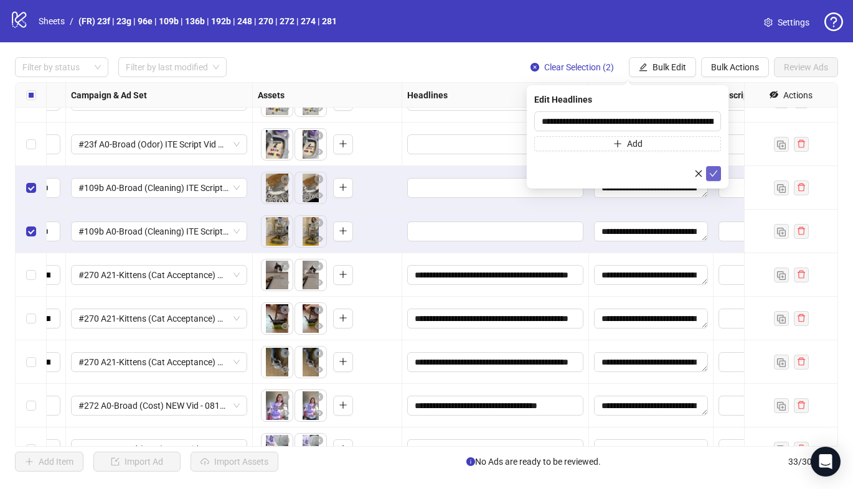
click at [716, 173] on icon "check" at bounding box center [713, 173] width 9 height 9
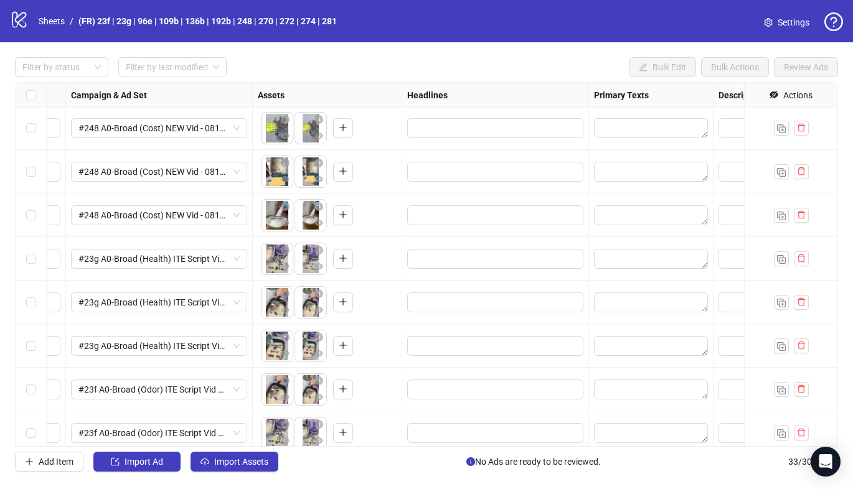
scroll to position [0, 335]
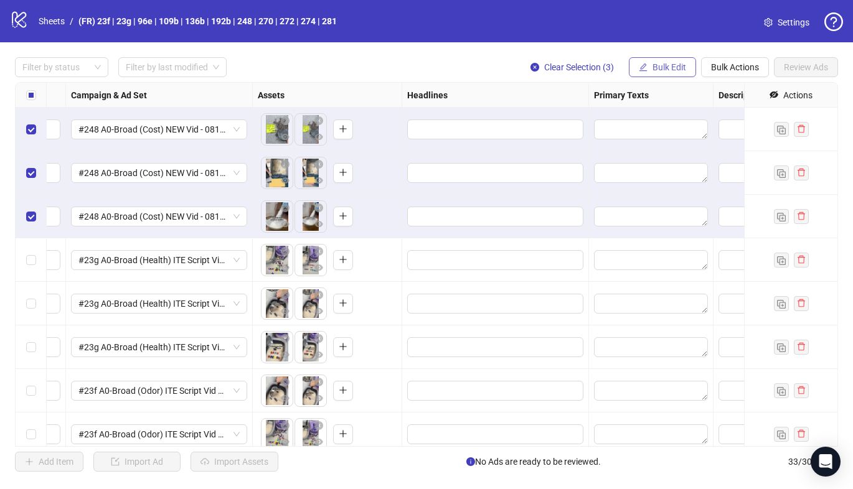
click at [670, 70] on span "Bulk Edit" at bounding box center [669, 67] width 34 height 10
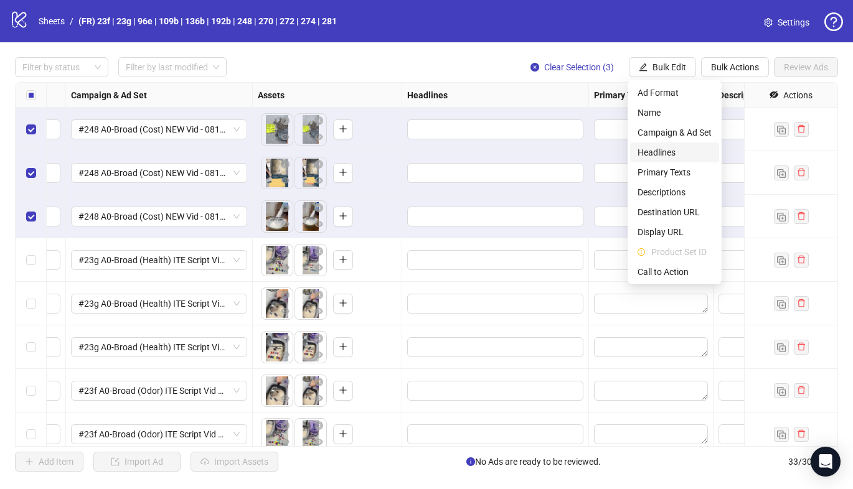
click at [662, 155] on span "Headlines" at bounding box center [674, 153] width 74 height 14
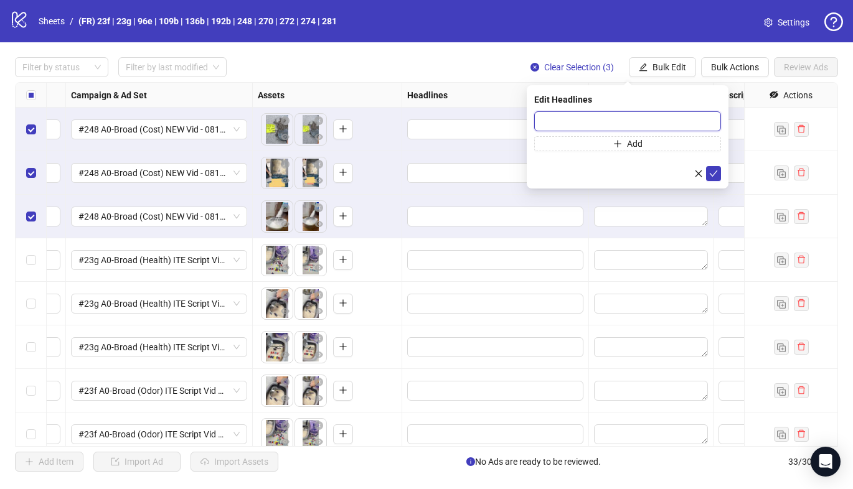
click at [549, 120] on input "text" at bounding box center [627, 121] width 187 height 20
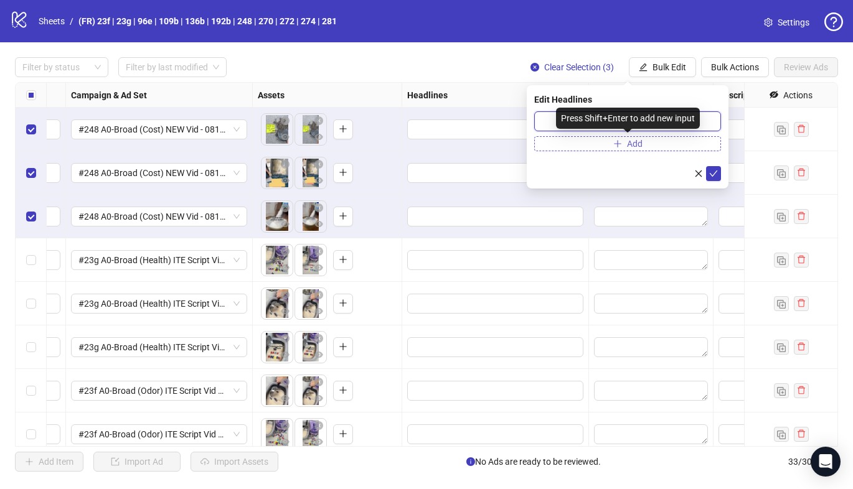
paste input "**********"
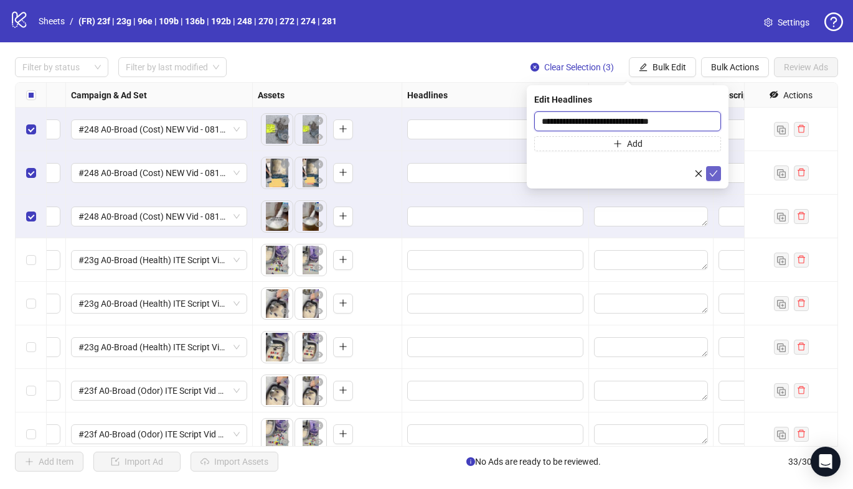
type input "**********"
click at [713, 177] on span "submit" at bounding box center [713, 174] width 9 height 10
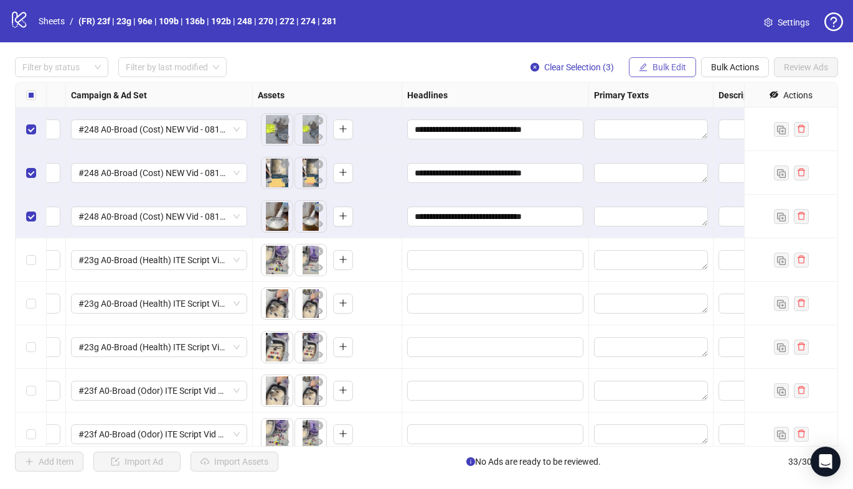
click at [678, 65] on span "Bulk Edit" at bounding box center [669, 67] width 34 height 10
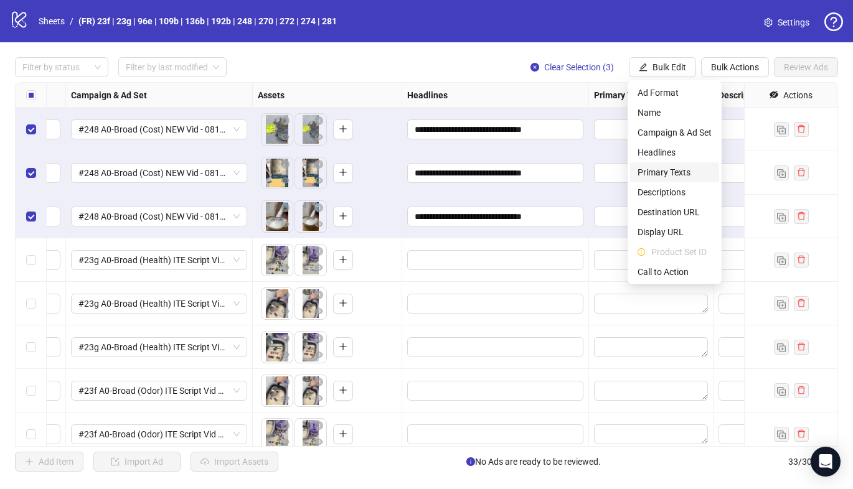
click at [665, 170] on span "Primary Texts" at bounding box center [674, 173] width 74 height 14
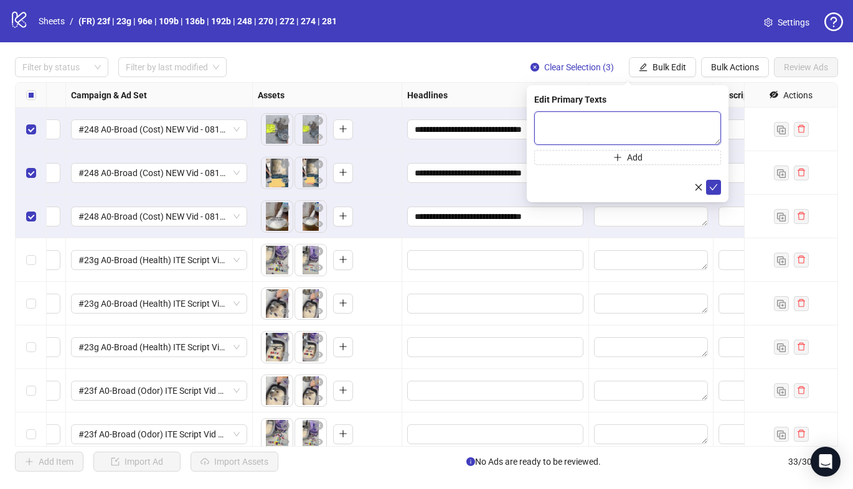
click at [584, 124] on textarea at bounding box center [627, 128] width 187 height 34
paste textarea "**********"
type textarea "**********"
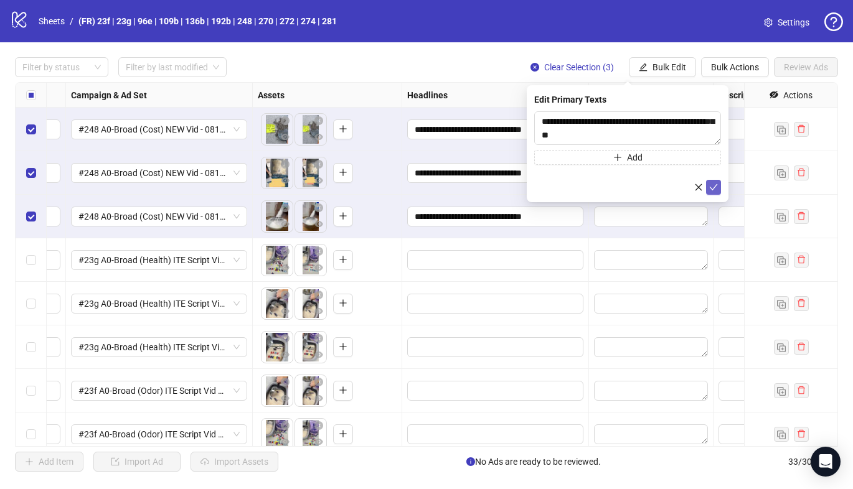
click at [716, 192] on button "submit" at bounding box center [713, 187] width 15 height 15
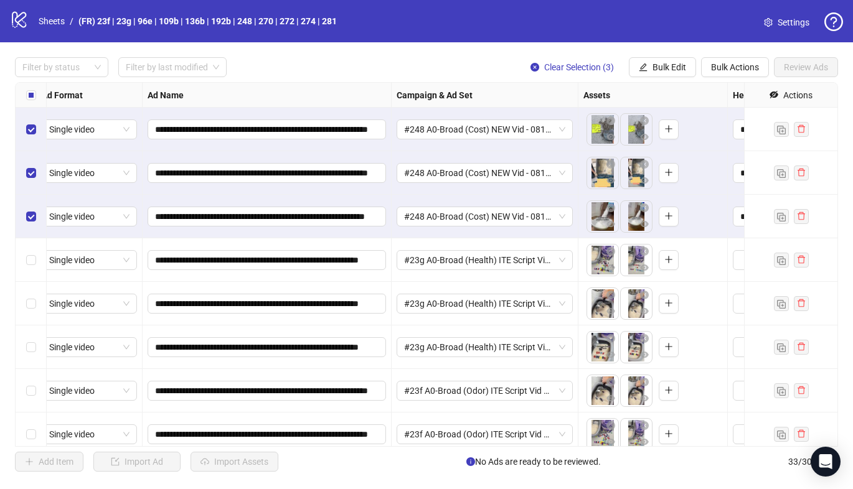
scroll to position [0, 0]
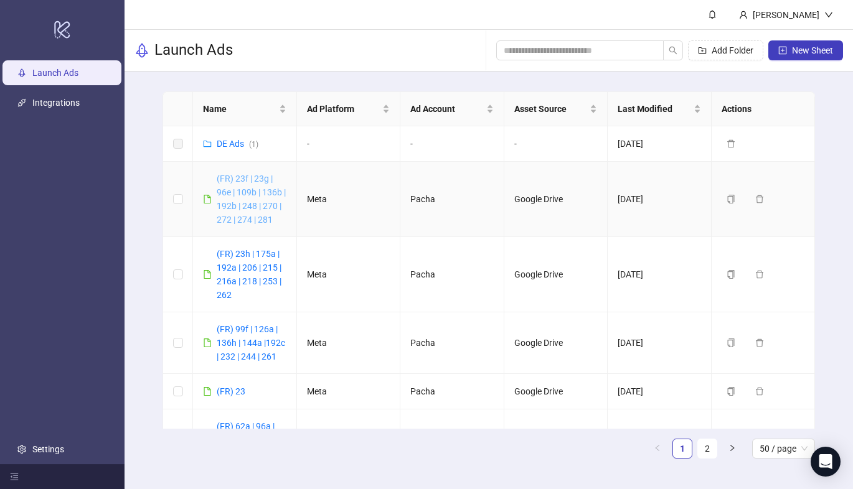
click at [259, 192] on link "(FR) 23f | 23g | 96e | 109b | 136b | 192b | 248 | 270 | 272 | 274 | 281" at bounding box center [251, 199] width 69 height 51
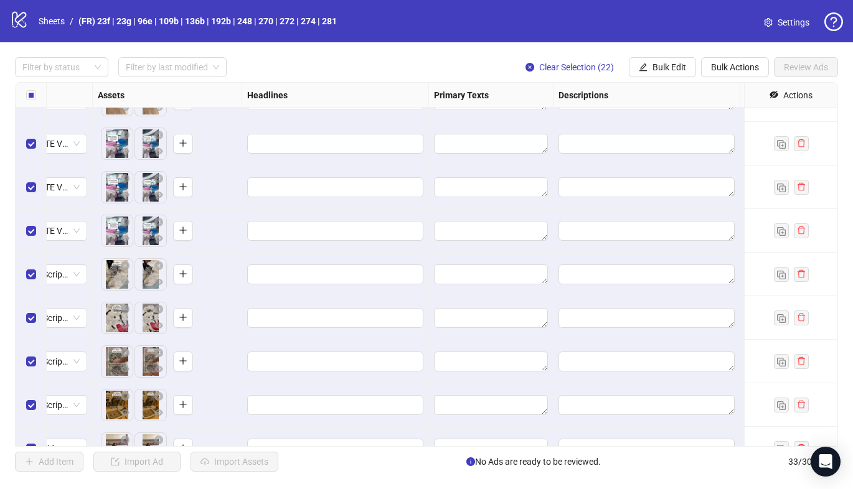
scroll to position [1099, 495]
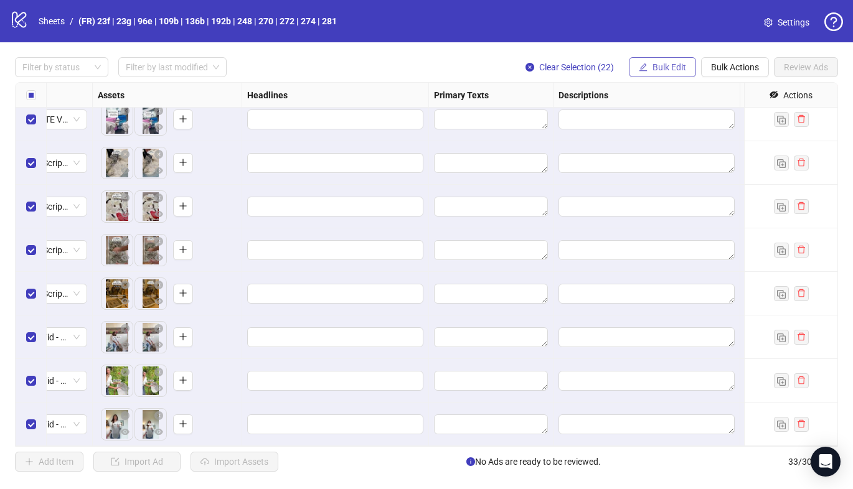
click at [677, 65] on span "Bulk Edit" at bounding box center [669, 67] width 34 height 10
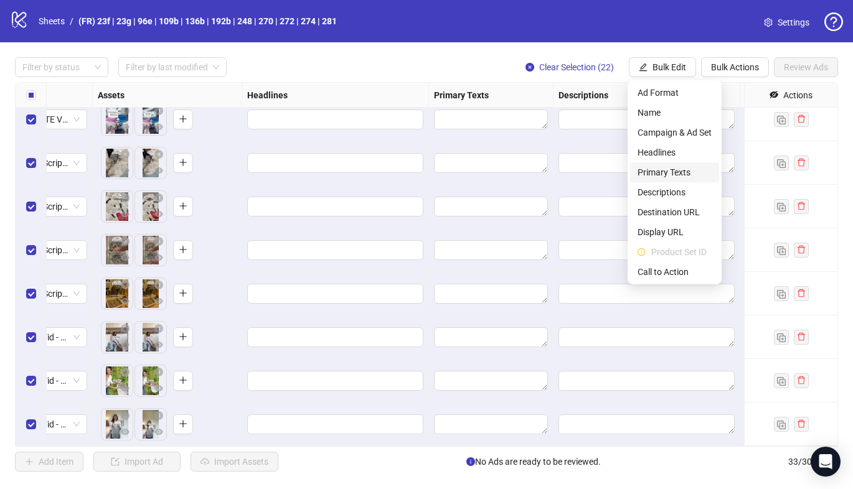
click at [672, 168] on span "Primary Texts" at bounding box center [674, 173] width 74 height 14
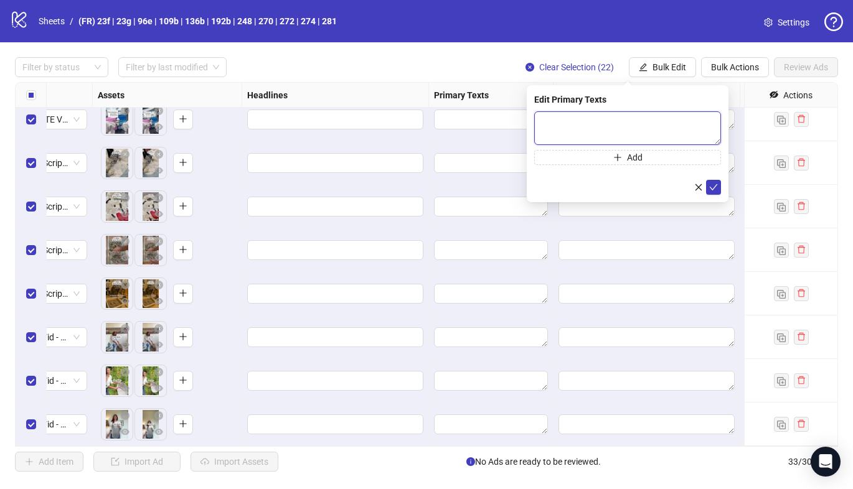
click at [569, 124] on textarea at bounding box center [627, 128] width 187 height 34
paste textarea "**********"
type textarea "**********"
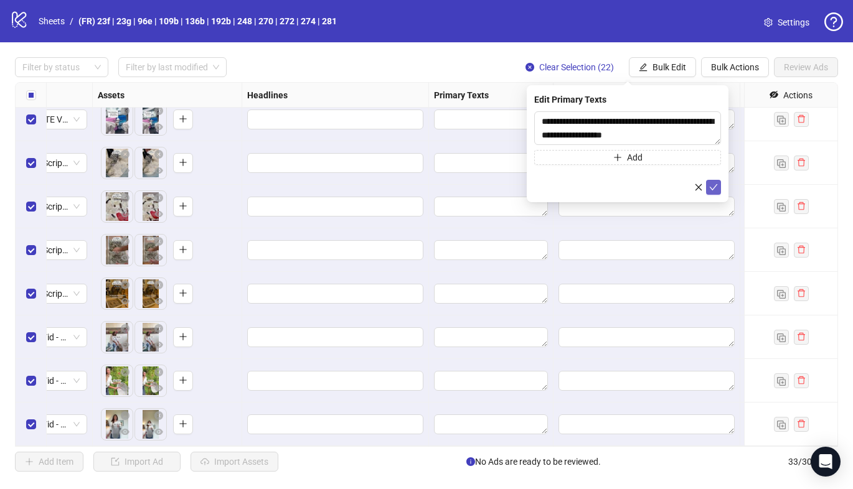
click at [717, 188] on icon "check" at bounding box center [713, 187] width 9 height 9
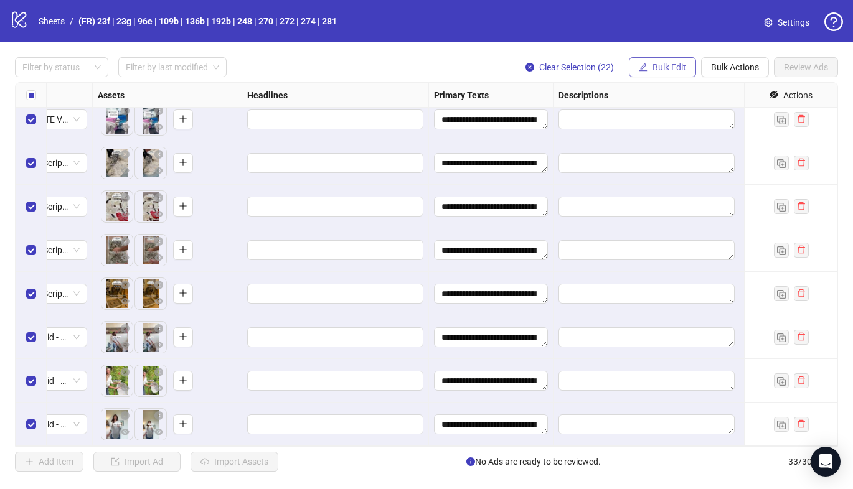
click at [658, 65] on span "Bulk Edit" at bounding box center [669, 67] width 34 height 10
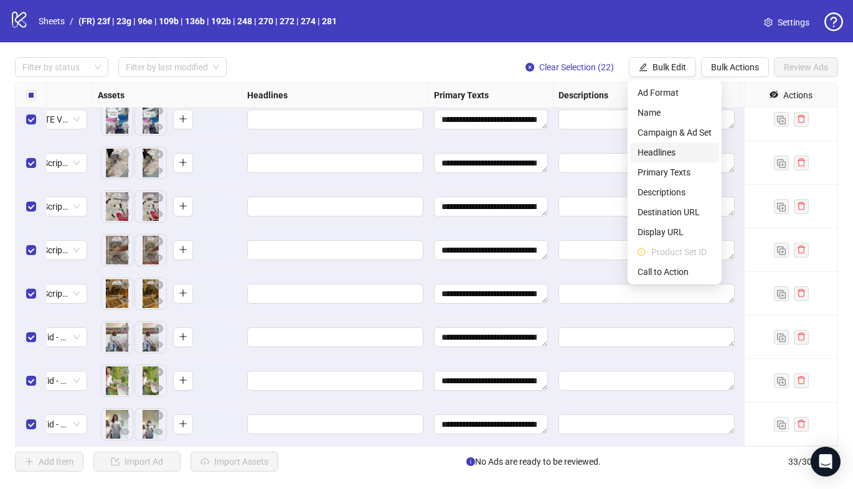
click at [653, 160] on li "Headlines" at bounding box center [674, 153] width 89 height 20
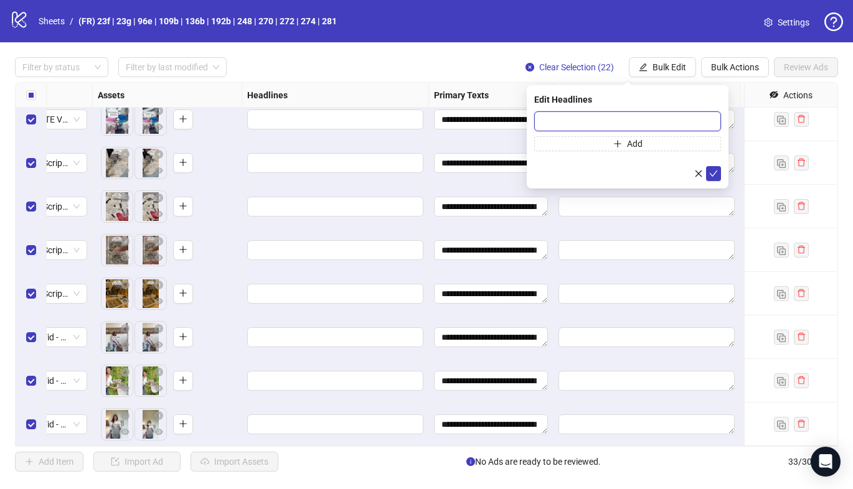
click at [577, 117] on input "text" at bounding box center [627, 121] width 187 height 20
paste input "**********"
type input "**********"
click at [718, 172] on button "submit" at bounding box center [713, 173] width 15 height 15
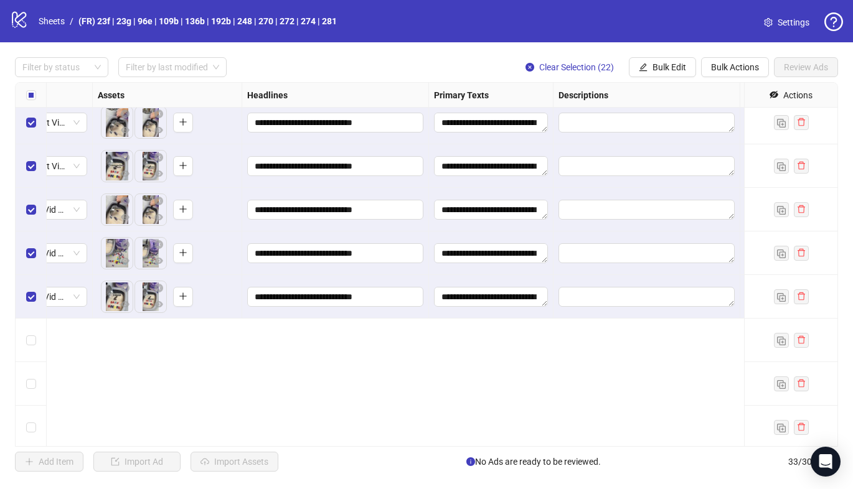
scroll to position [0, 495]
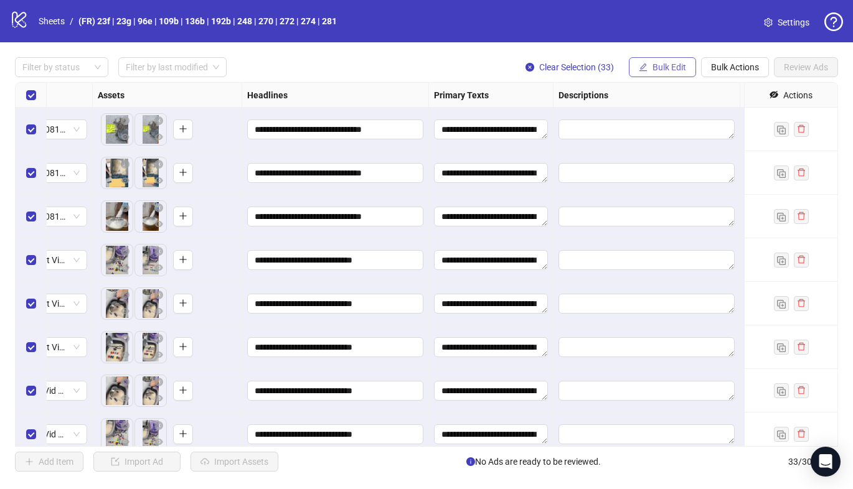
click at [691, 69] on button "Bulk Edit" at bounding box center [662, 67] width 67 height 20
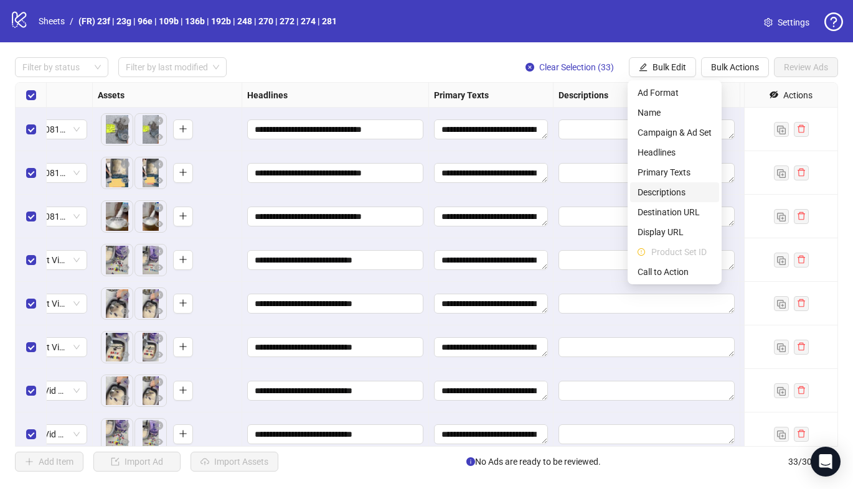
click at [668, 187] on span "Descriptions" at bounding box center [674, 192] width 74 height 14
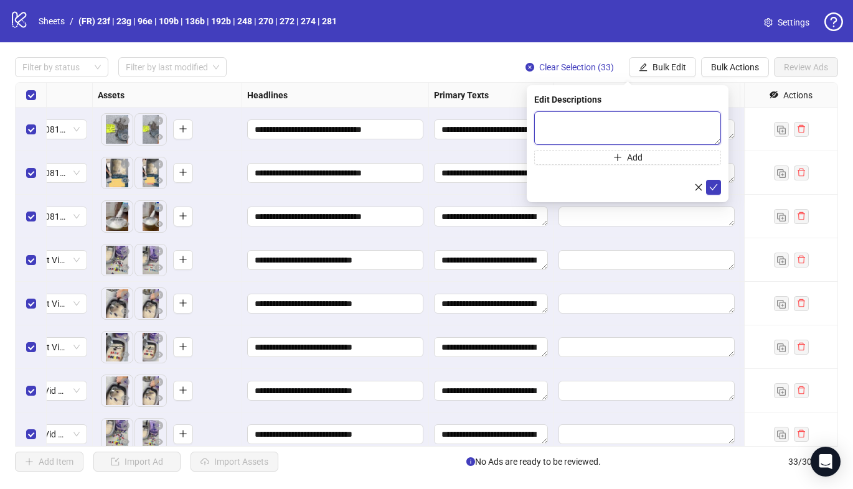
click at [587, 121] on textarea at bounding box center [627, 128] width 187 height 34
paste textarea "**********"
type textarea "**********"
click at [713, 189] on icon "check" at bounding box center [713, 187] width 8 height 6
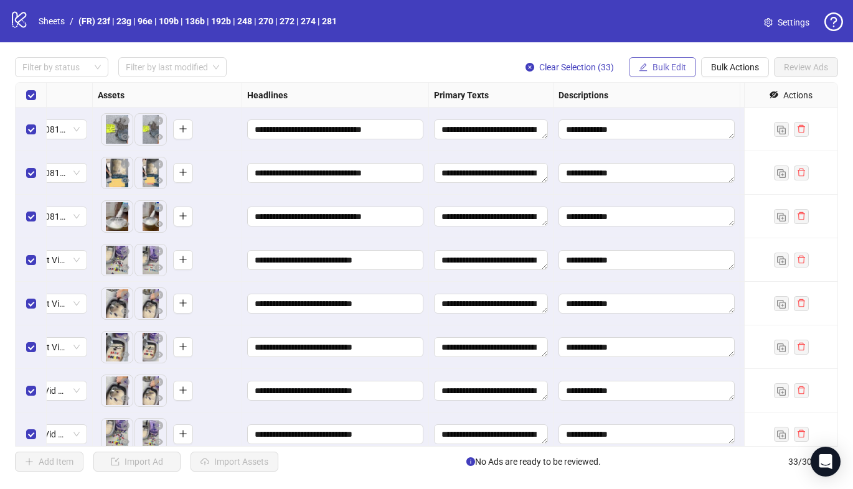
click at [677, 74] on button "Bulk Edit" at bounding box center [662, 67] width 67 height 20
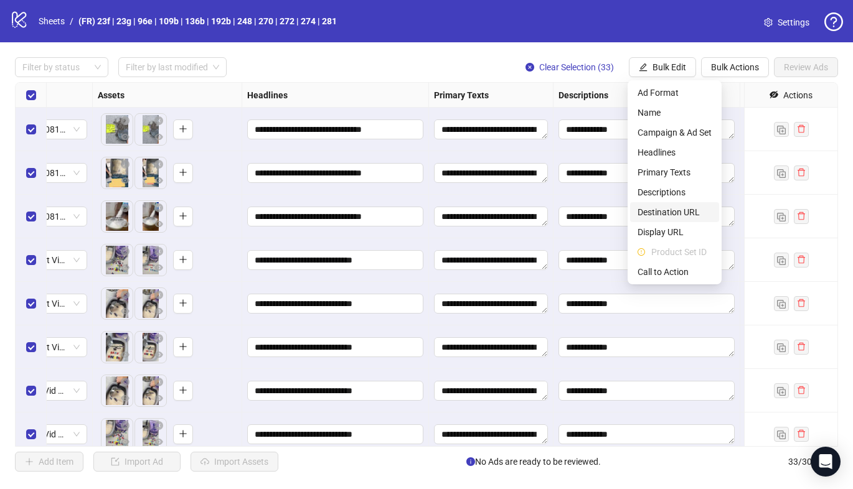
click at [676, 212] on span "Destination URL" at bounding box center [674, 212] width 74 height 14
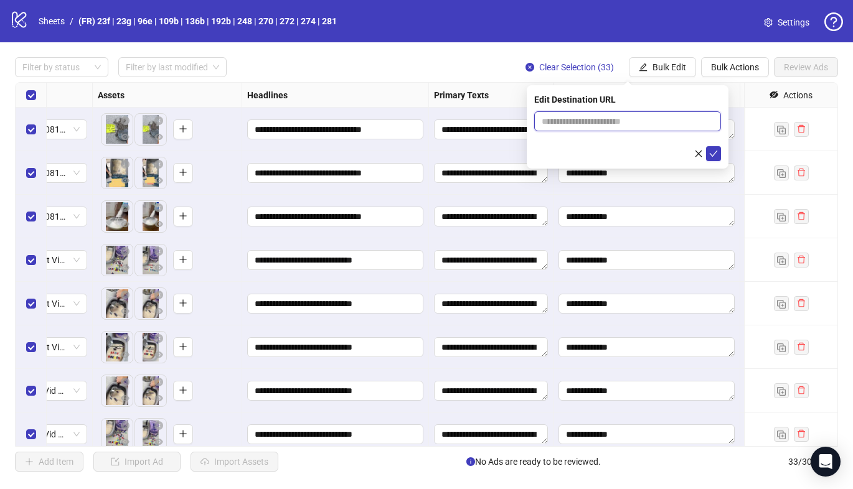
click at [565, 122] on input "text" at bounding box center [622, 122] width 162 height 14
paste input "**********"
type input "**********"
click at [709, 157] on icon "check" at bounding box center [713, 153] width 9 height 9
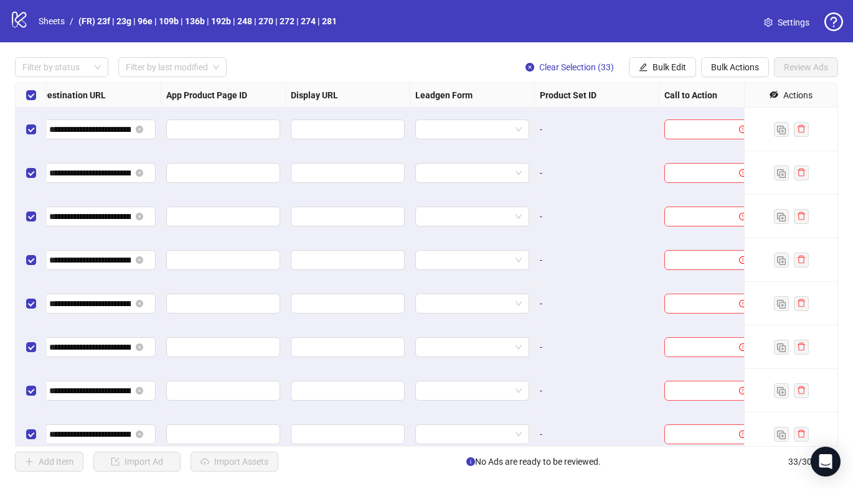
scroll to position [0, 1213]
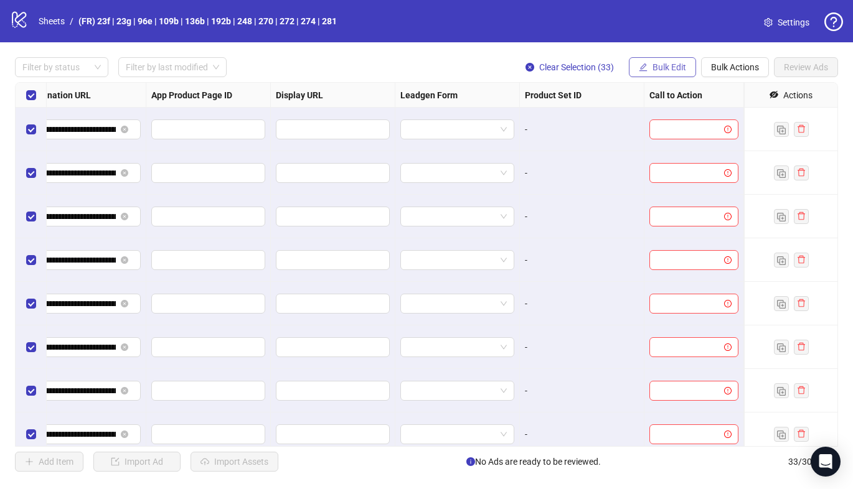
click at [658, 74] on button "Bulk Edit" at bounding box center [662, 67] width 67 height 20
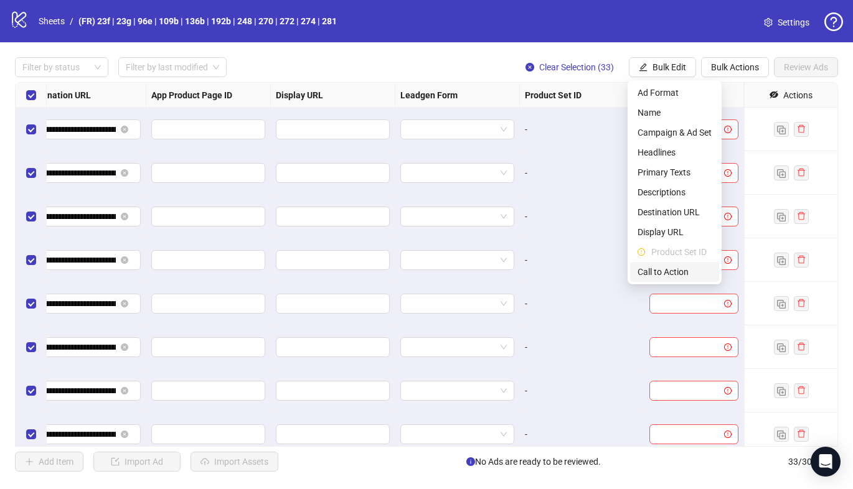
click at [655, 268] on span "Call to Action" at bounding box center [674, 272] width 74 height 14
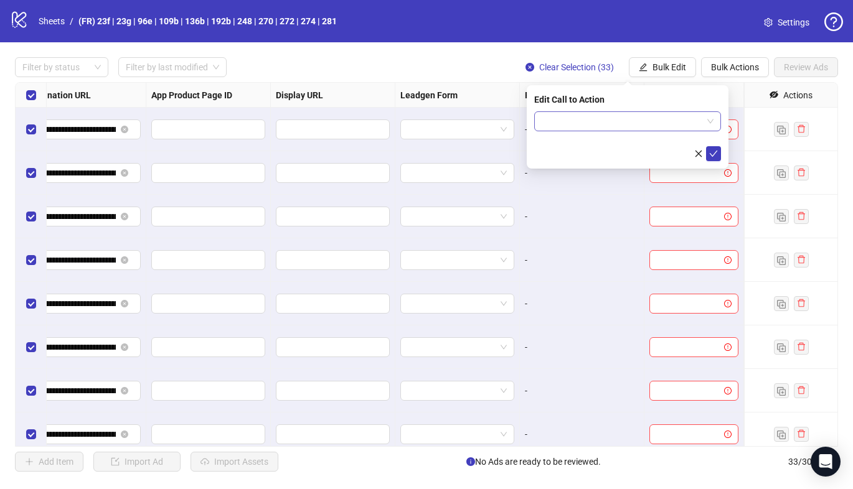
click at [612, 120] on input "search" at bounding box center [621, 121] width 161 height 19
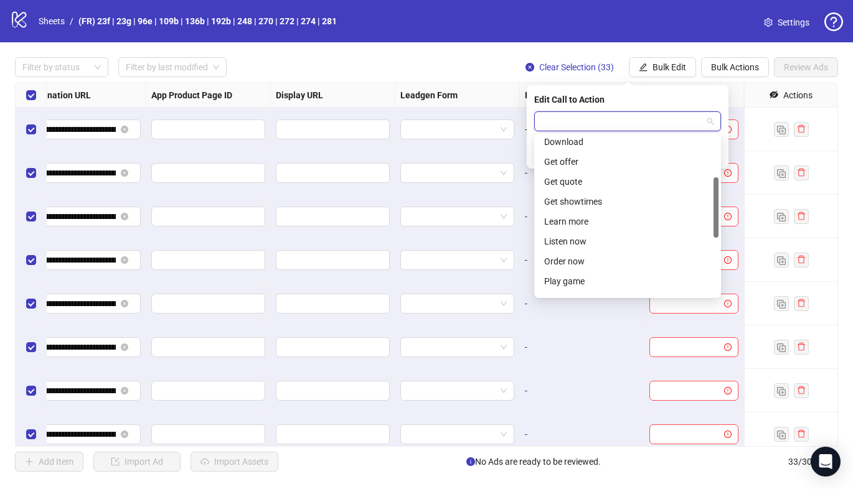
scroll to position [108, 0]
click at [585, 219] on div "Learn more" at bounding box center [627, 218] width 167 height 14
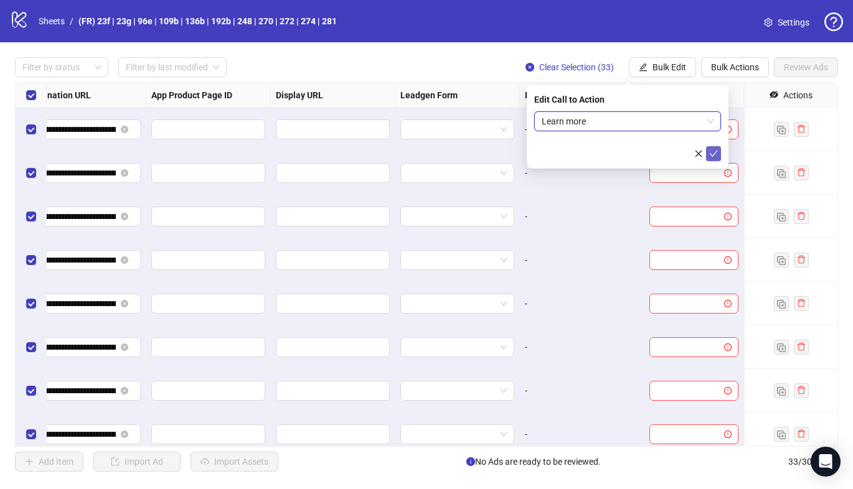
click at [711, 152] on icon "check" at bounding box center [713, 153] width 9 height 9
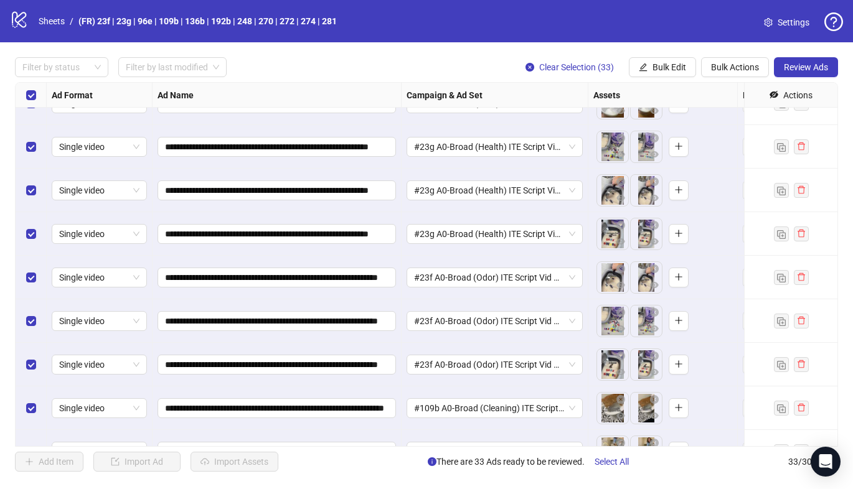
scroll to position [0, 0]
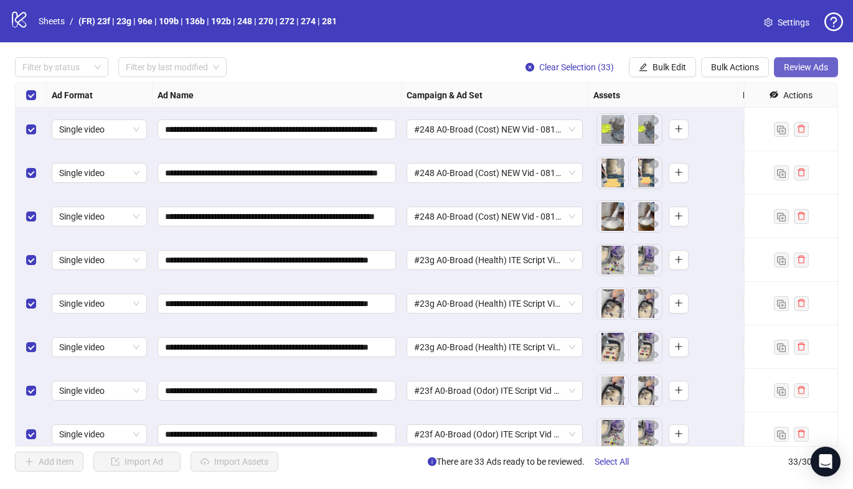
click at [803, 70] on span "Review Ads" at bounding box center [805, 67] width 44 height 10
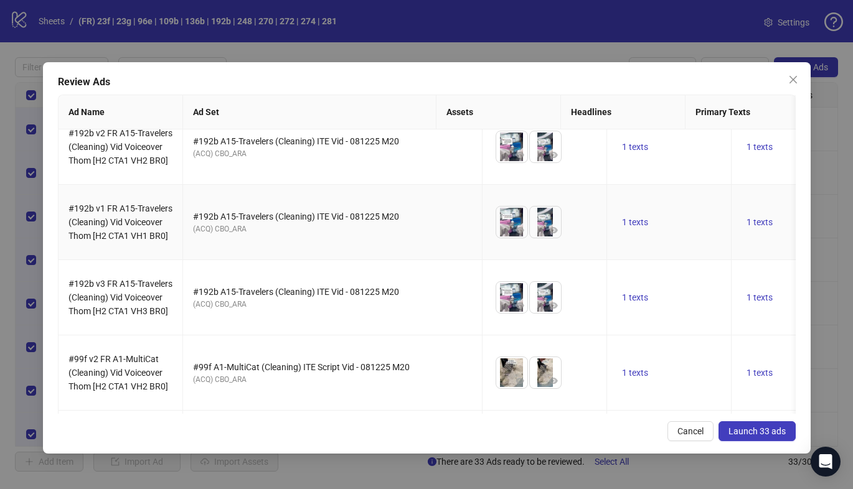
scroll to position [1940, 0]
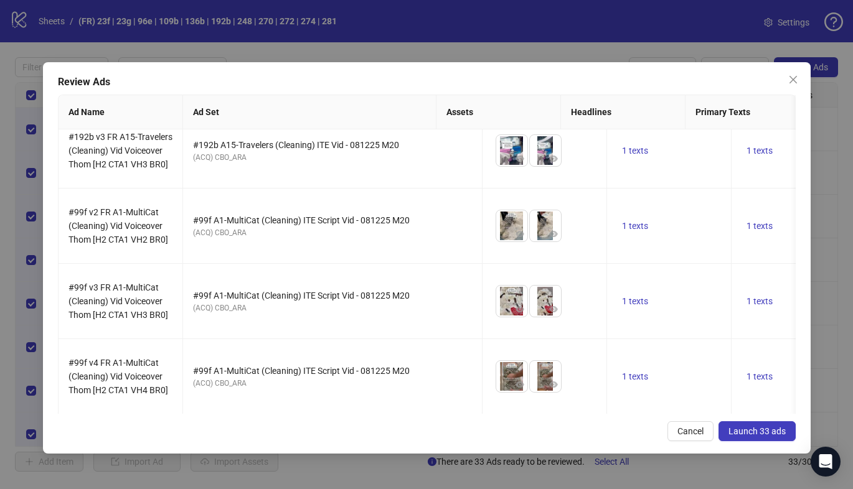
click at [741, 433] on span "Launch 33 ads" at bounding box center [756, 431] width 57 height 10
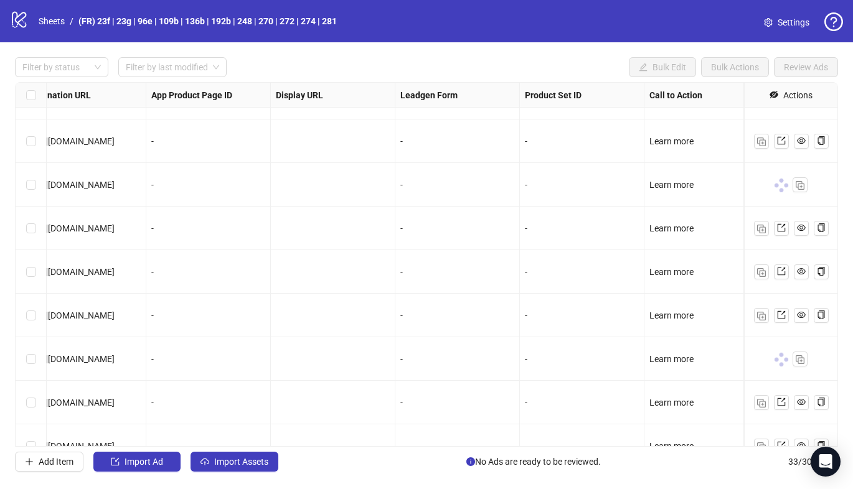
scroll to position [423, 1213]
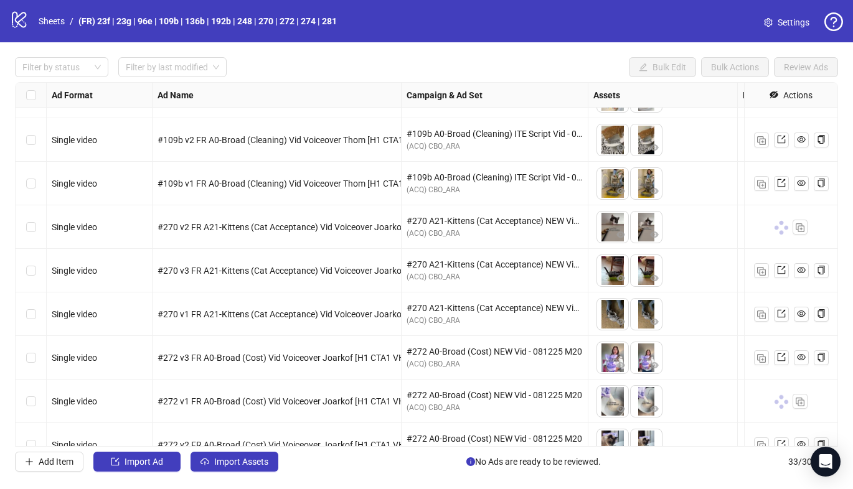
scroll to position [411, 0]
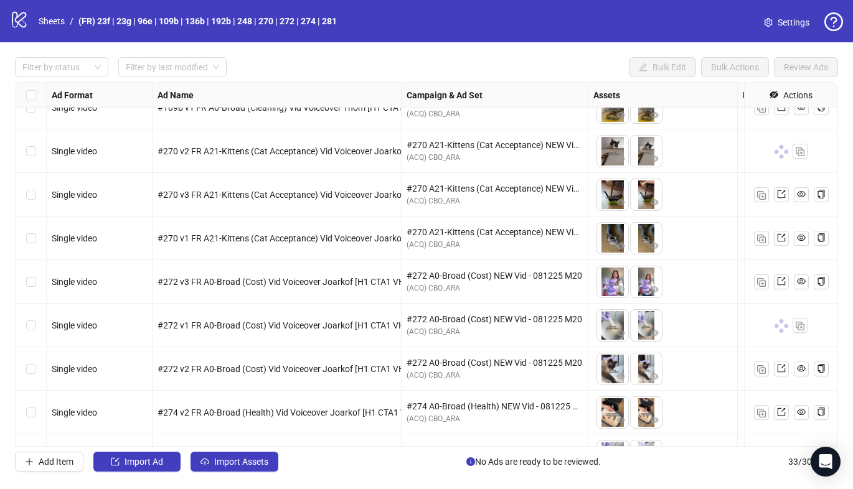
scroll to position [454, 0]
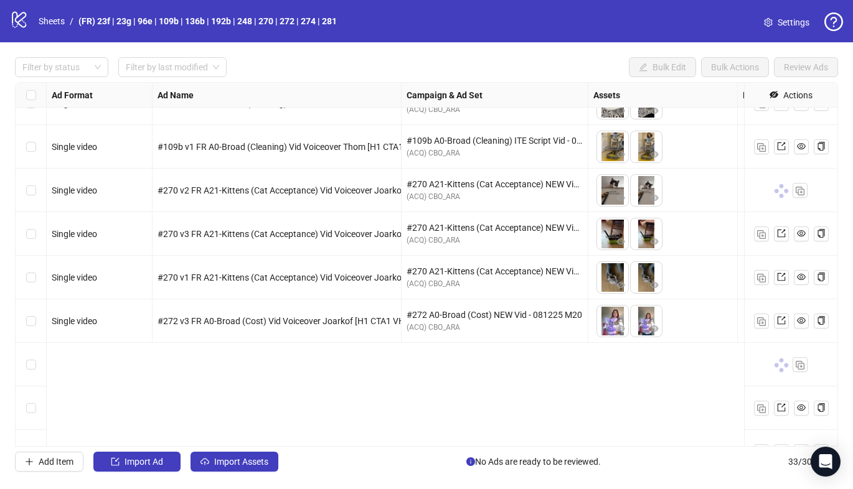
scroll to position [427, 0]
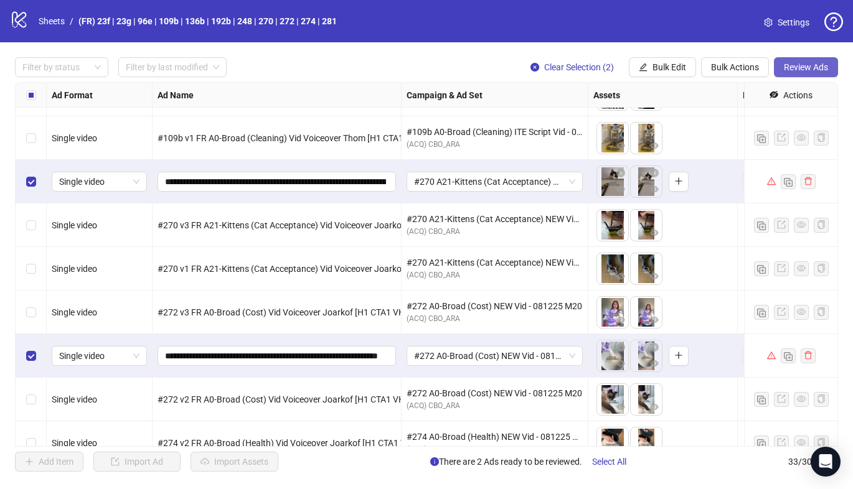
click at [807, 63] on span "Review Ads" at bounding box center [805, 67] width 44 height 10
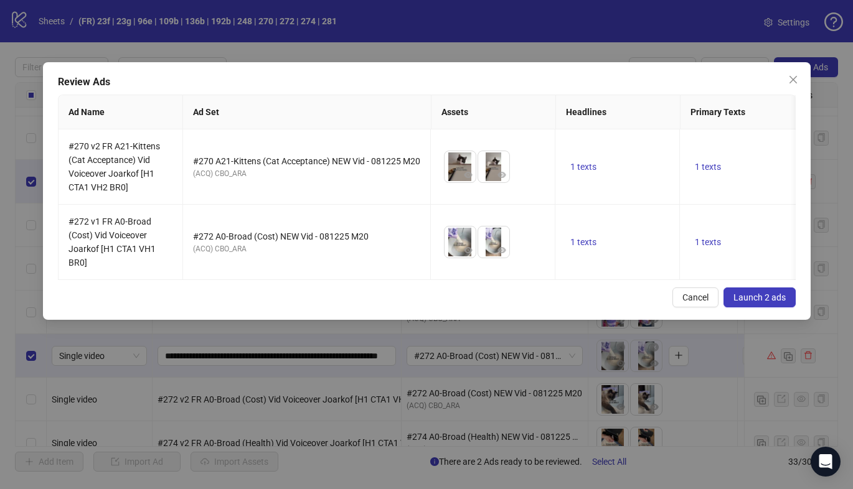
click at [756, 297] on span "Launch 2 ads" at bounding box center [759, 297] width 52 height 10
